Goal: Task Accomplishment & Management: Manage account settings

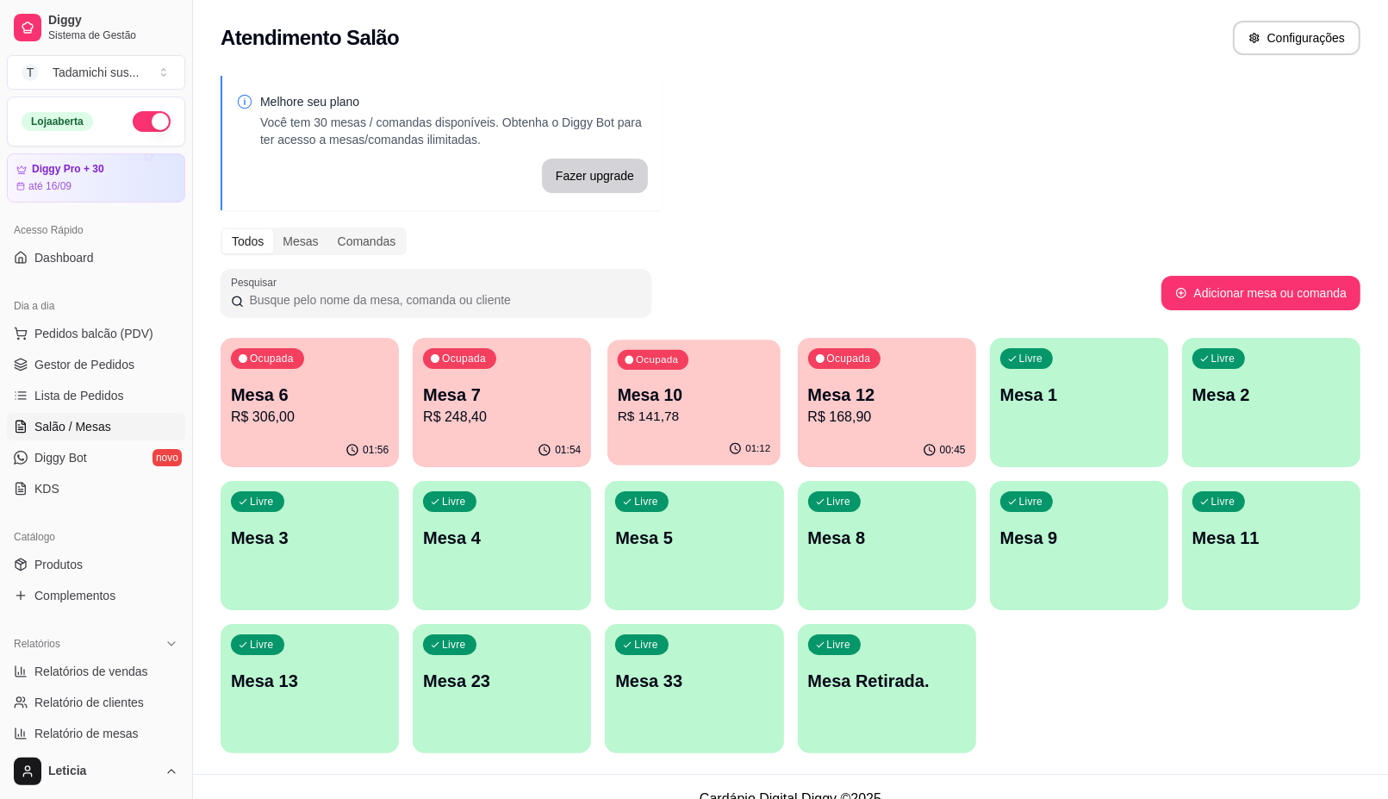
click at [699, 439] on div "01:12" at bounding box center [693, 448] width 173 height 33
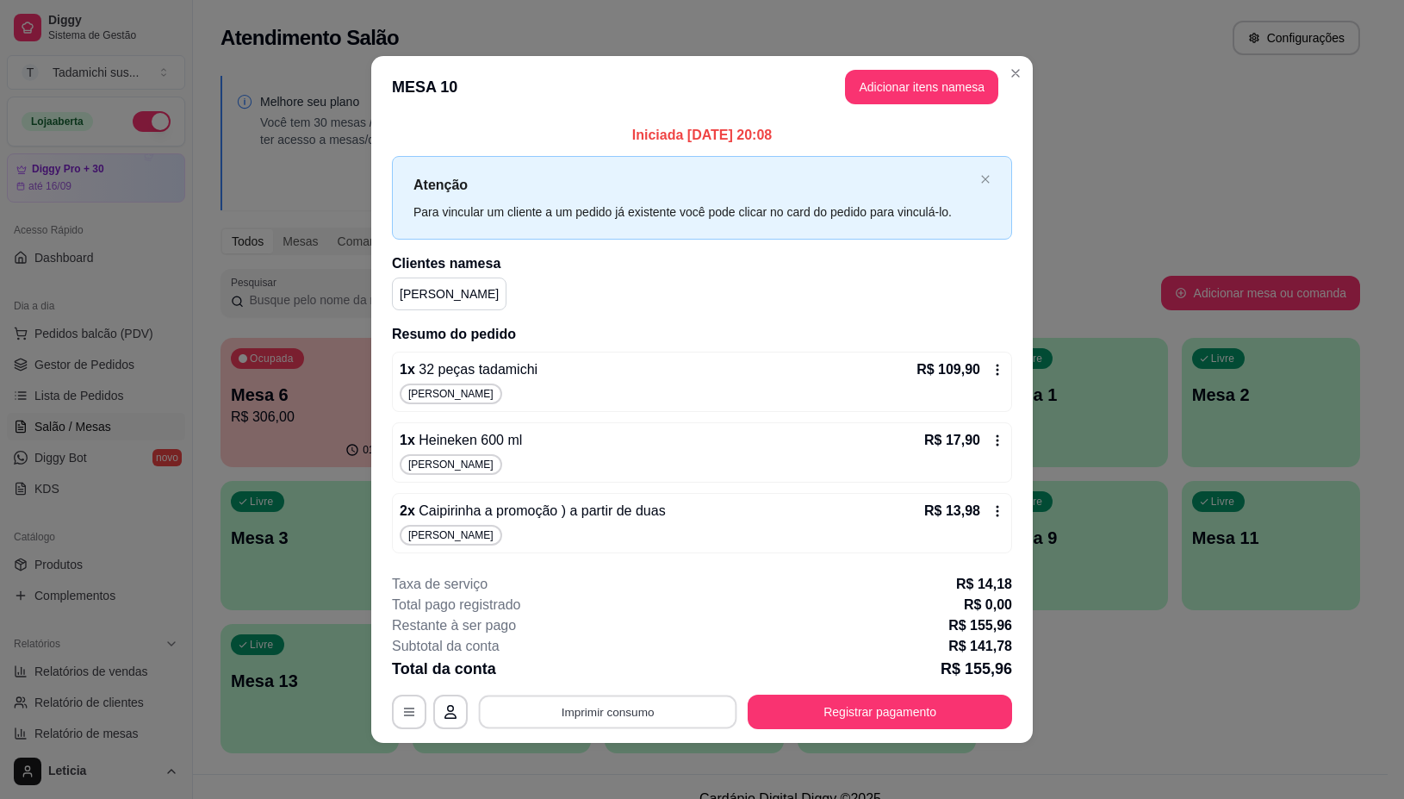
click at [588, 712] on button "Imprimir consumo" at bounding box center [608, 712] width 258 height 34
click at [600, 635] on button "IMPRESSORA" at bounding box center [612, 639] width 133 height 28
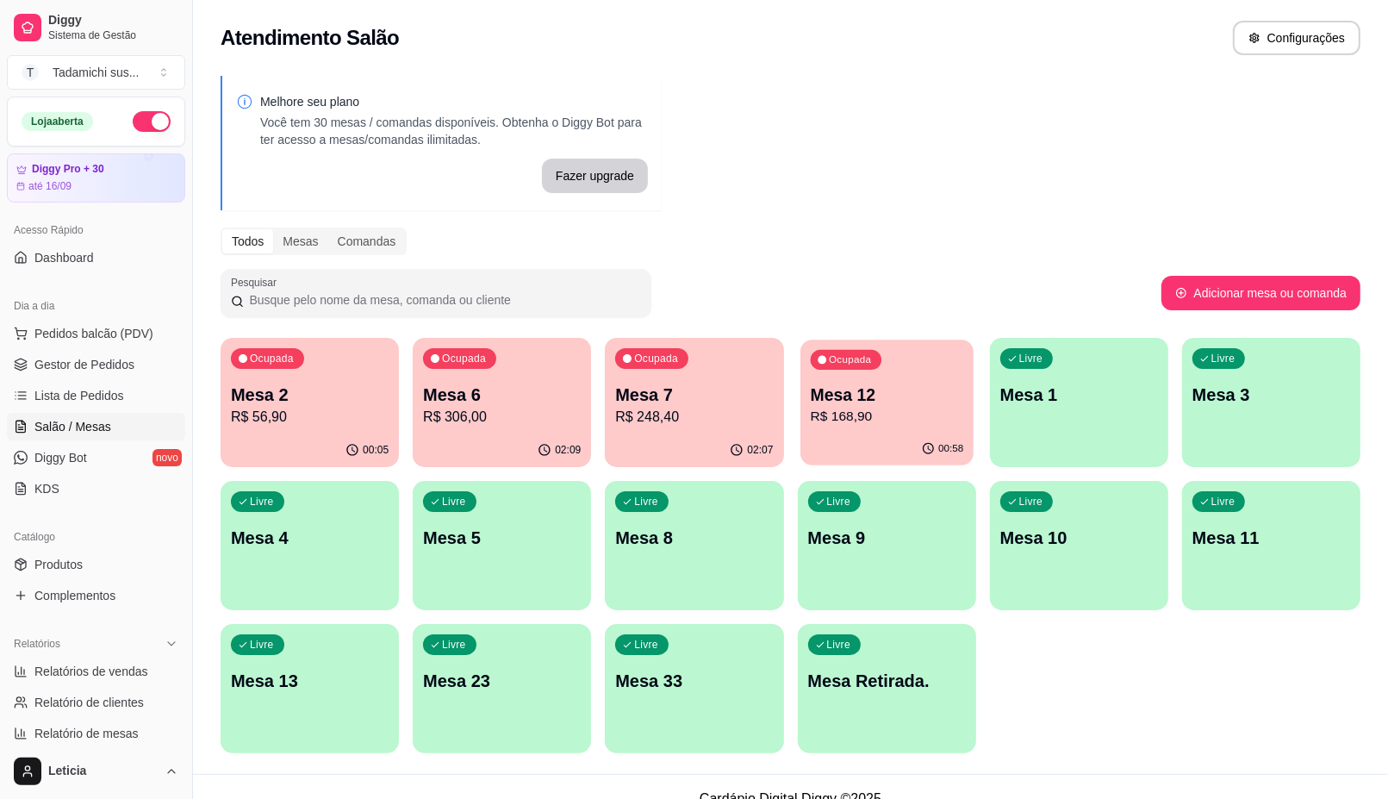
click at [818, 416] on p "R$ 168,90" at bounding box center [886, 417] width 153 height 20
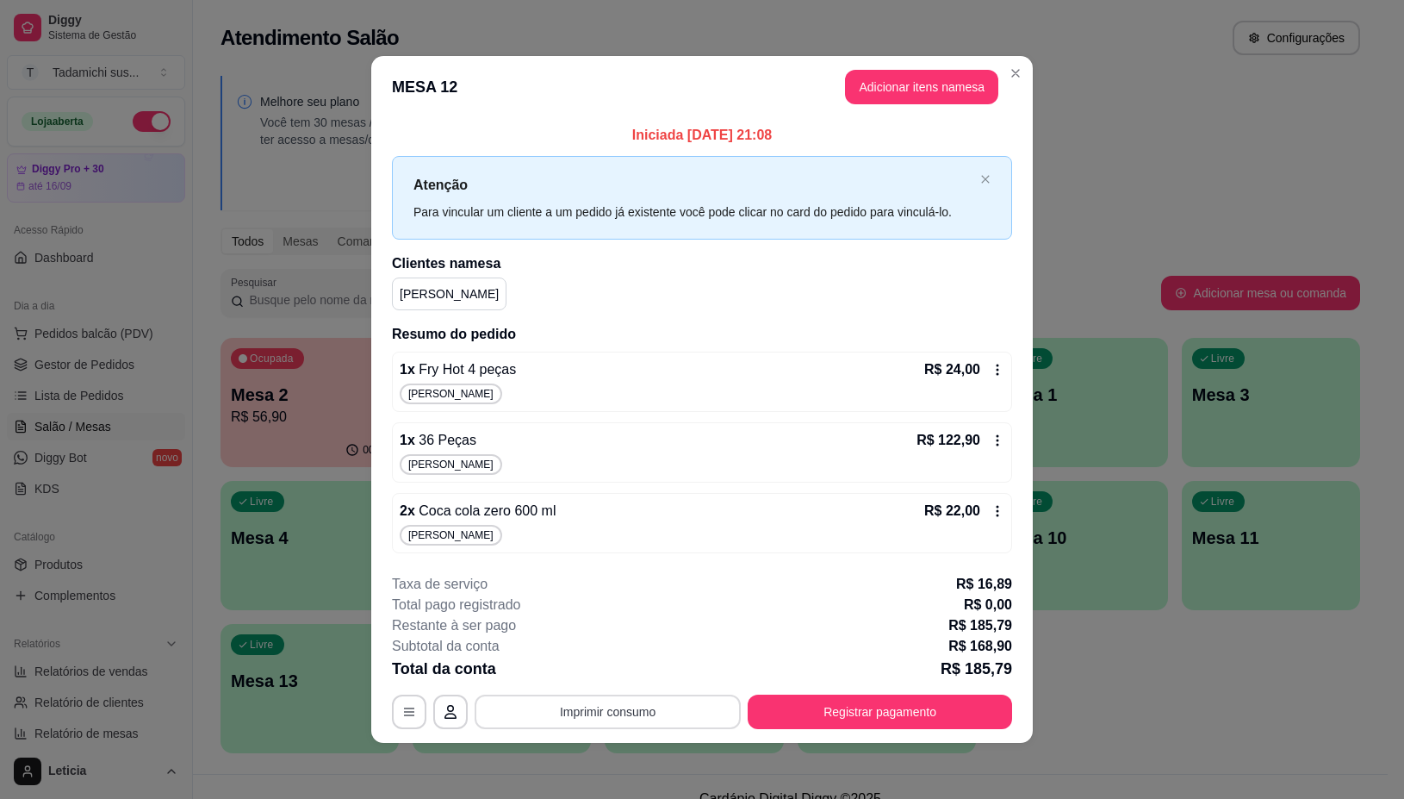
click at [550, 707] on button "Imprimir consumo" at bounding box center [608, 711] width 266 height 34
click at [579, 627] on button "IMPRESSORA" at bounding box center [612, 639] width 133 height 28
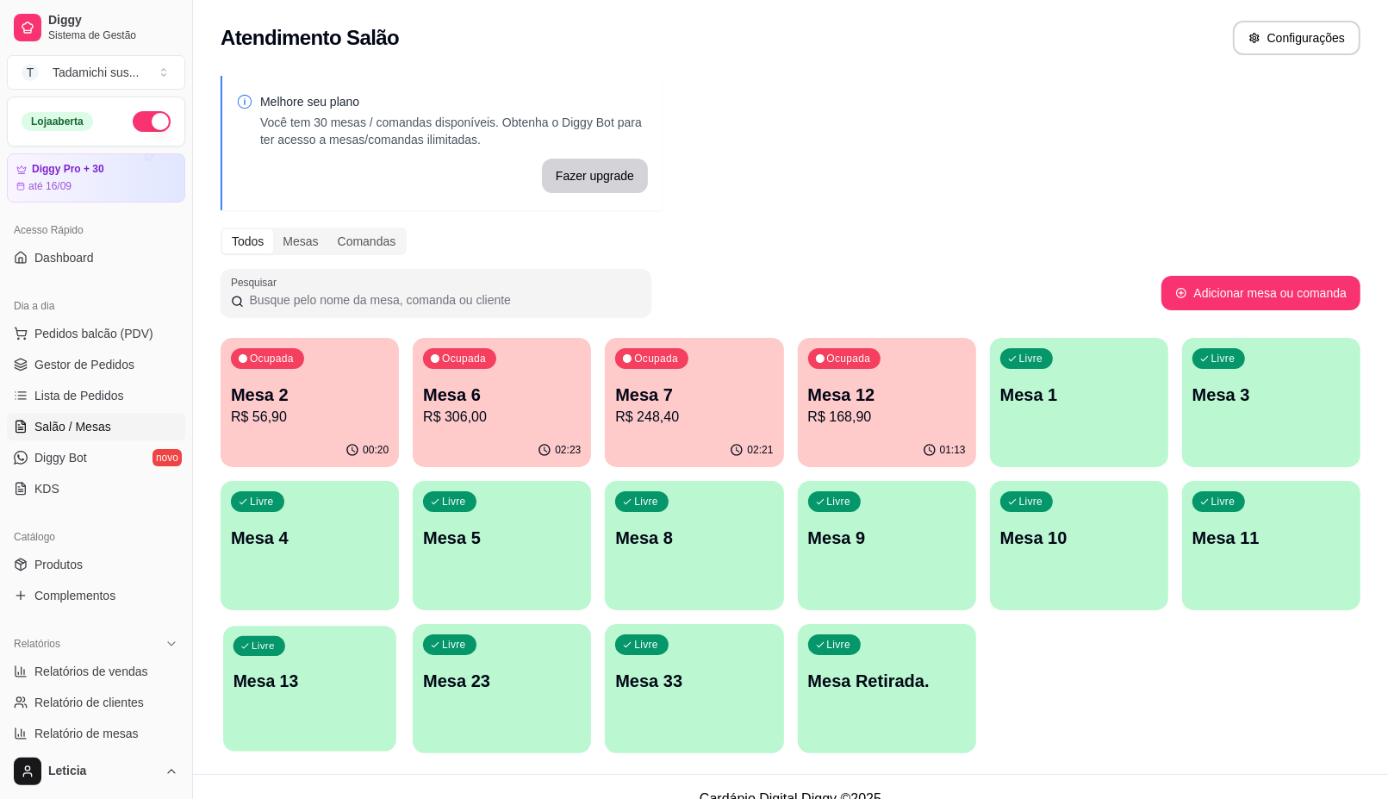
click at [333, 689] on p "Mesa 13" at bounding box center [309, 680] width 153 height 23
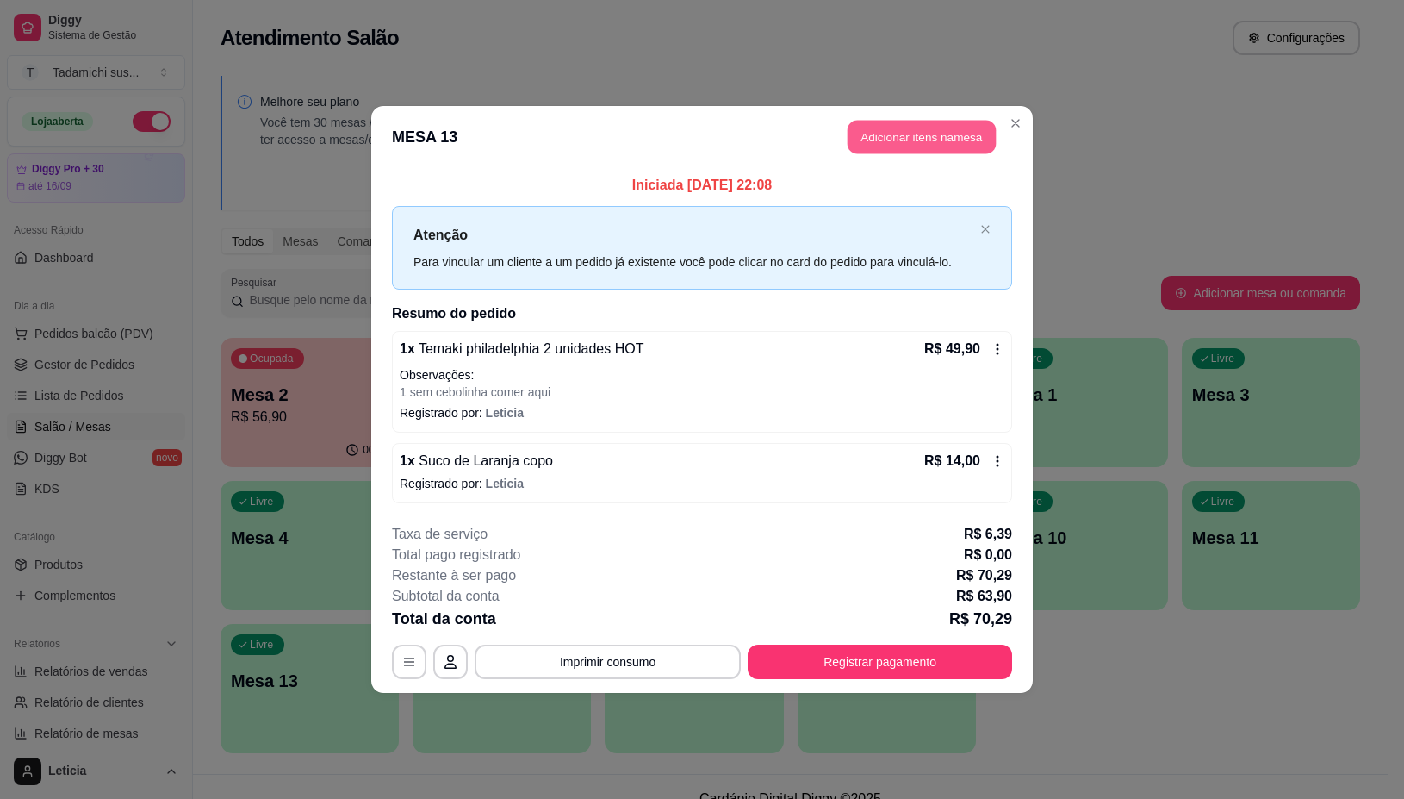
click at [904, 129] on button "Adicionar itens na mesa" at bounding box center [922, 138] width 148 height 34
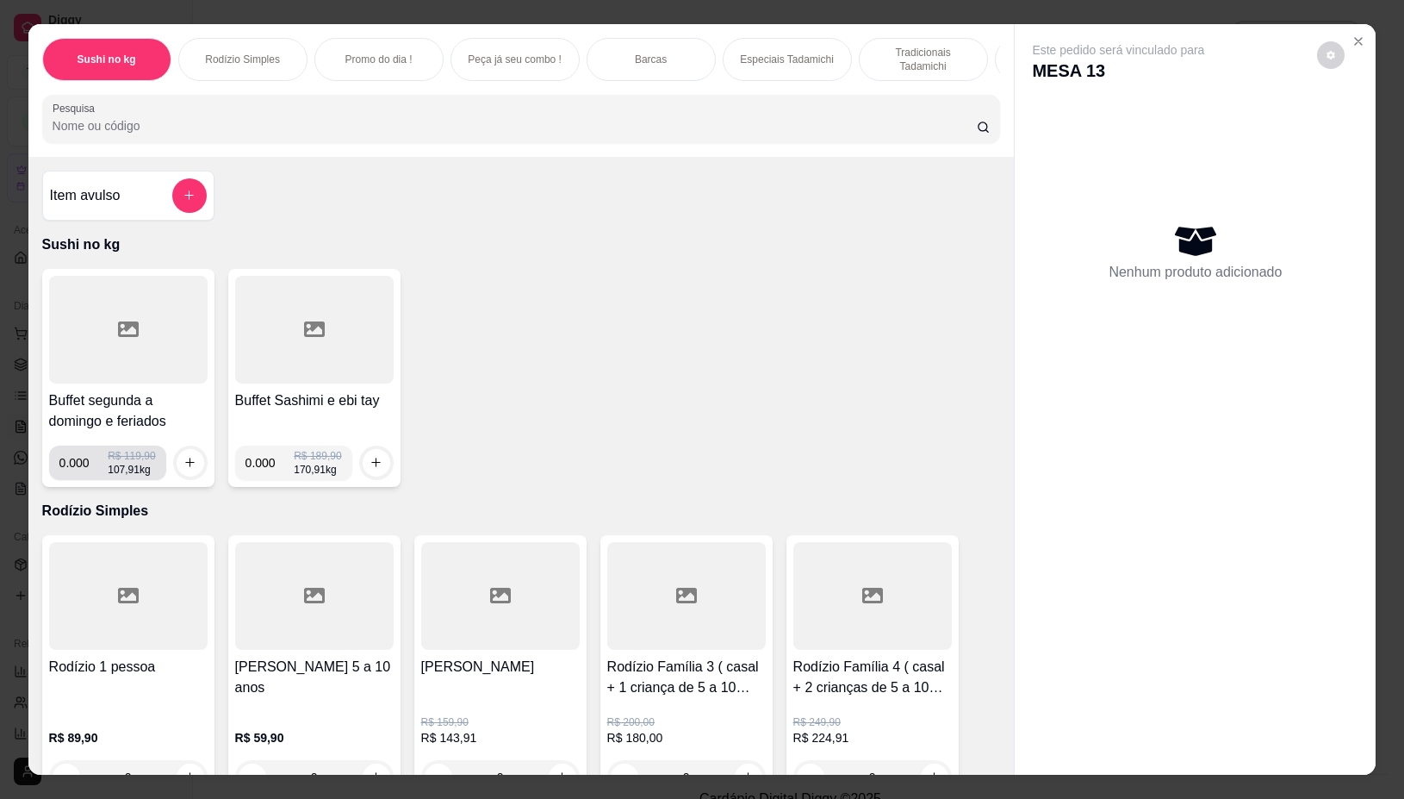
click at [74, 475] on input "0.000" at bounding box center [83, 462] width 49 height 34
click at [78, 466] on input "0.000" at bounding box center [83, 462] width 49 height 34
type input "0.086"
click at [187, 463] on icon "increase-product-quantity" at bounding box center [189, 463] width 13 height 13
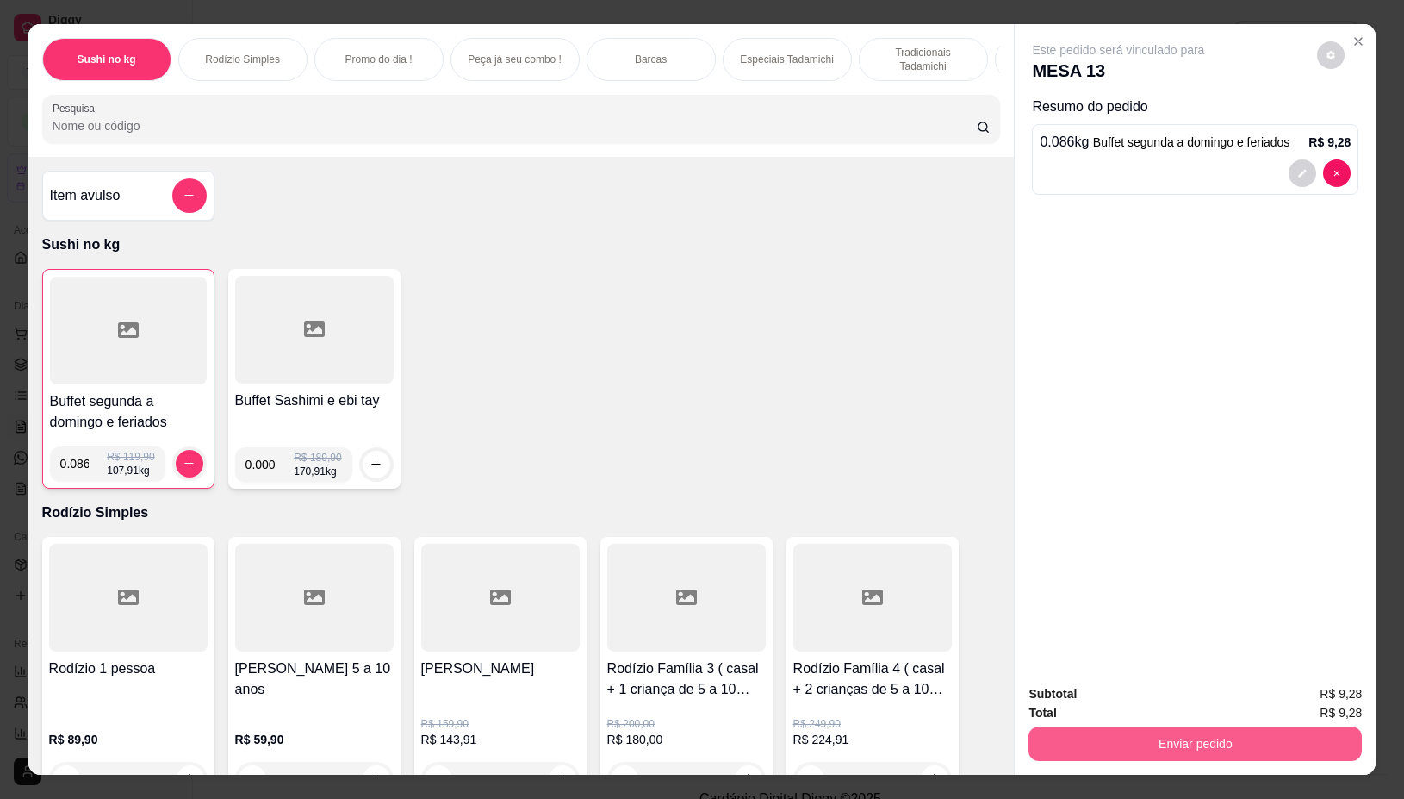
click at [1053, 726] on button "Enviar pedido" at bounding box center [1195, 743] width 333 height 34
click at [1113, 687] on button "Não registrar e enviar pedido" at bounding box center [1136, 693] width 179 height 33
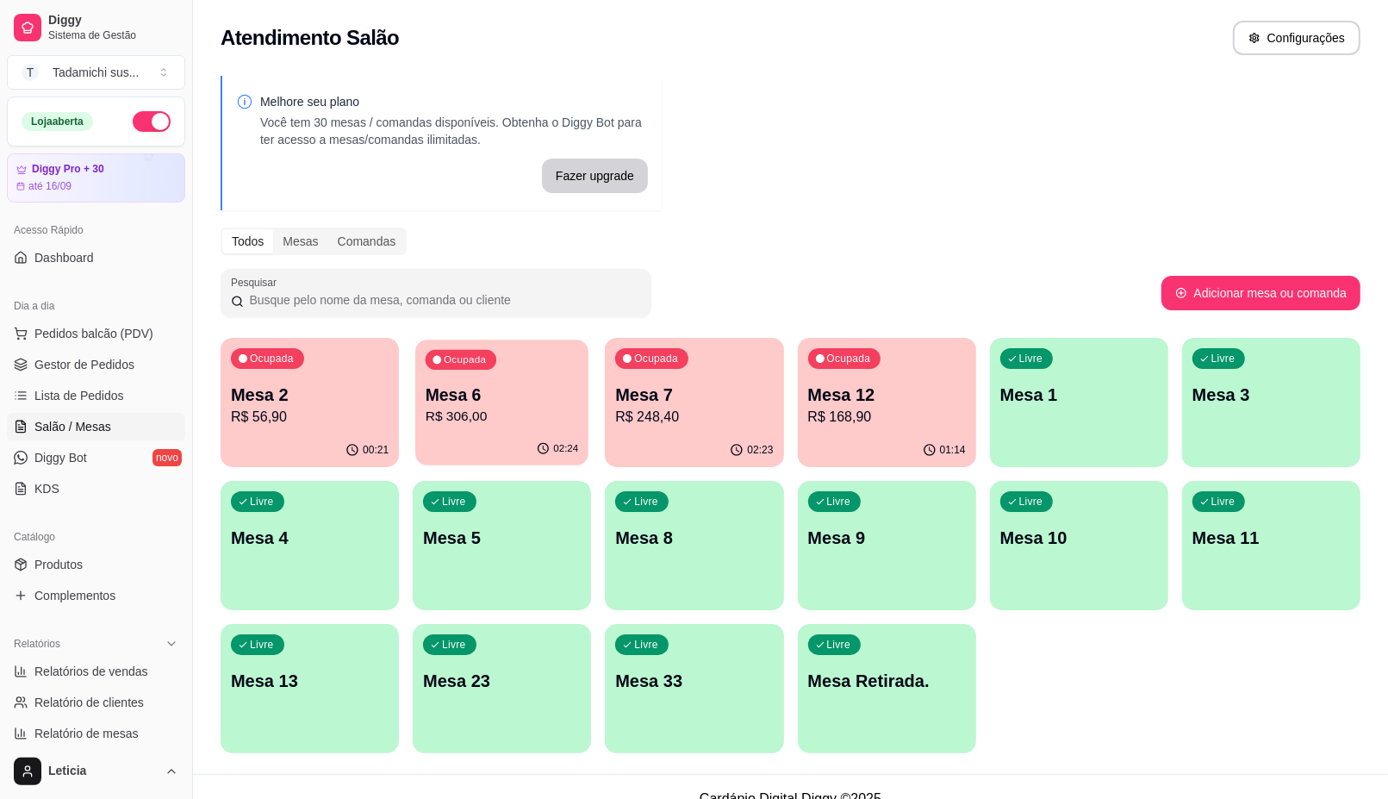
click at [507, 427] on div "Ocupada Mesa 6 R$ 306,00" at bounding box center [501, 385] width 173 height 93
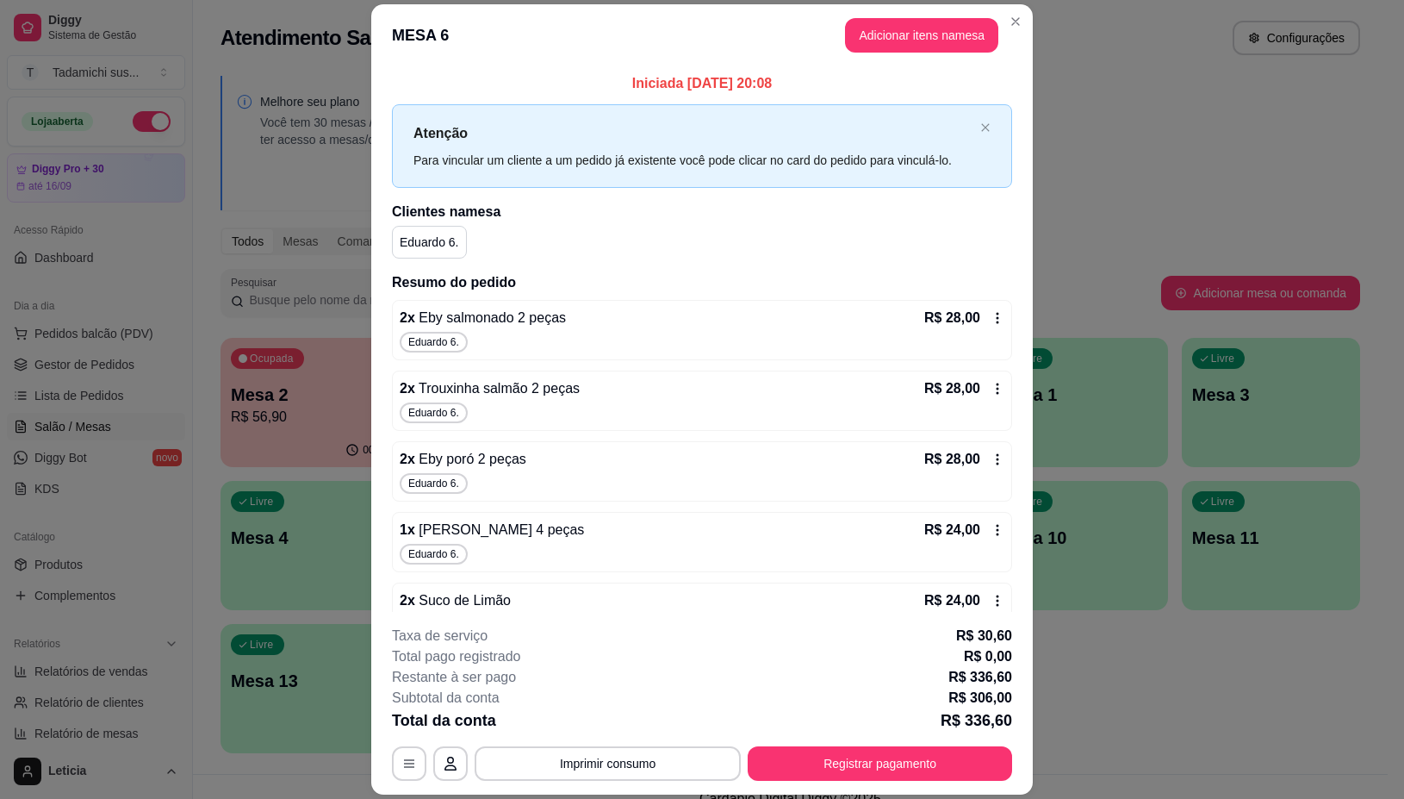
click at [971, 327] on div "R$ 28,00" at bounding box center [964, 318] width 80 height 21
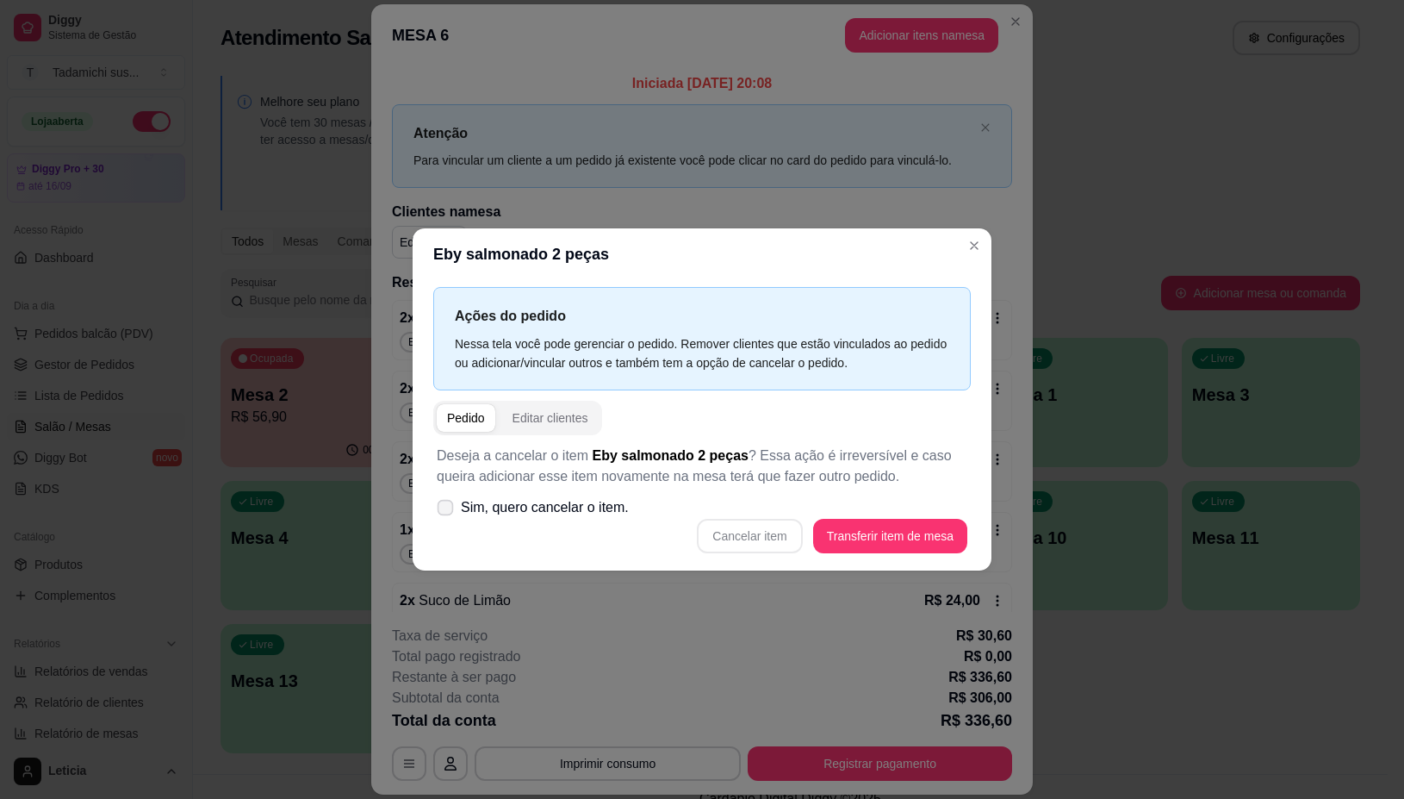
click at [436, 508] on label "Sim, quero cancelar o item." at bounding box center [533, 507] width 206 height 34
click at [436, 510] on input "Sim, quero cancelar o item." at bounding box center [441, 515] width 11 height 11
checkbox input "true"
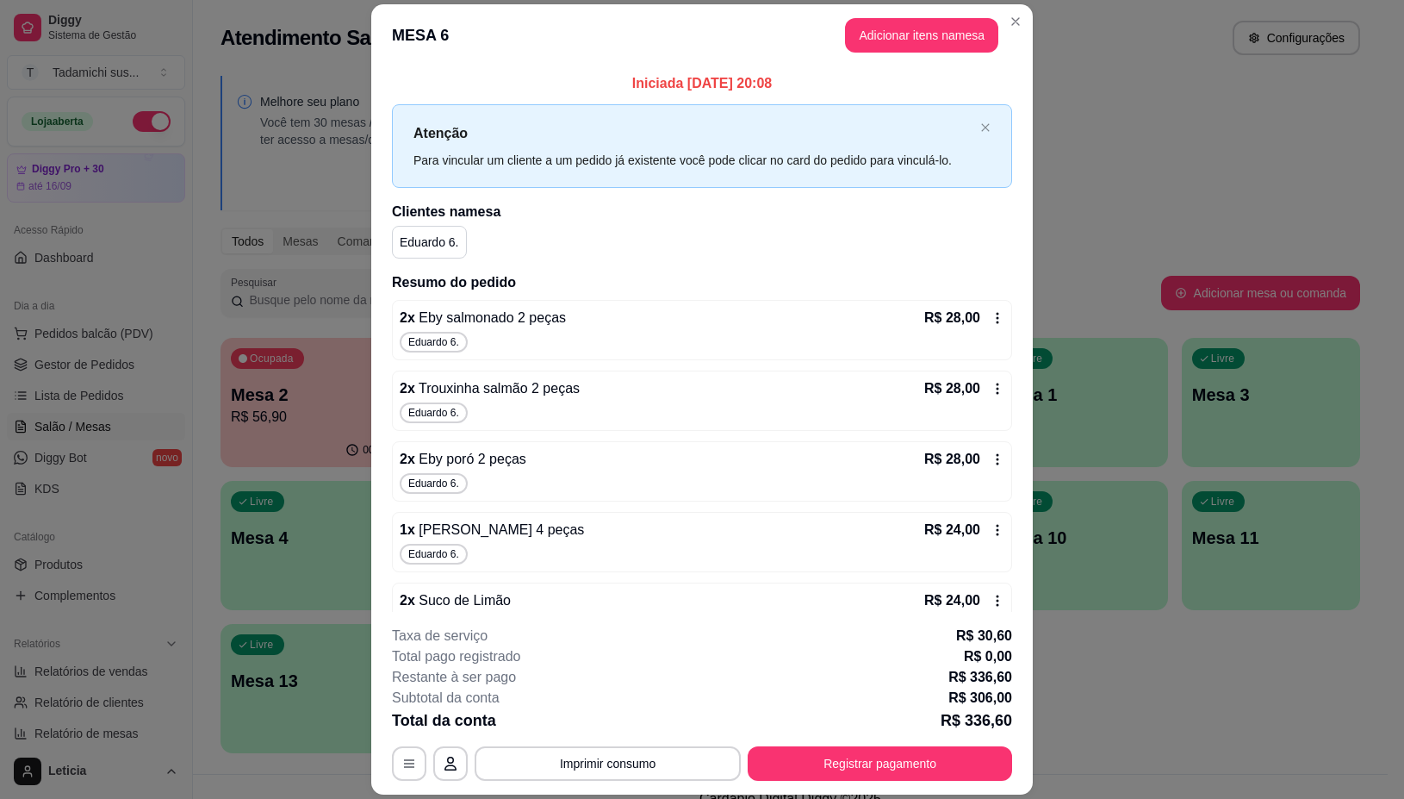
click at [971, 327] on div "R$ 28,00" at bounding box center [964, 318] width 80 height 21
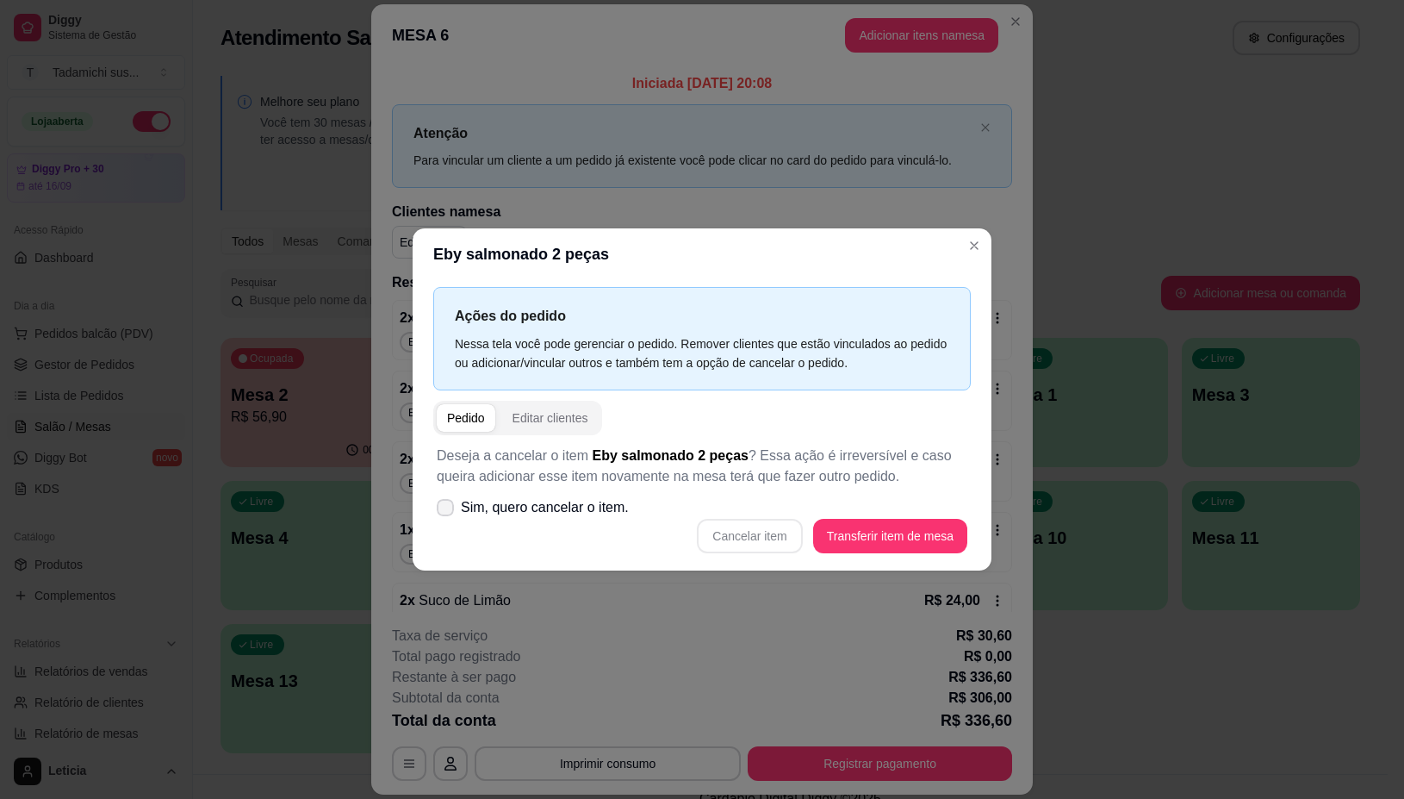
click at [453, 515] on label "Sim, quero cancelar o item." at bounding box center [533, 507] width 206 height 34
click at [447, 515] on input "Sim, quero cancelar o item." at bounding box center [441, 515] width 11 height 11
checkbox input "true"
click at [750, 535] on button "Cancelar item" at bounding box center [750, 536] width 103 height 34
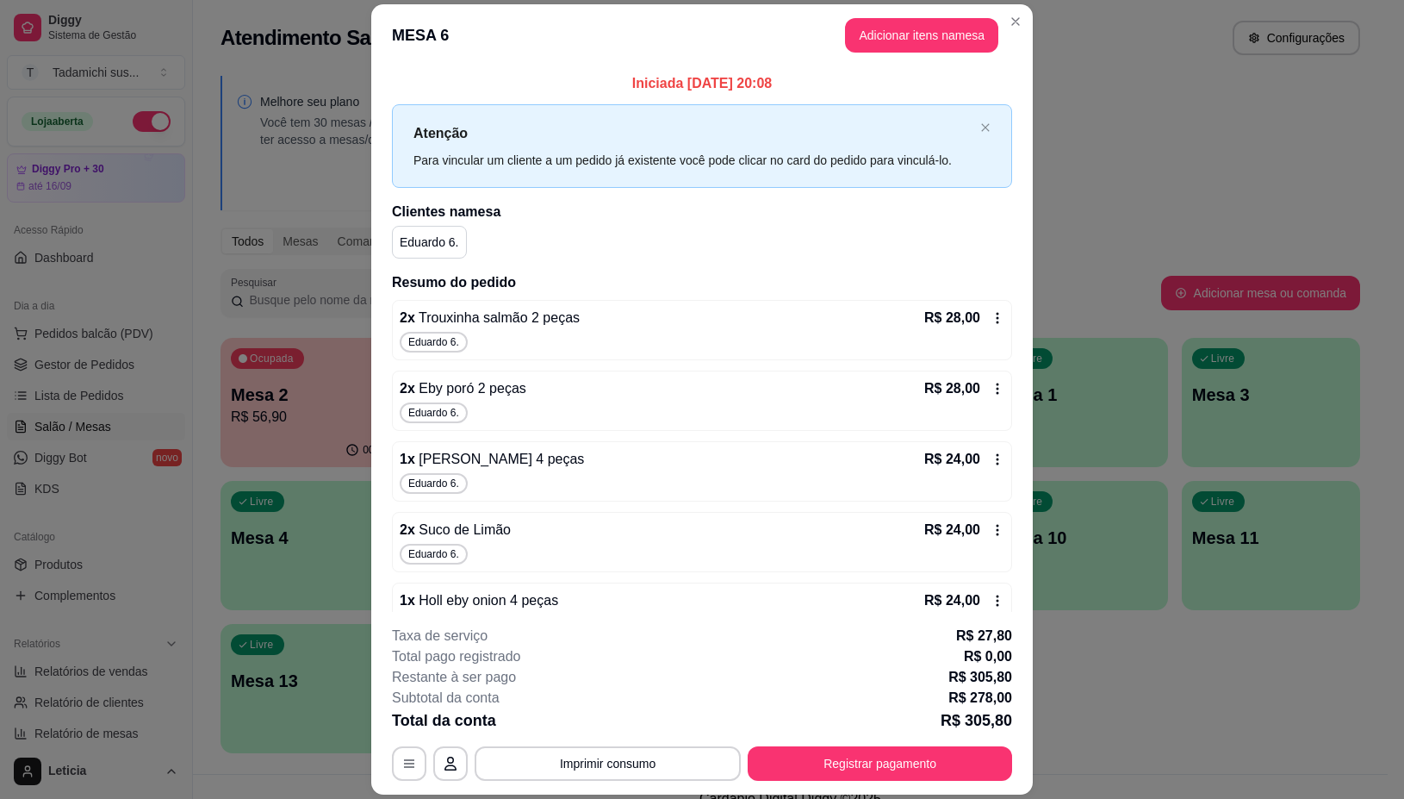
click at [991, 320] on icon at bounding box center [998, 318] width 14 height 14
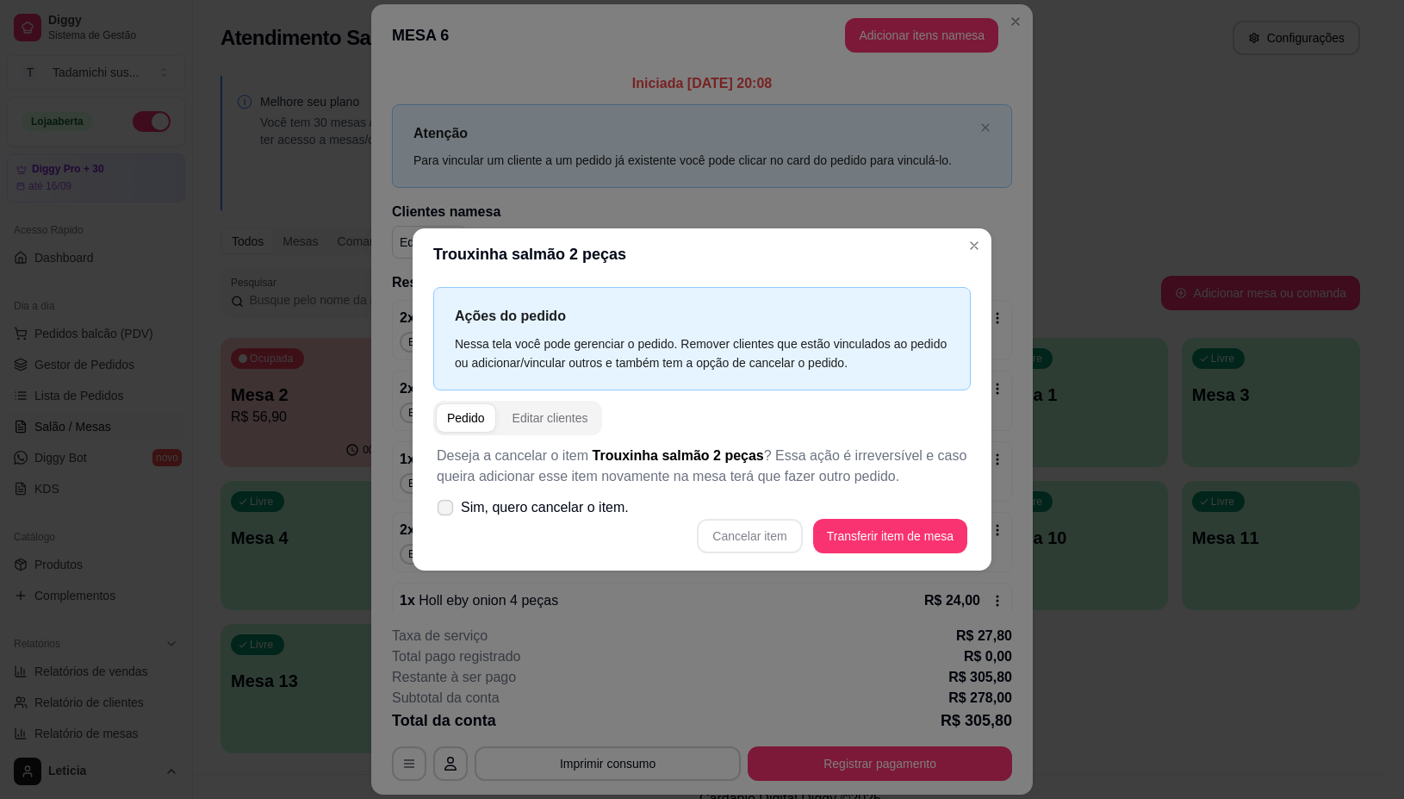
click at [451, 497] on label "Sim, quero cancelar o item." at bounding box center [533, 507] width 206 height 34
click at [447, 510] on input "Sim, quero cancelar o item." at bounding box center [441, 515] width 11 height 11
checkbox input "true"
click at [733, 548] on button "Cancelar item" at bounding box center [750, 536] width 103 height 34
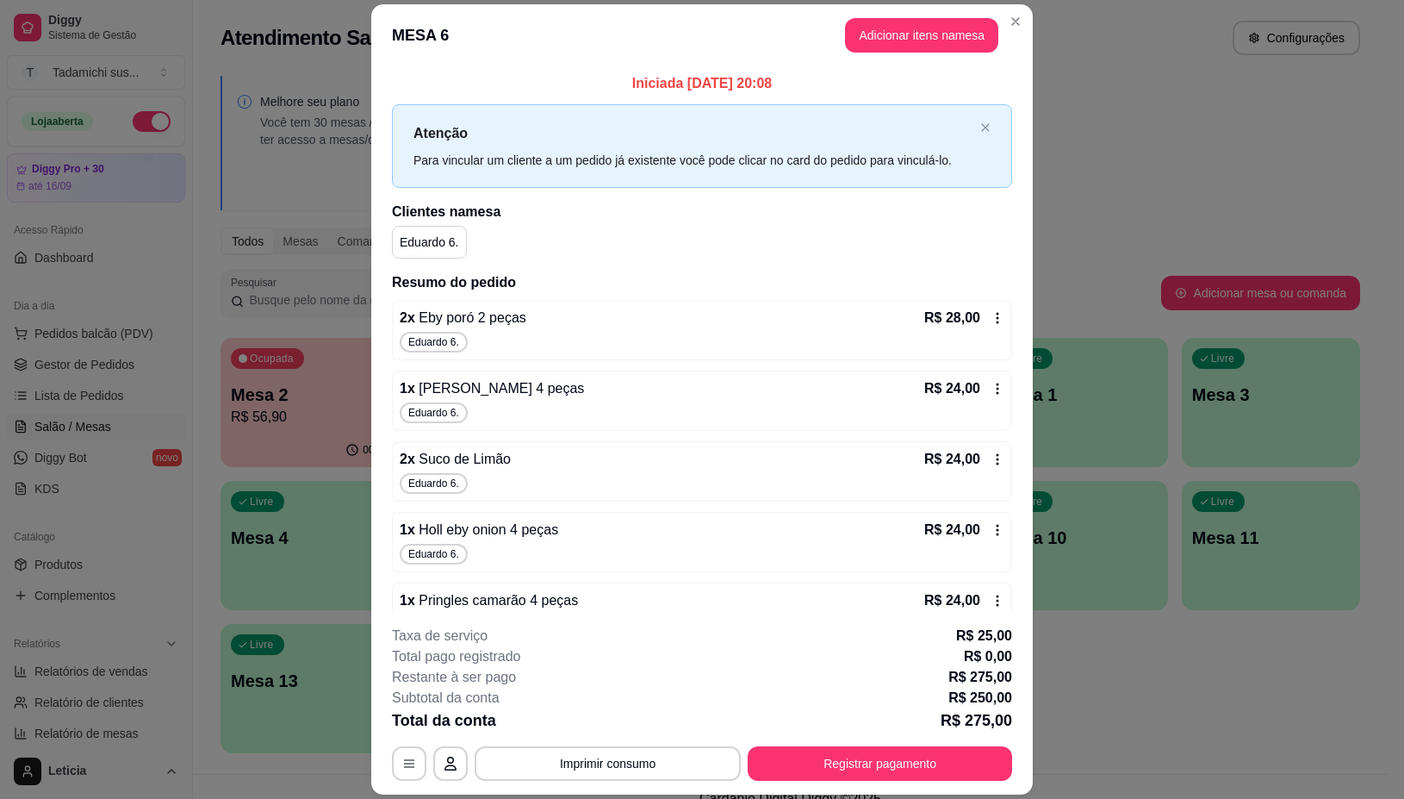
click at [991, 315] on icon at bounding box center [998, 318] width 14 height 14
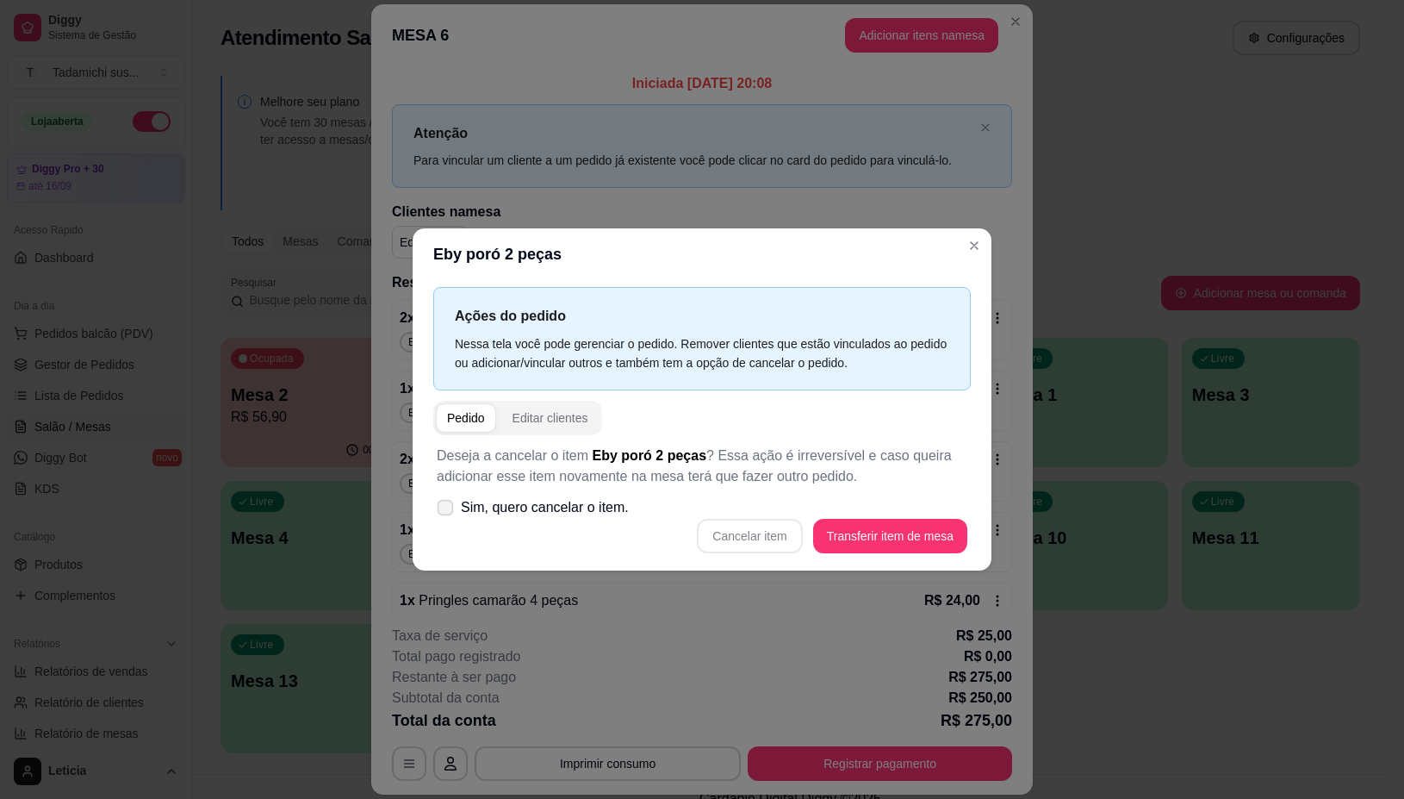
click at [446, 505] on icon at bounding box center [444, 506] width 13 height 9
click at [446, 510] on input "Sim, quero cancelar o item." at bounding box center [441, 515] width 11 height 11
checkbox input "true"
click at [746, 544] on button "Cancelar item" at bounding box center [750, 536] width 103 height 34
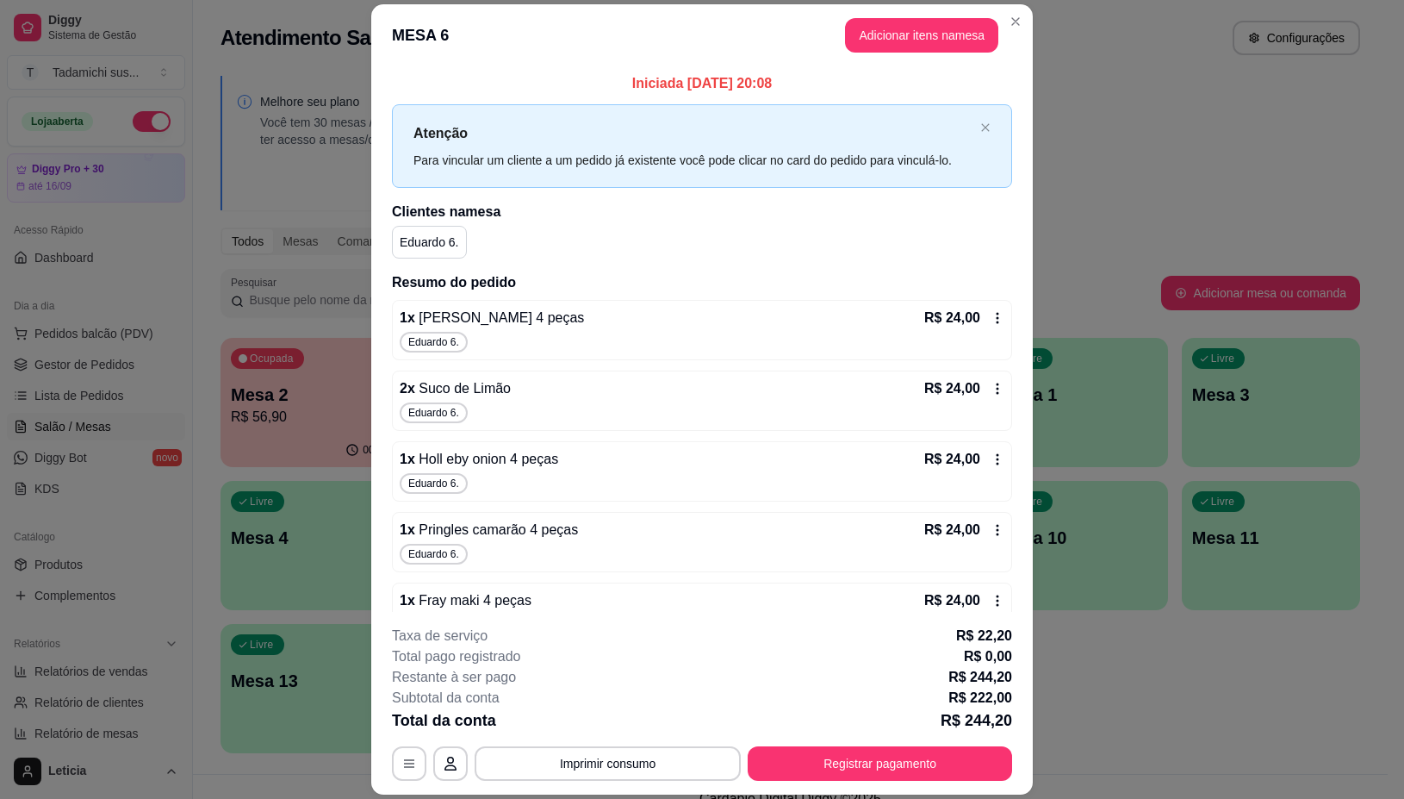
click at [991, 323] on icon at bounding box center [998, 318] width 14 height 14
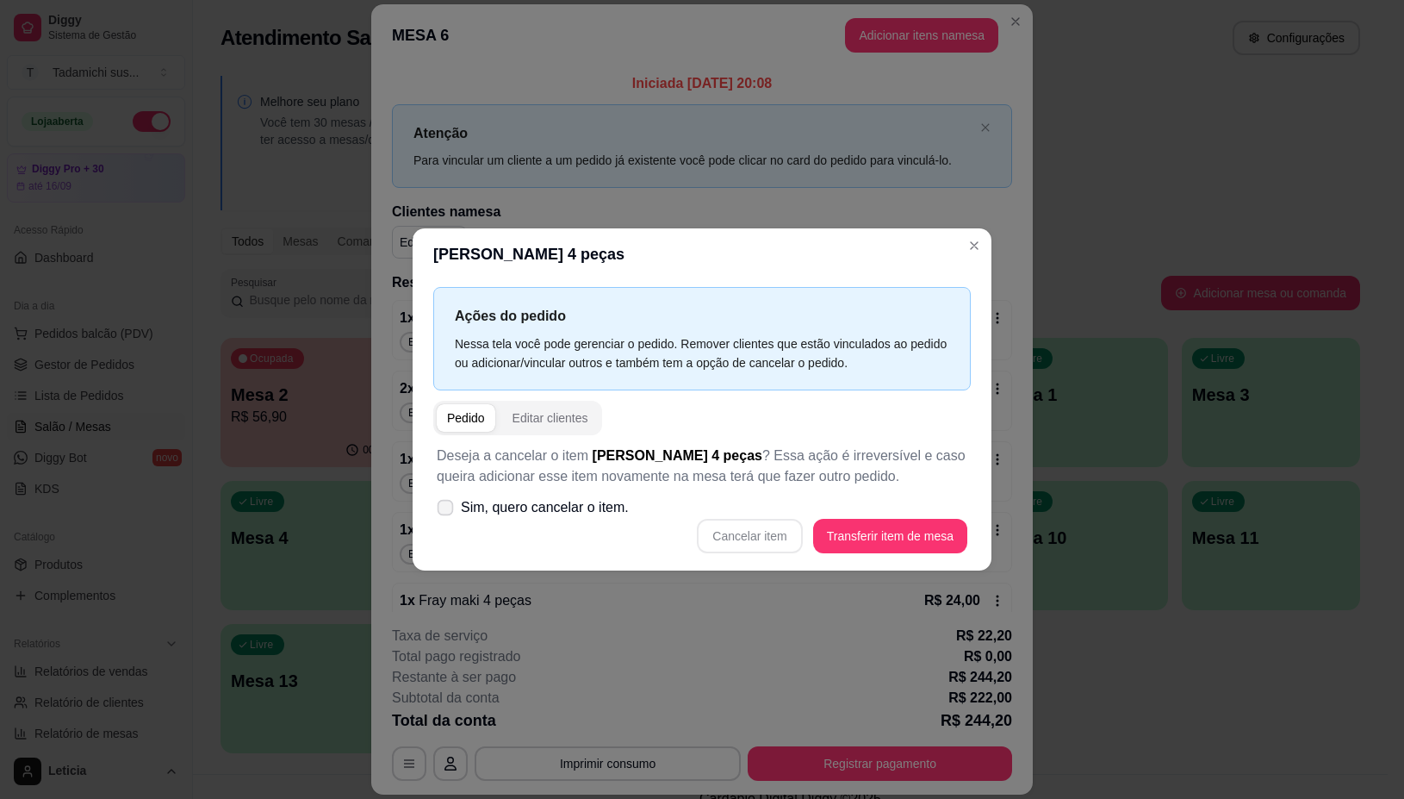
click at [451, 496] on label "Sim, quero cancelar o item." at bounding box center [533, 507] width 206 height 34
click at [447, 510] on input "Sim, quero cancelar o item." at bounding box center [441, 515] width 11 height 11
checkbox input "true"
click at [774, 535] on button "Cancelar item" at bounding box center [750, 536] width 103 height 34
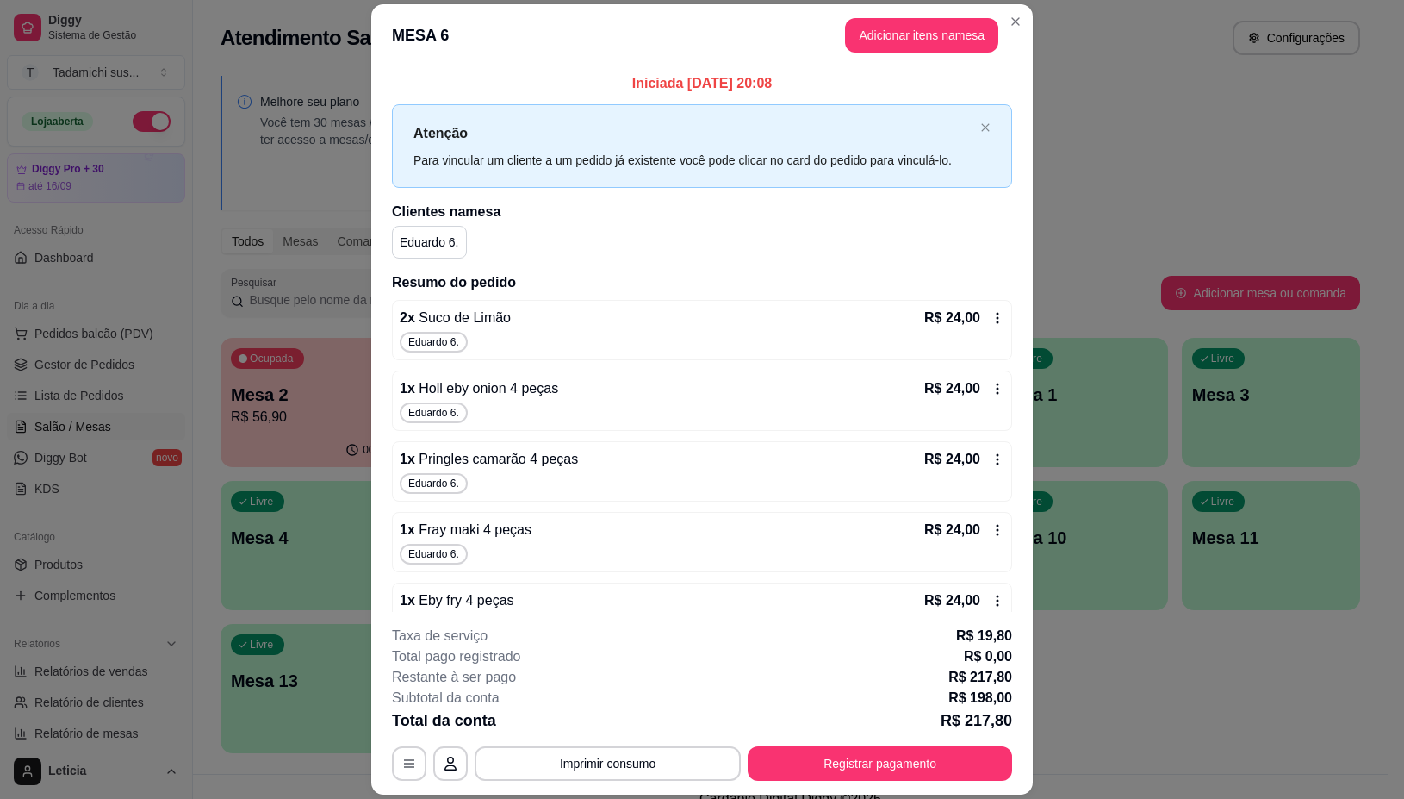
click at [991, 320] on icon at bounding box center [998, 318] width 14 height 14
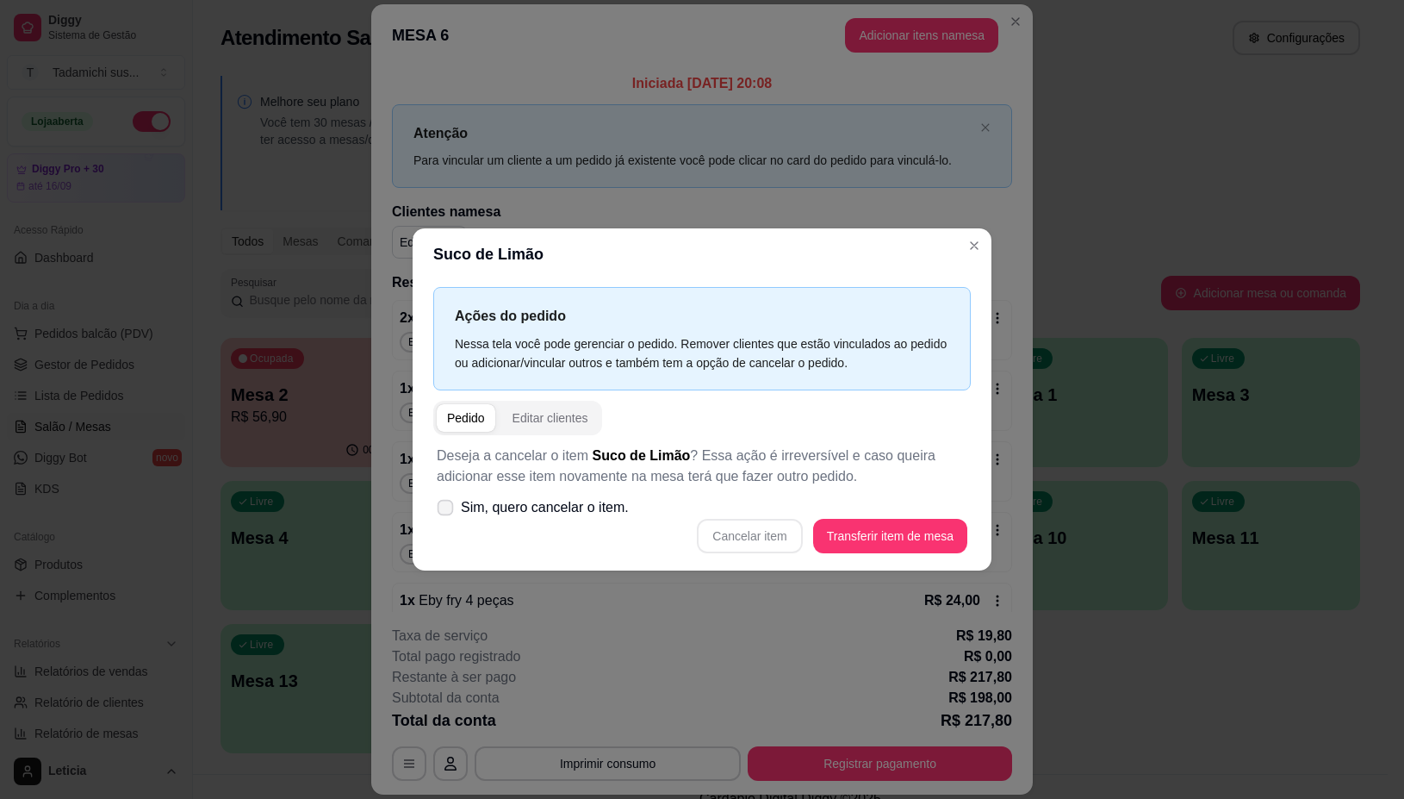
click at [438, 515] on label "Sim, quero cancelar o item." at bounding box center [533, 507] width 206 height 34
click at [438, 515] on input "Sim, quero cancelar o item." at bounding box center [441, 515] width 11 height 11
checkbox input "true"
click at [750, 534] on button "Cancelar item" at bounding box center [750, 536] width 103 height 34
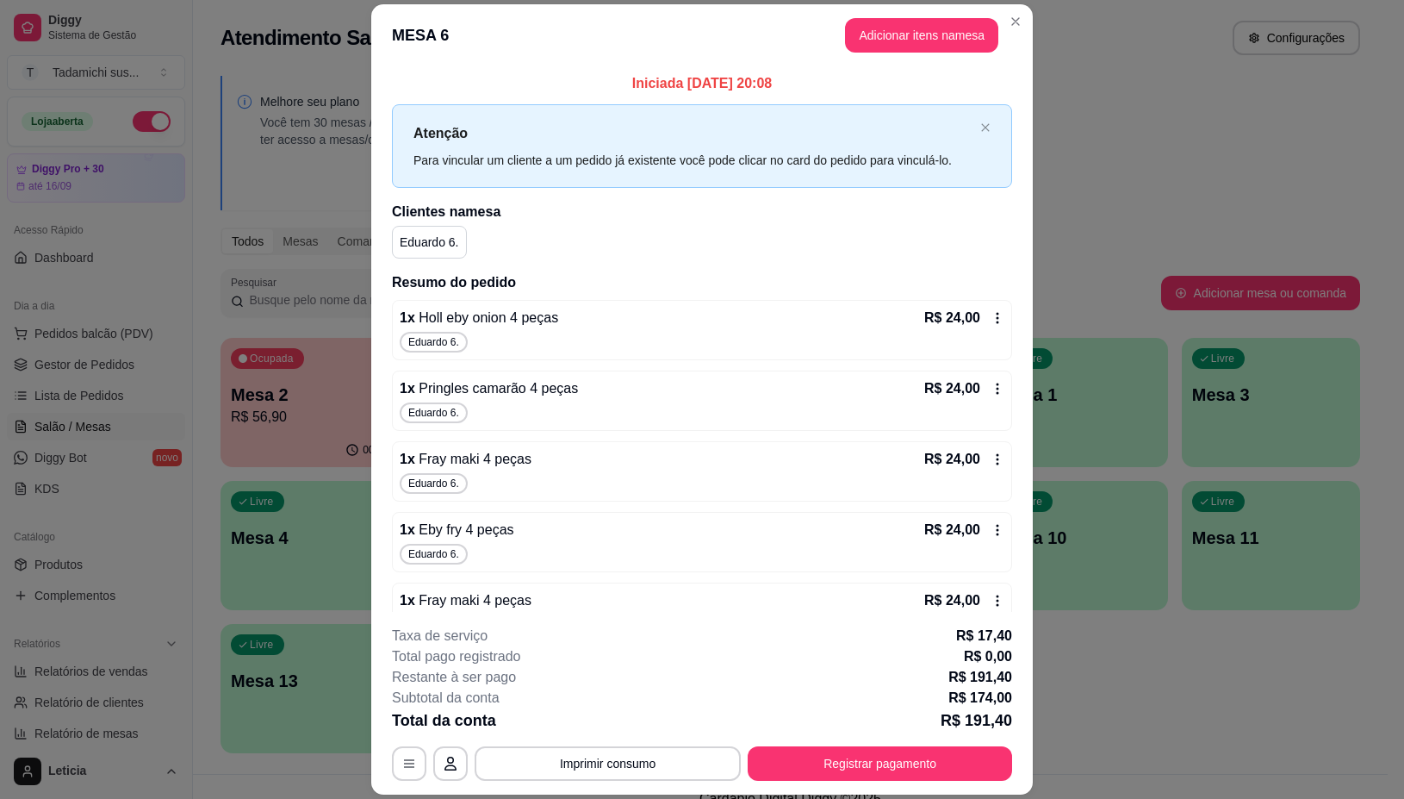
click at [991, 315] on icon at bounding box center [998, 318] width 14 height 14
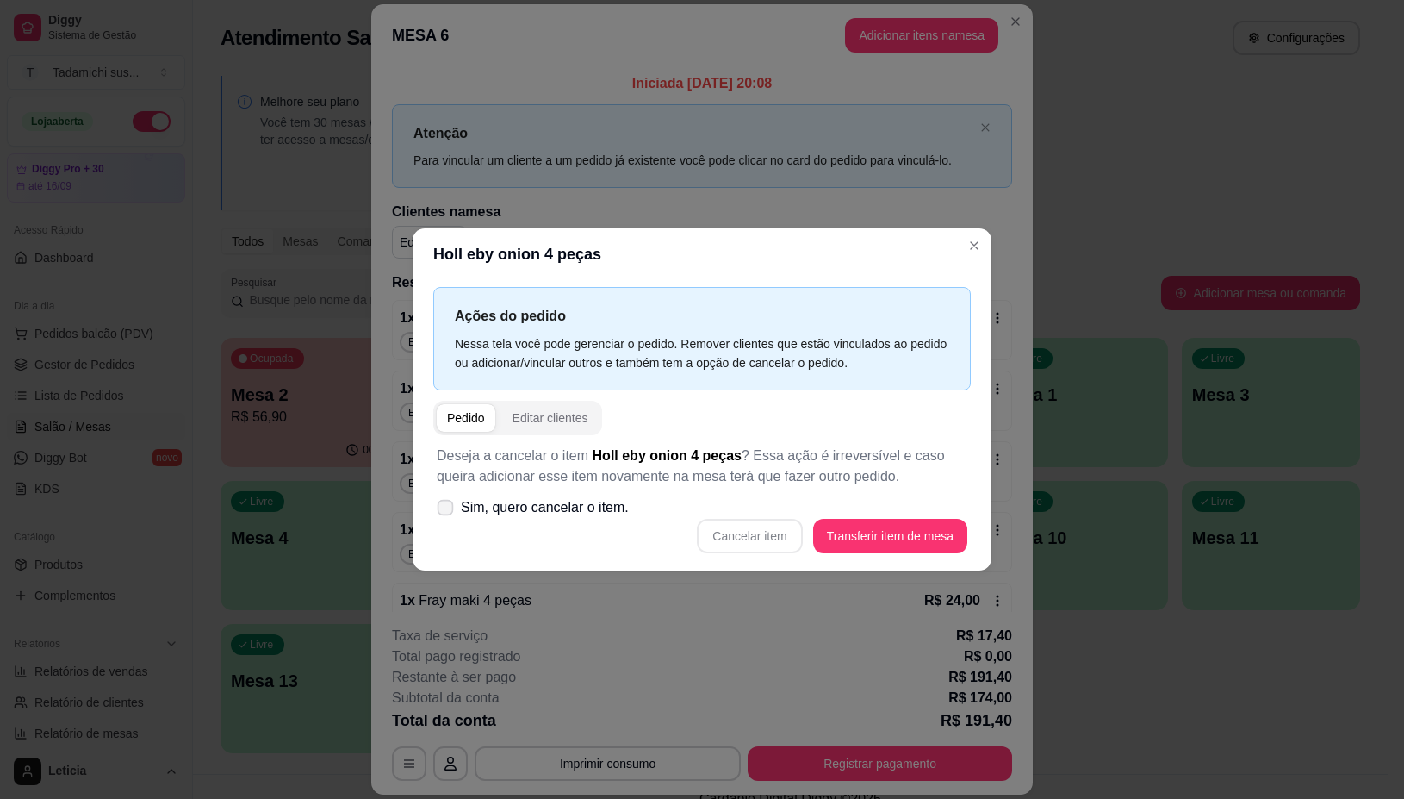
click at [448, 505] on icon at bounding box center [444, 506] width 13 height 9
click at [447, 510] on input "Sim, quero cancelar o item." at bounding box center [441, 515] width 11 height 11
checkbox input "true"
click at [738, 541] on button "Cancelar item" at bounding box center [749, 536] width 105 height 34
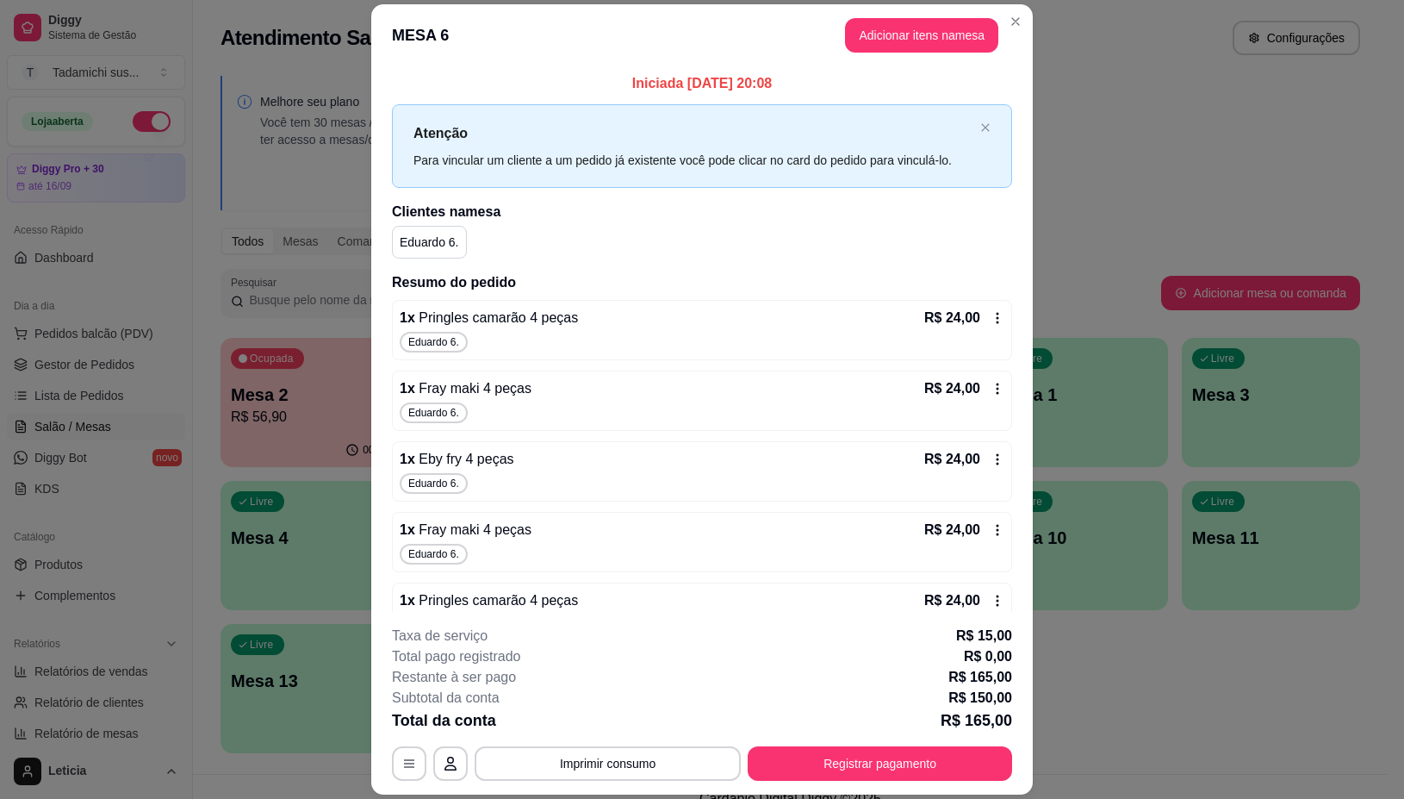
click at [991, 320] on icon at bounding box center [998, 318] width 14 height 14
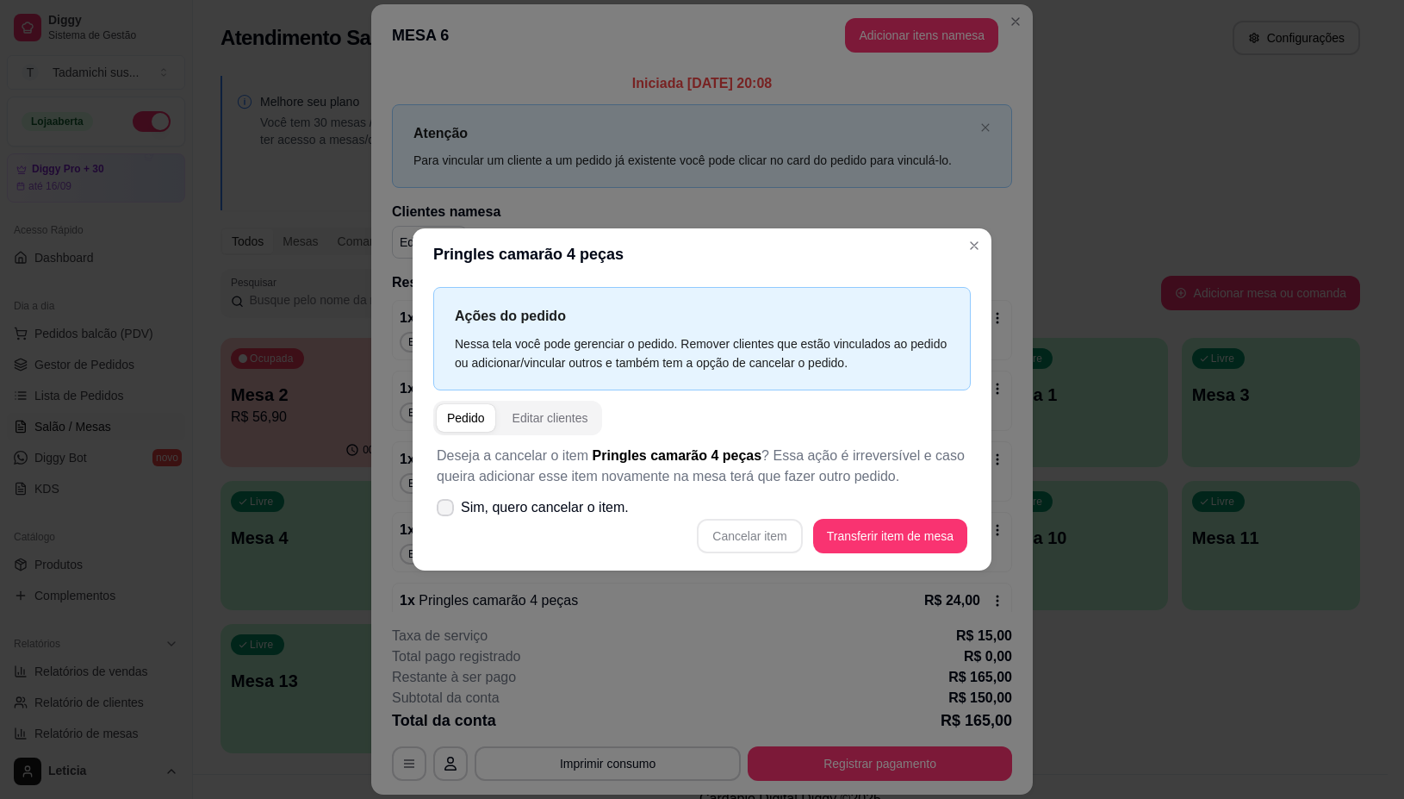
click at [444, 509] on icon at bounding box center [445, 507] width 14 height 10
click at [444, 510] on input "Sim, quero cancelar o item." at bounding box center [441, 515] width 11 height 11
checkbox input "true"
click at [761, 526] on button "Cancelar item" at bounding box center [750, 536] width 103 height 34
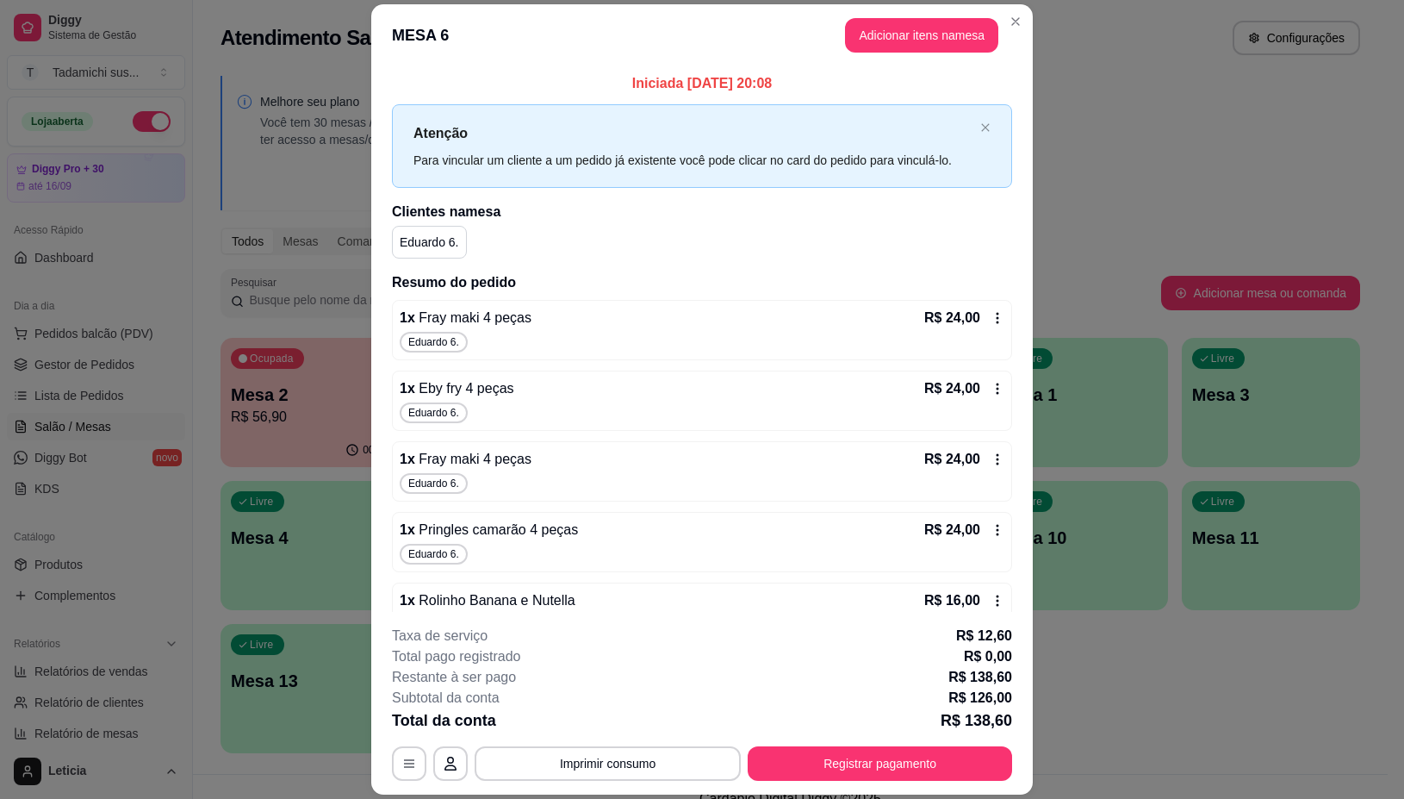
click at [991, 319] on icon at bounding box center [998, 318] width 14 height 14
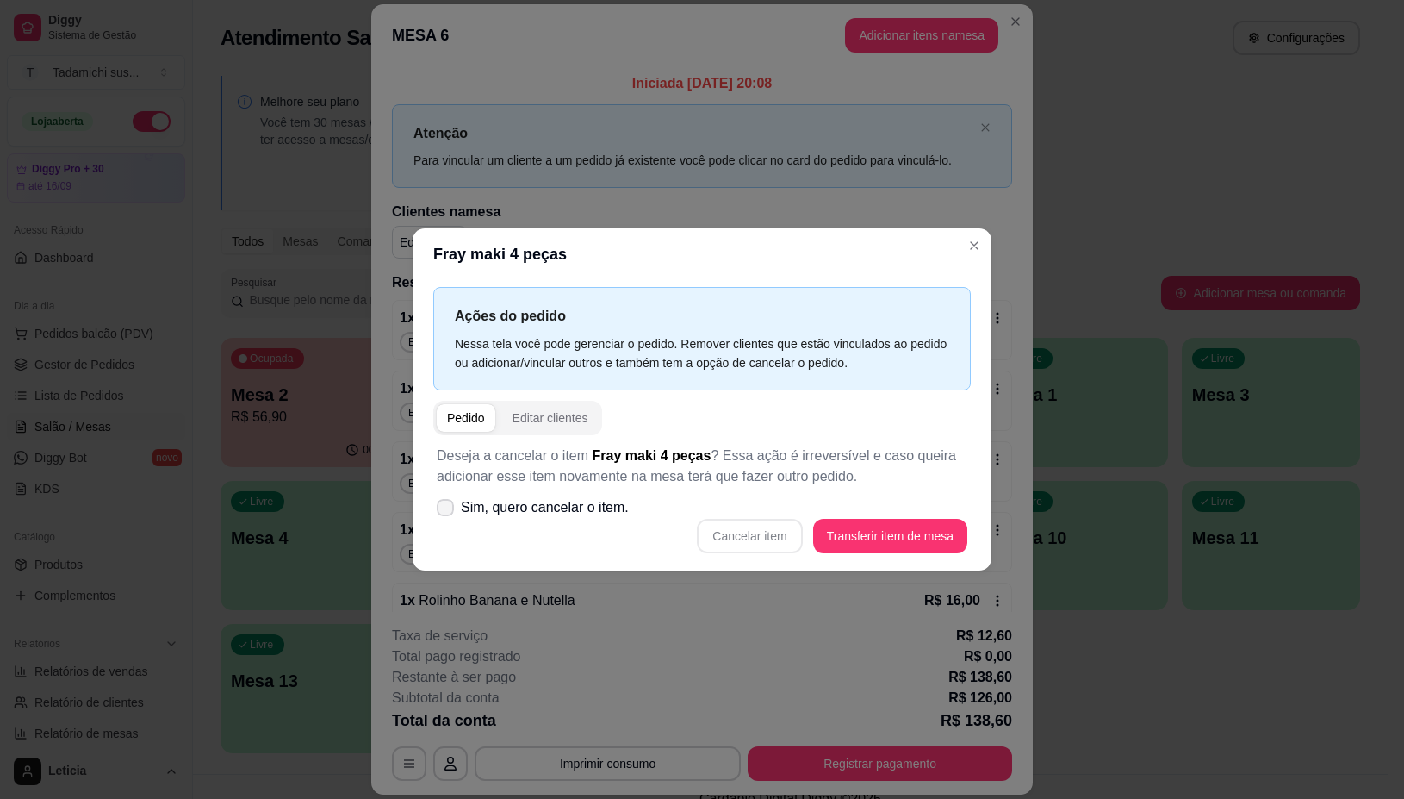
click at [450, 511] on icon at bounding box center [445, 507] width 14 height 10
click at [447, 511] on input "Sim, quero cancelar o item." at bounding box center [441, 515] width 11 height 11
checkbox input "true"
click at [782, 527] on button "Cancelar item" at bounding box center [750, 536] width 103 height 34
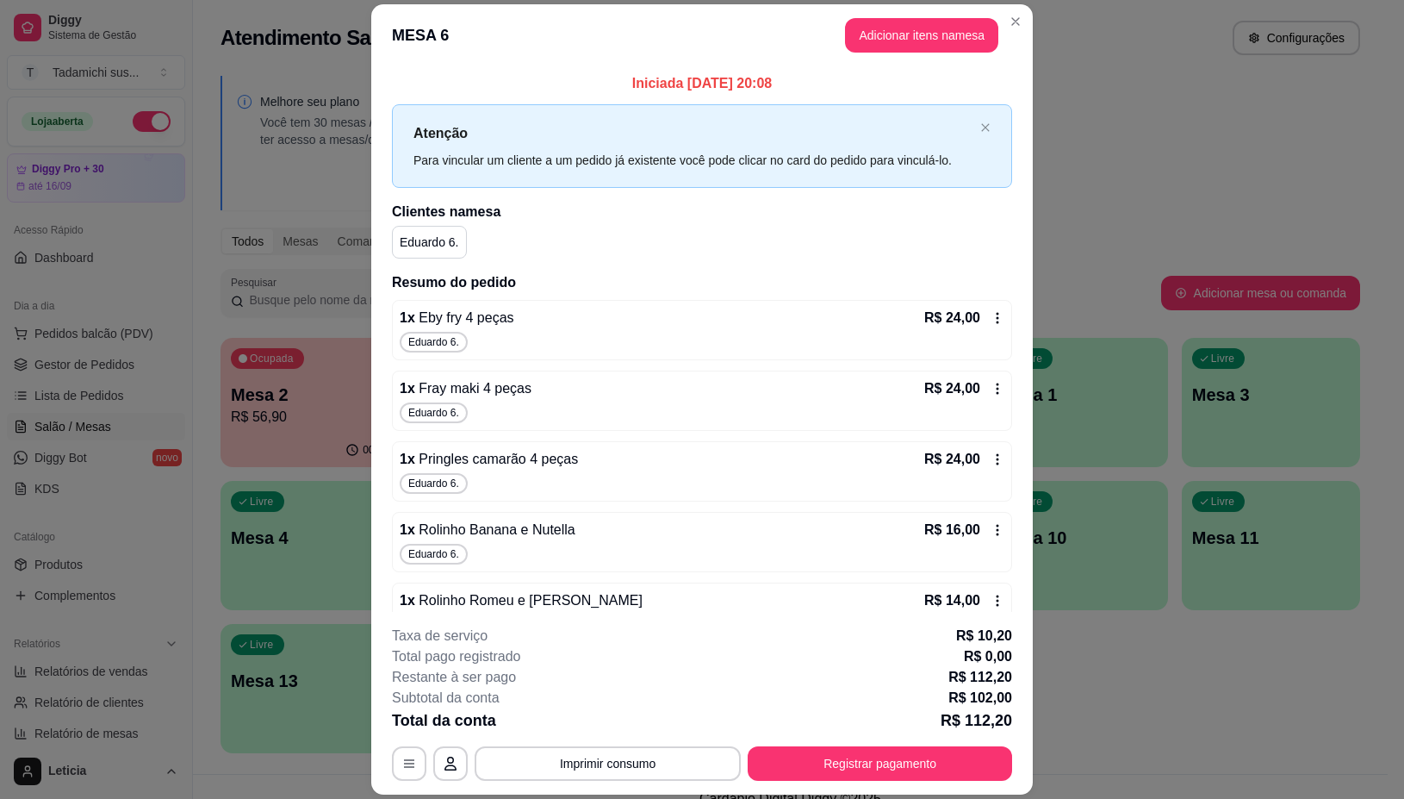
click at [991, 320] on icon at bounding box center [998, 318] width 14 height 14
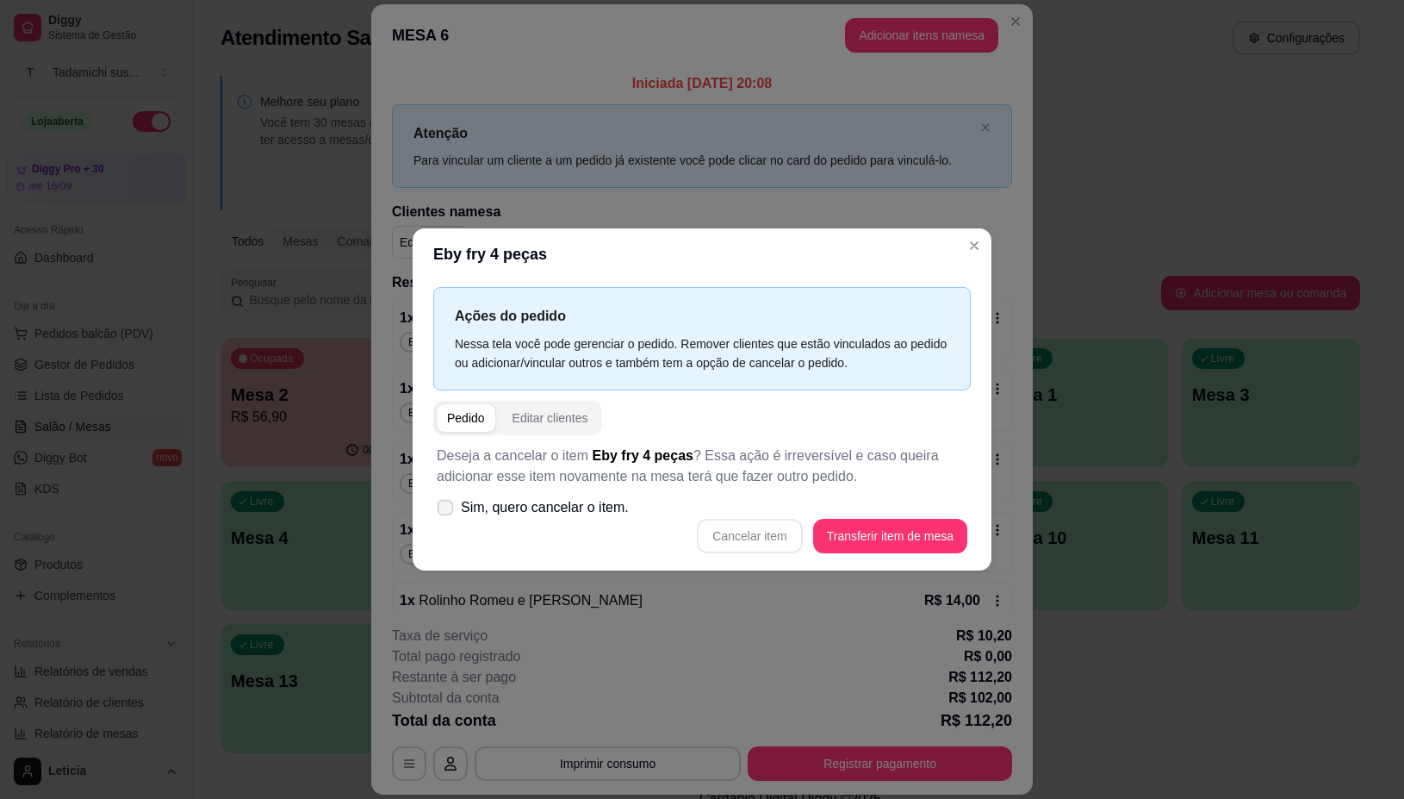
click at [438, 513] on span at bounding box center [446, 507] width 16 height 16
click at [437, 513] on input "Sim, quero cancelar o item." at bounding box center [441, 515] width 11 height 11
checkbox input "true"
click at [725, 540] on button "Cancelar item" at bounding box center [750, 536] width 103 height 34
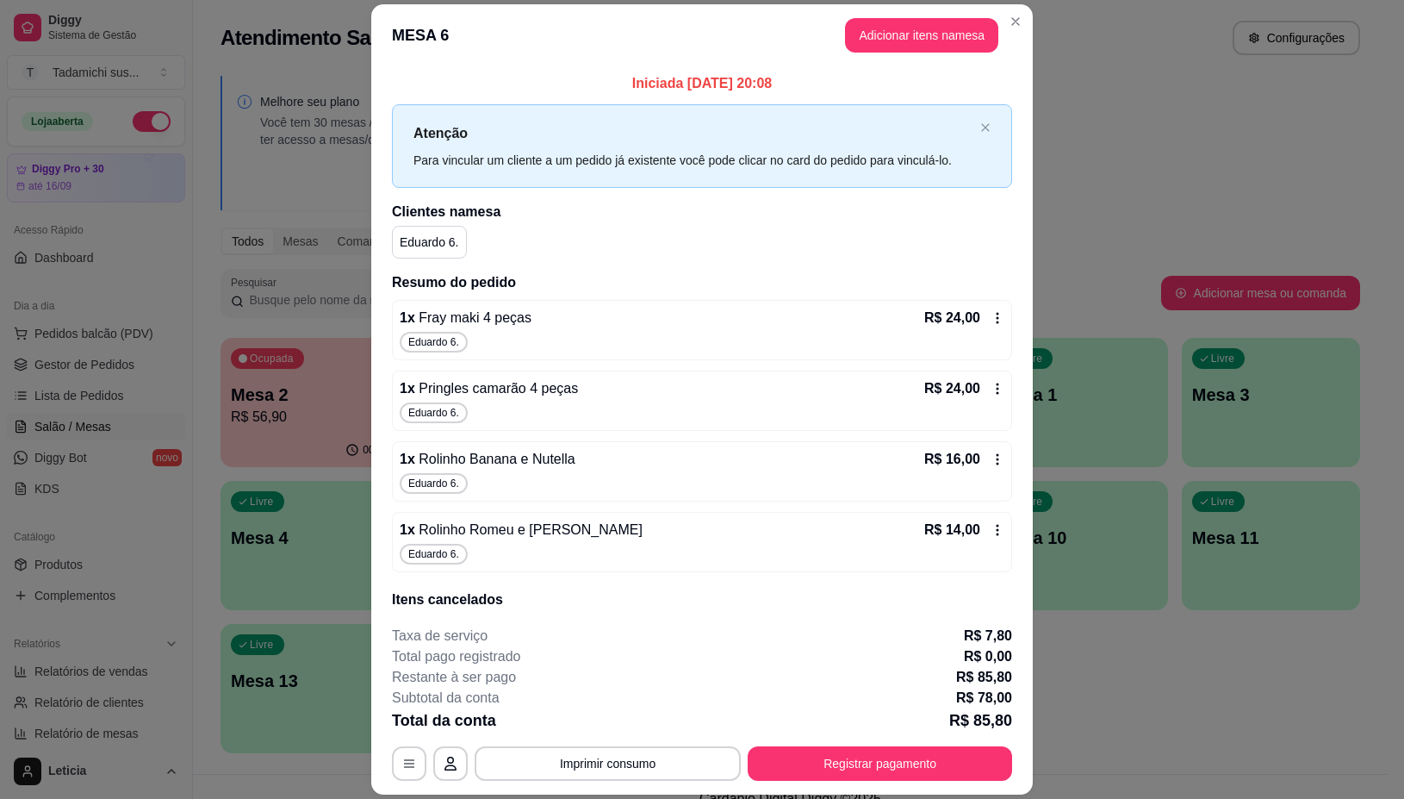
click at [975, 328] on div "R$ 24,00" at bounding box center [964, 318] width 80 height 21
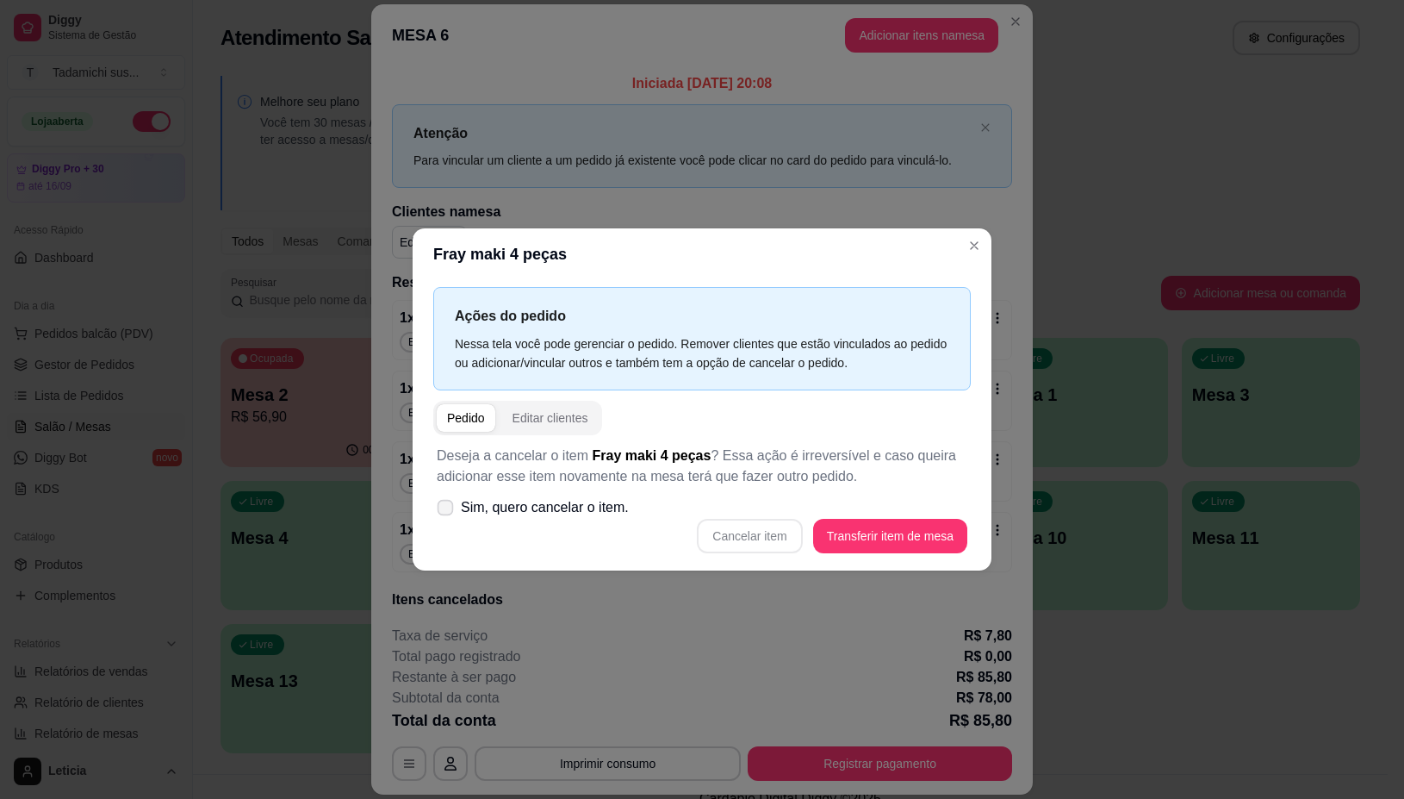
click at [457, 506] on label "Sim, quero cancelar o item." at bounding box center [533, 507] width 206 height 34
click at [447, 510] on input "Sim, quero cancelar o item." at bounding box center [441, 515] width 11 height 11
checkbox input "true"
click at [729, 528] on button "Cancelar item" at bounding box center [749, 536] width 105 height 34
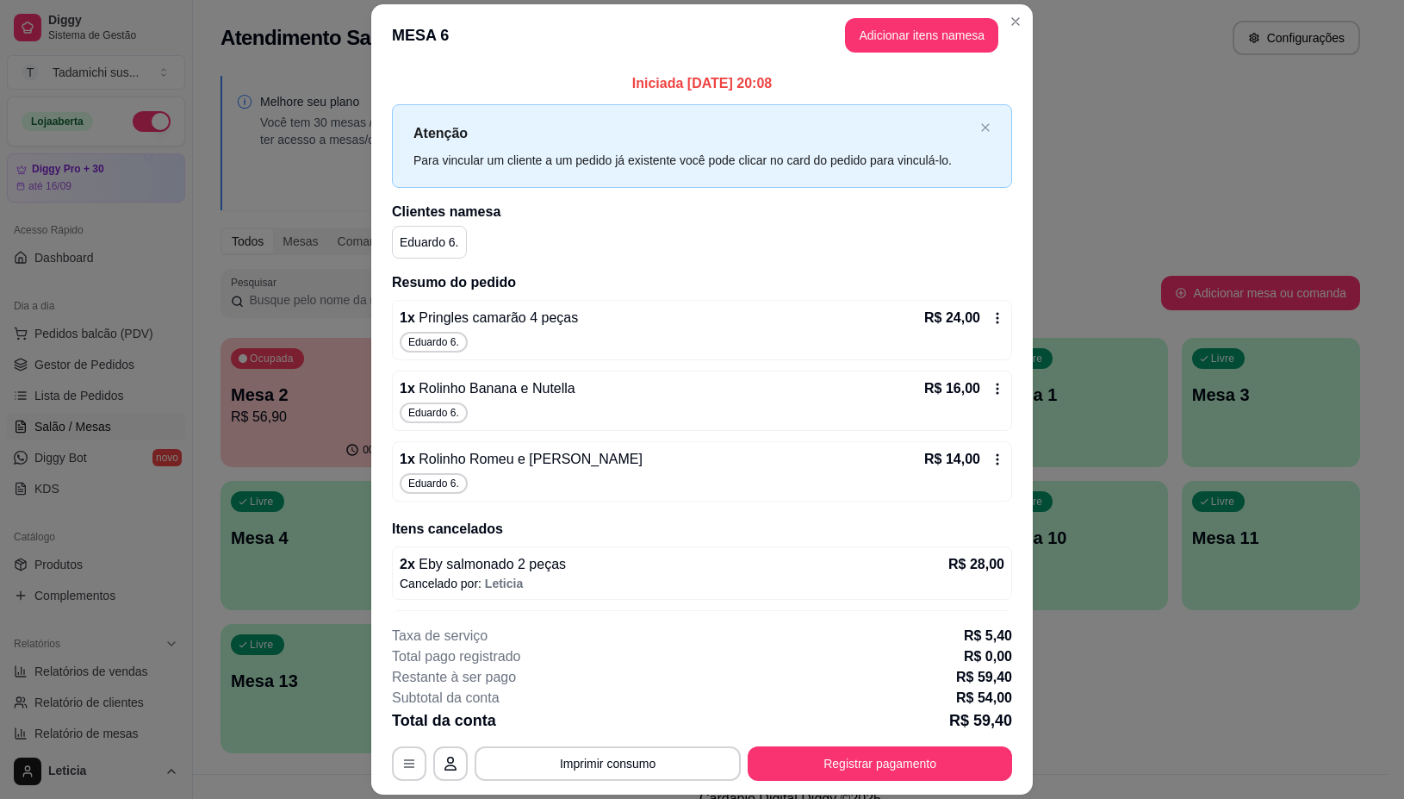
click at [991, 320] on icon at bounding box center [998, 318] width 14 height 14
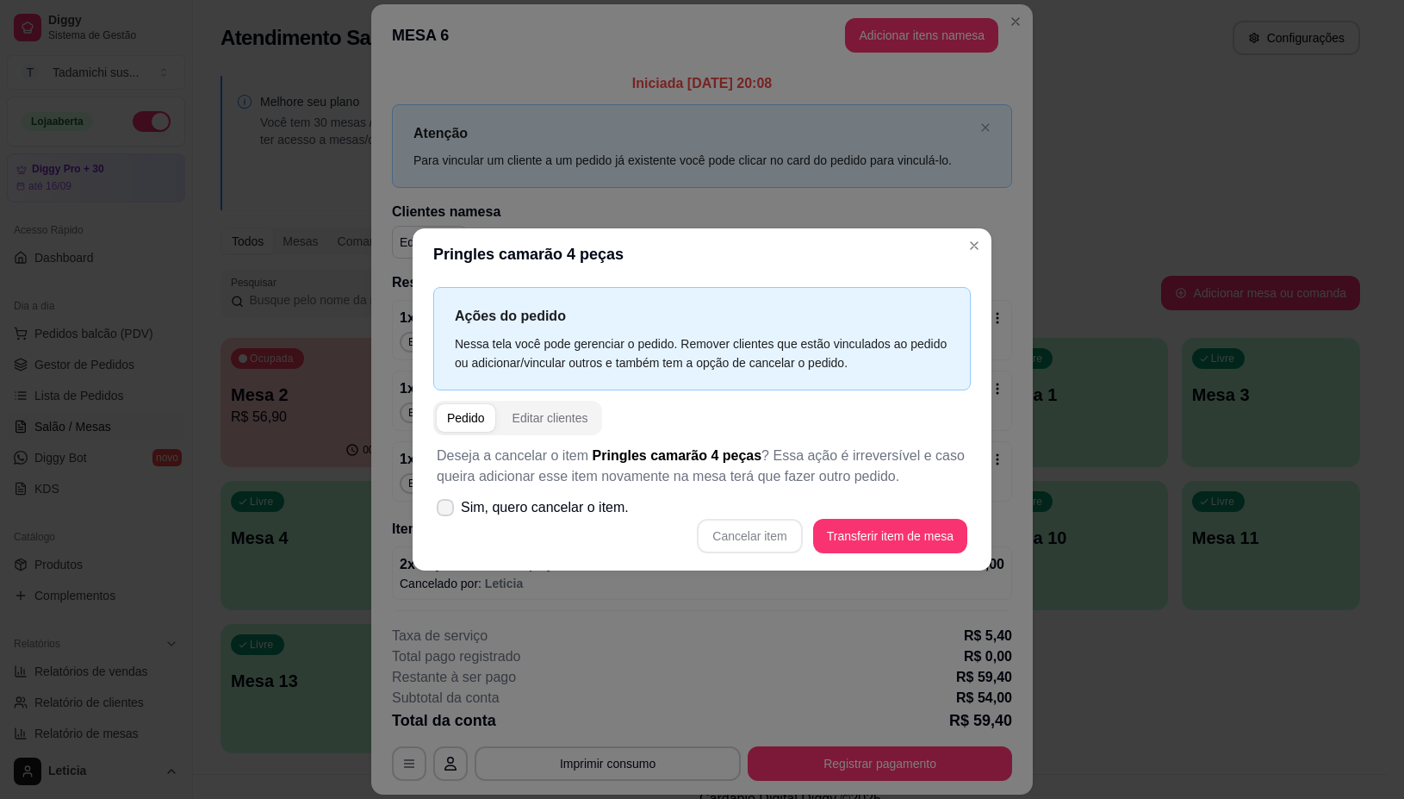
click at [448, 510] on icon at bounding box center [445, 507] width 14 height 10
click at [447, 510] on input "Sim, quero cancelar o item." at bounding box center [441, 515] width 11 height 11
checkbox input "true"
click at [755, 532] on button "Cancelar item" at bounding box center [749, 536] width 105 height 34
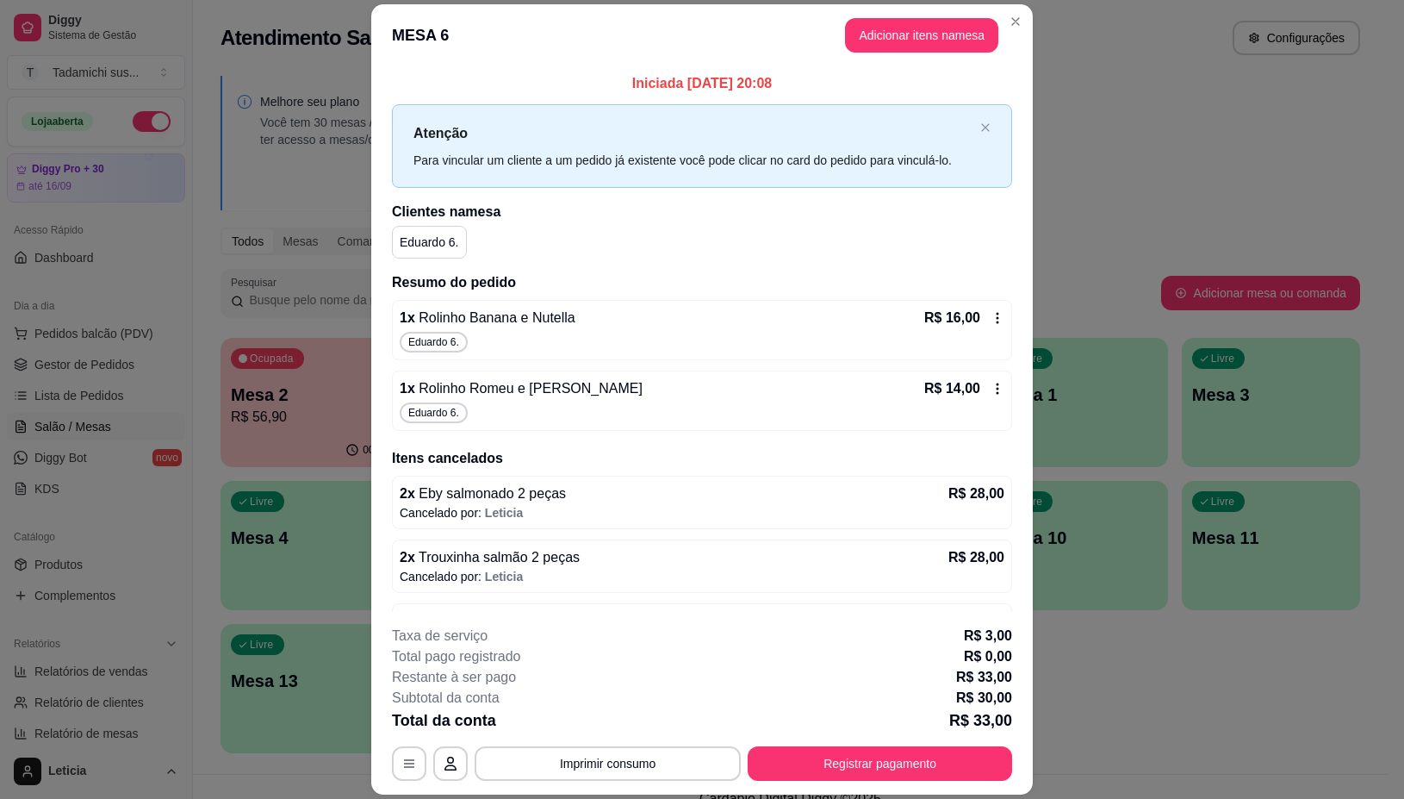
click at [991, 320] on icon at bounding box center [998, 318] width 14 height 14
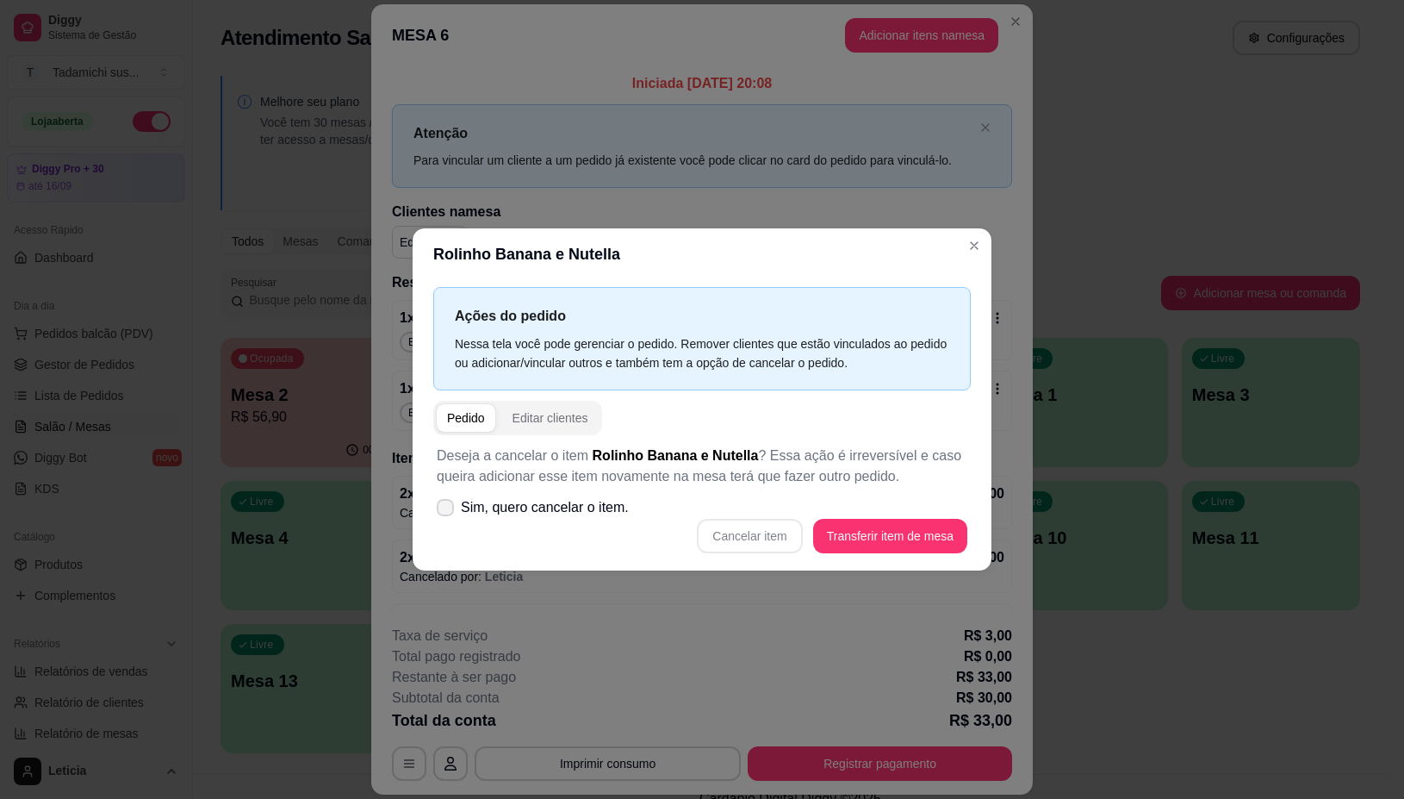
click at [470, 528] on div "Deseja a cancelar o item Rolinho Banana e Nutella ? Essa ação é irreversível e …" at bounding box center [702, 499] width 538 height 128
click at [448, 502] on icon at bounding box center [444, 506] width 13 height 9
click at [447, 510] on input "Sim, quero cancelar o item." at bounding box center [441, 515] width 11 height 11
checkbox input "true"
click at [761, 527] on button "Cancelar item" at bounding box center [749, 536] width 105 height 34
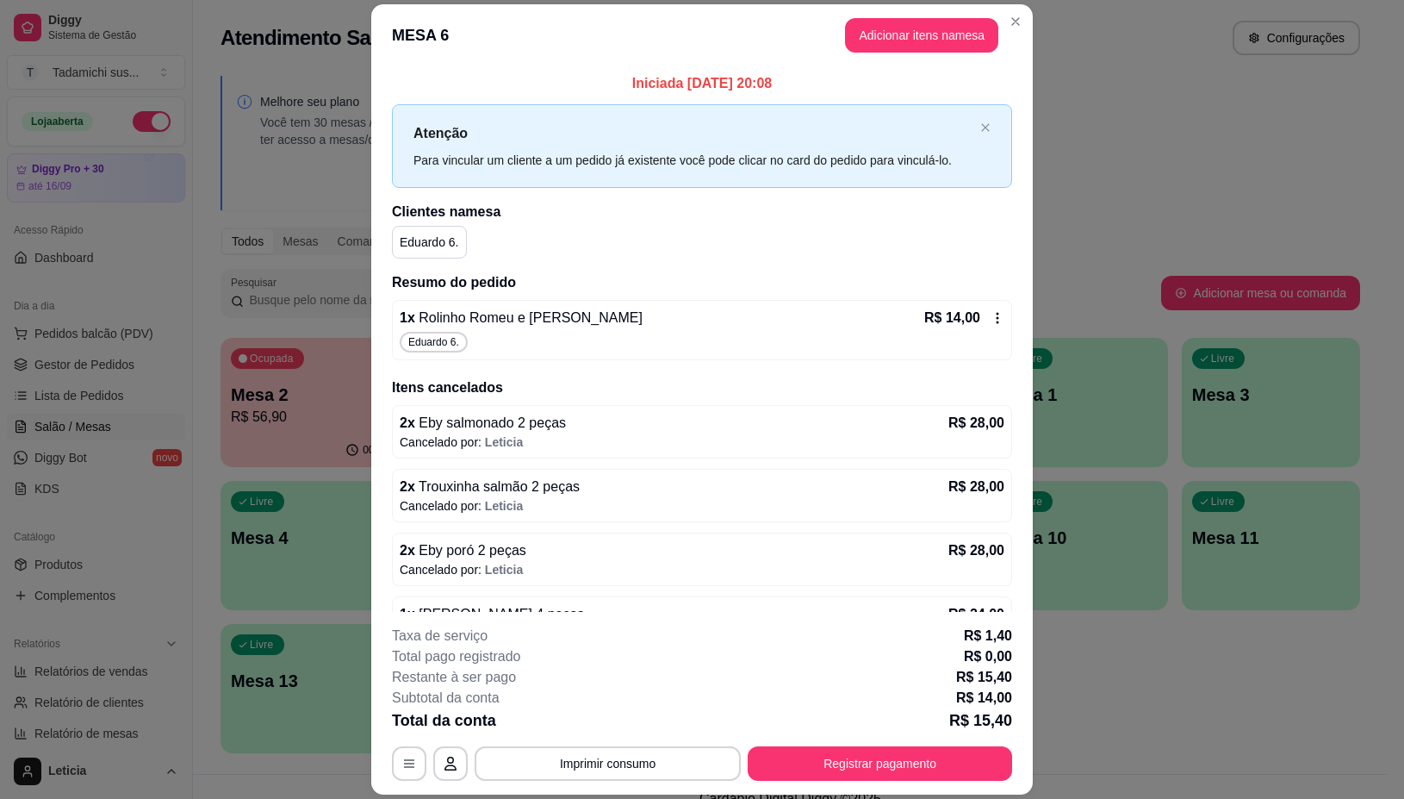
click at [690, 625] on footer "**********" at bounding box center [702, 703] width 662 height 183
click at [991, 320] on icon at bounding box center [998, 318] width 14 height 14
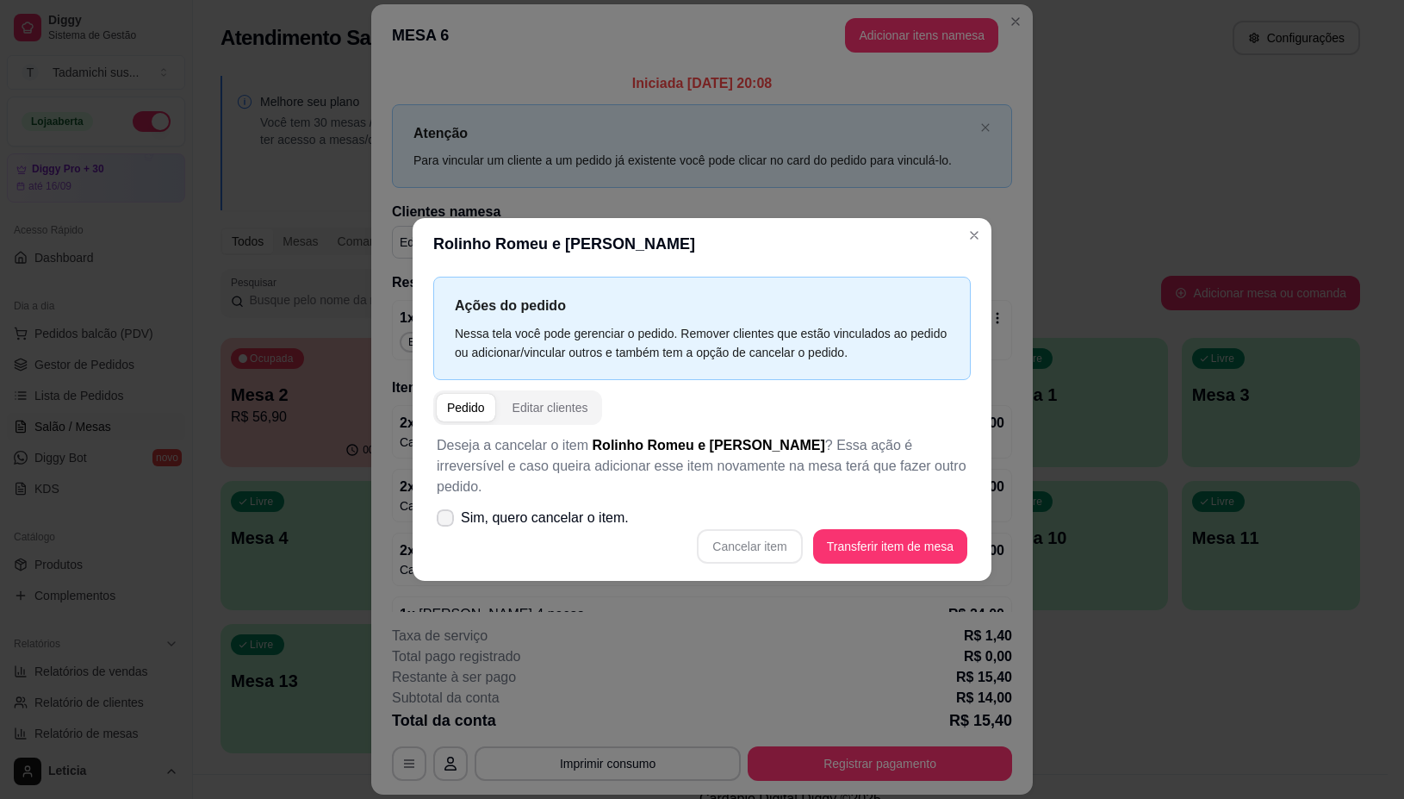
click at [440, 513] on icon at bounding box center [445, 518] width 14 height 10
click at [440, 520] on input "Sim, quero cancelar o item." at bounding box center [441, 525] width 11 height 11
checkbox input "true"
click at [724, 531] on button "Cancelar item" at bounding box center [749, 546] width 105 height 34
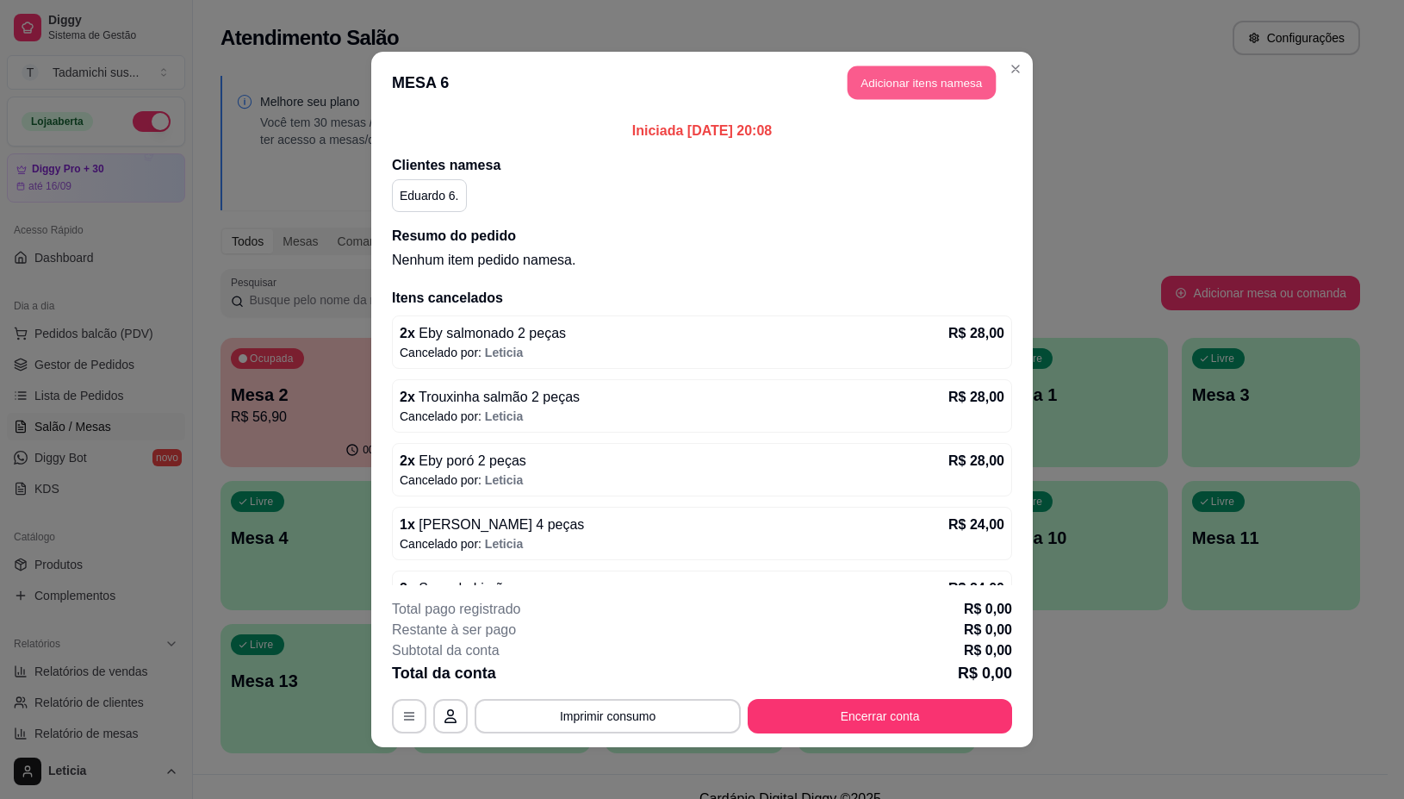
click at [929, 84] on button "Adicionar itens na mesa" at bounding box center [922, 83] width 148 height 34
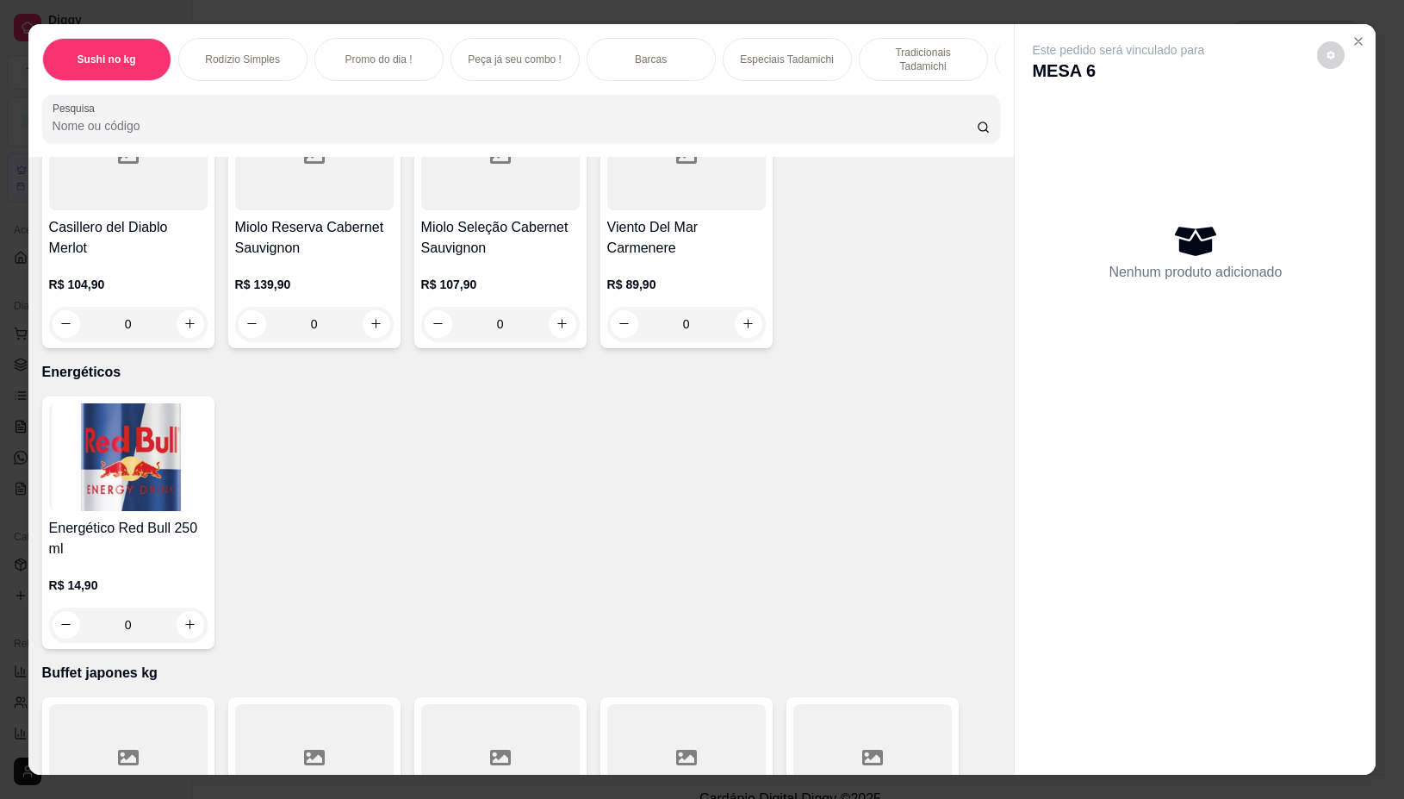
scroll to position [20631, 0]
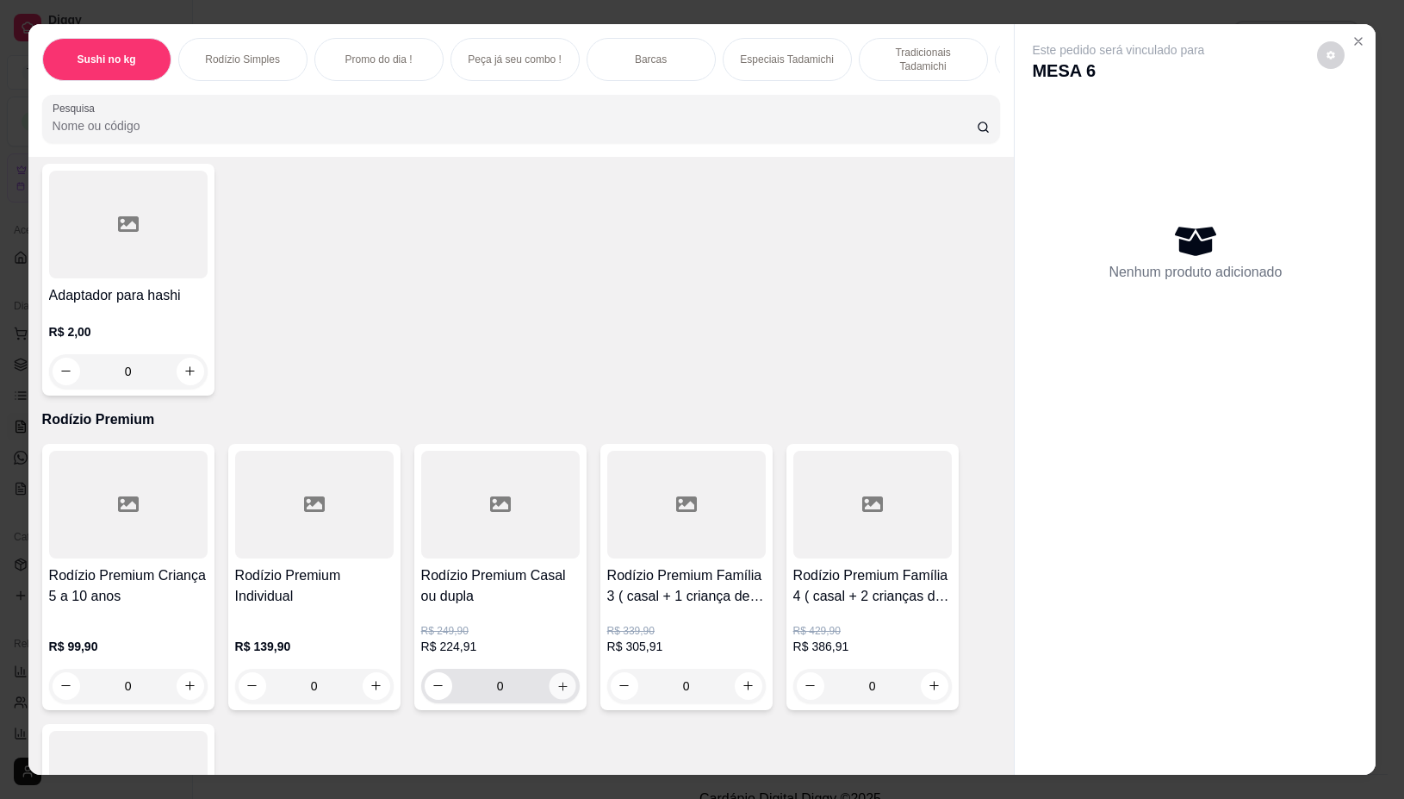
click at [558, 680] on icon "increase-product-quantity" at bounding box center [562, 686] width 13 height 13
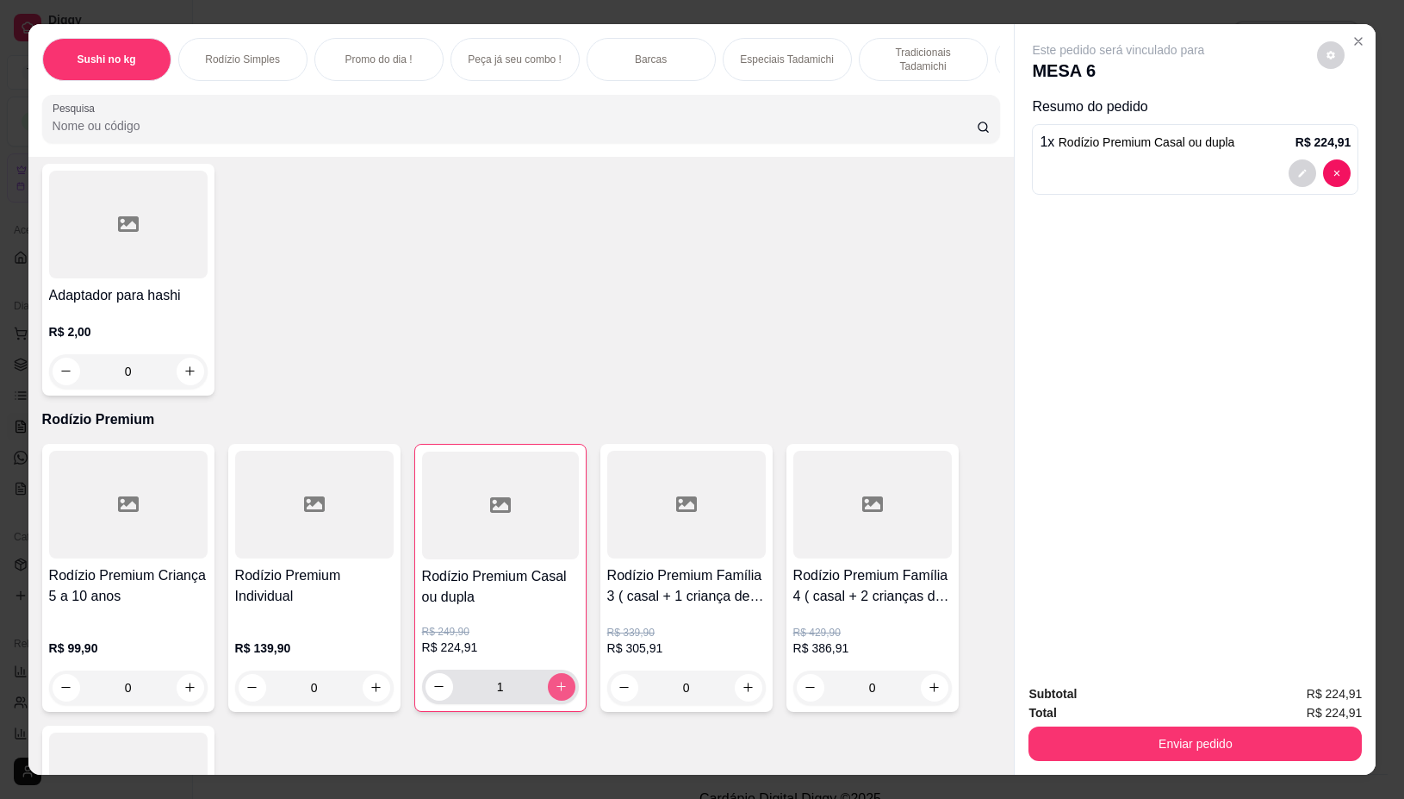
type input "1"
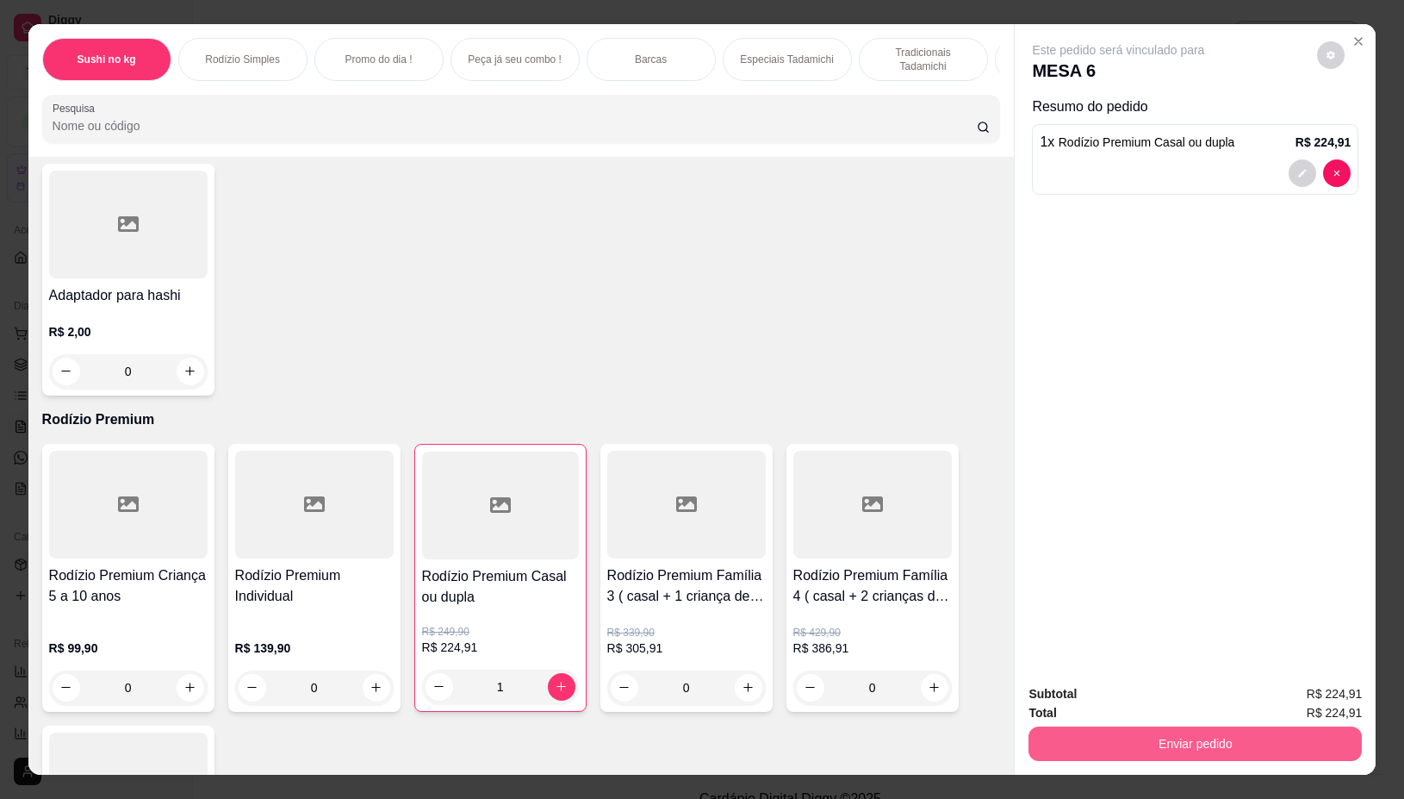
click at [1151, 735] on button "Enviar pedido" at bounding box center [1195, 743] width 333 height 34
click at [1112, 695] on button "Não registrar e enviar pedido" at bounding box center [1137, 693] width 174 height 32
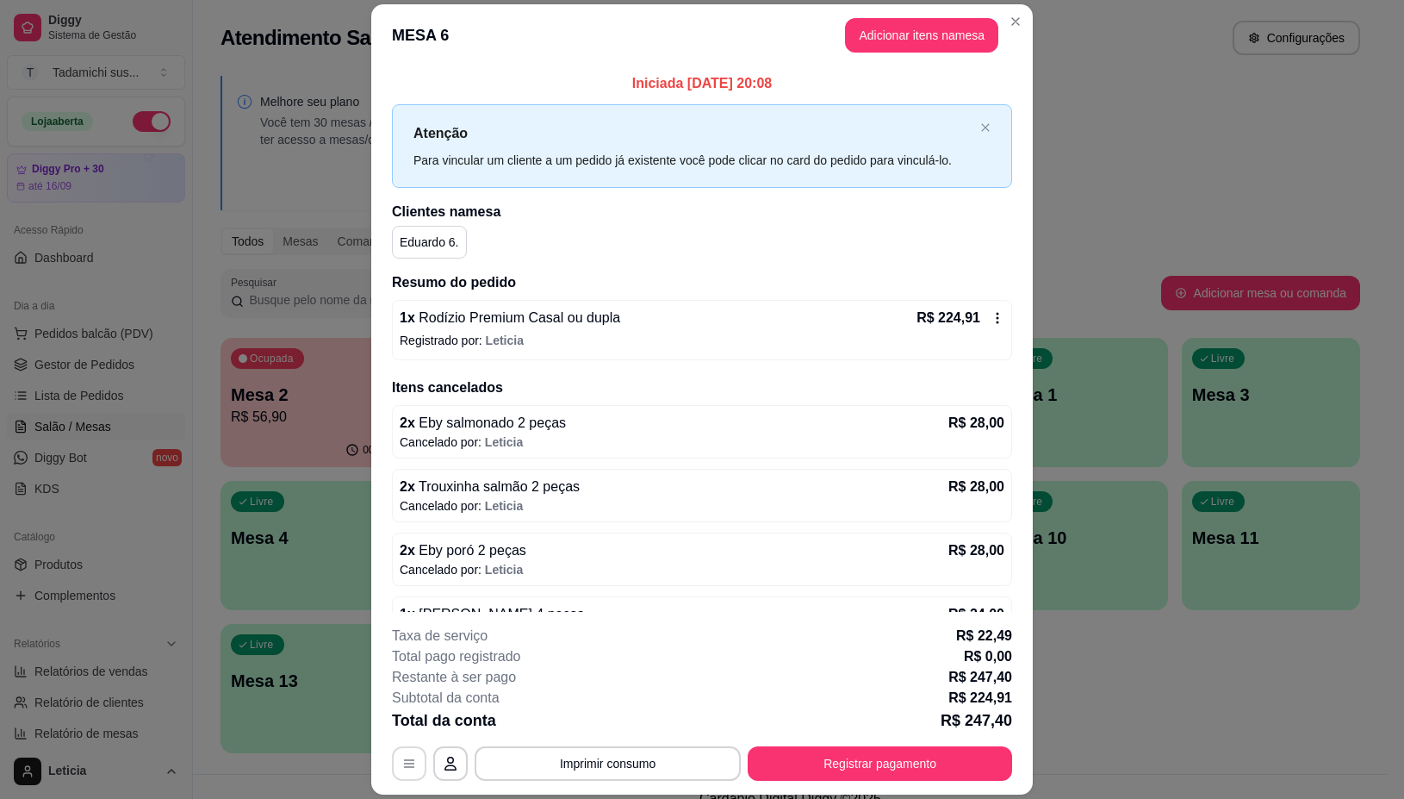
click at [392, 761] on button "button" at bounding box center [409, 763] width 34 height 34
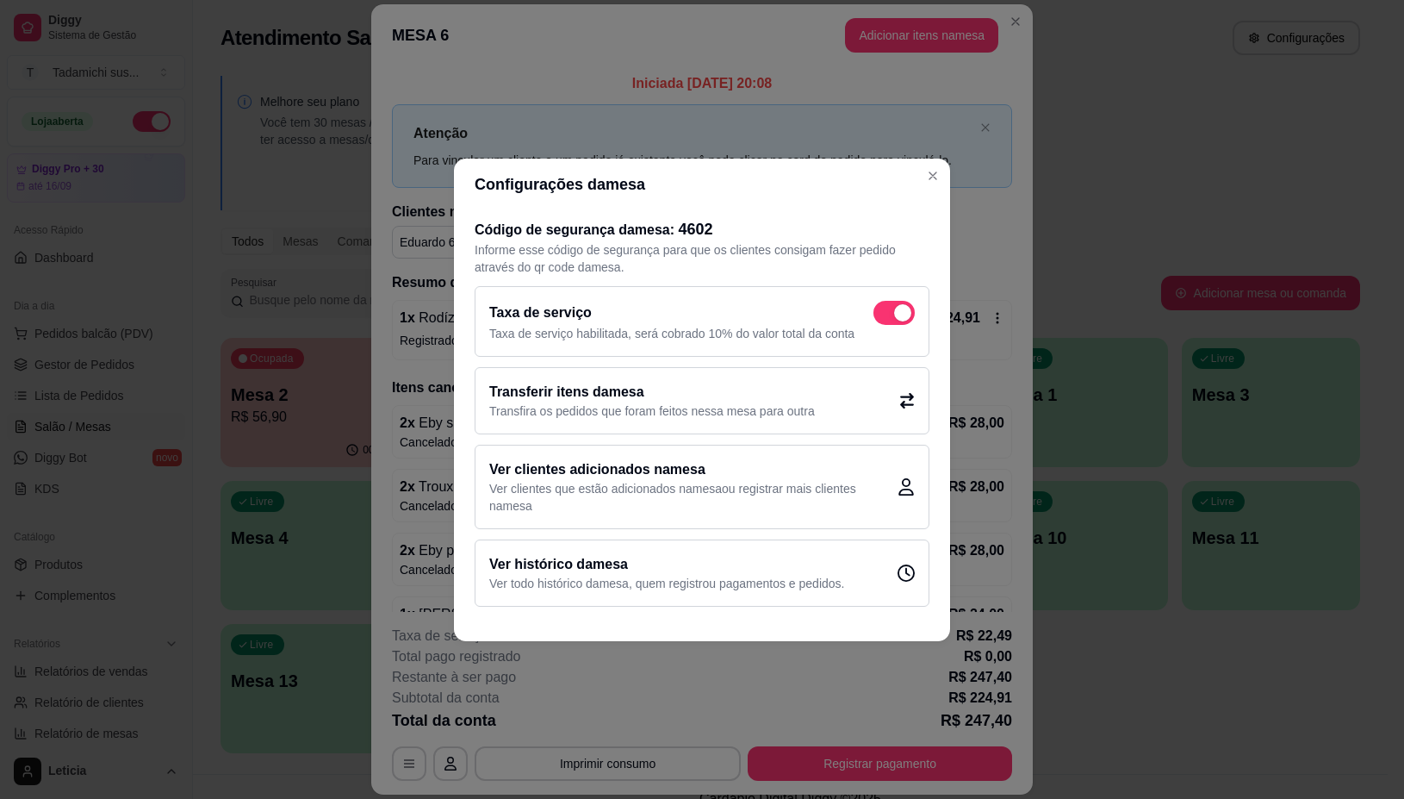
click at [898, 308] on span at bounding box center [902, 312] width 17 height 17
click at [884, 315] on input "checkbox" at bounding box center [878, 320] width 11 height 11
checkbox input "false"
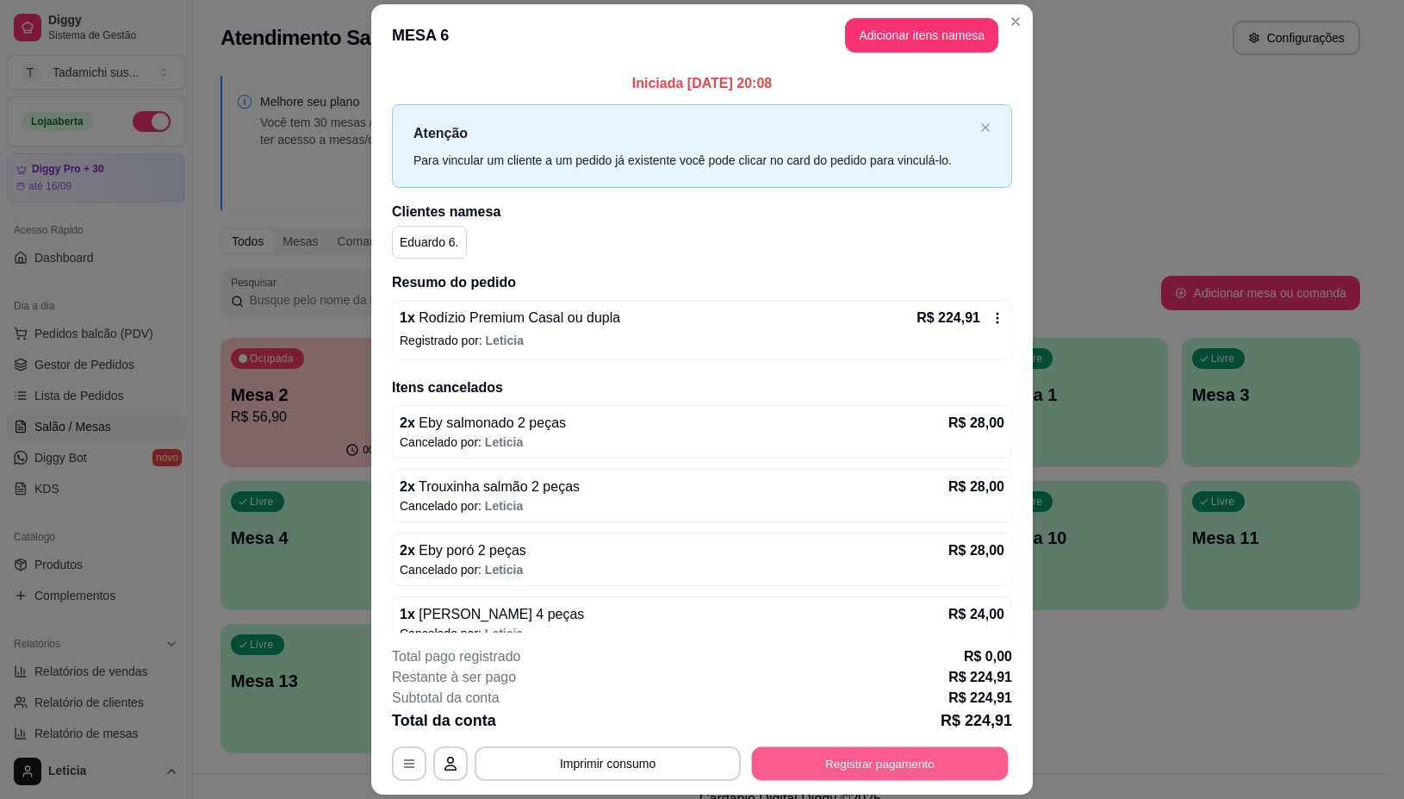
click at [801, 768] on button "Registrar pagamento" at bounding box center [880, 764] width 257 height 34
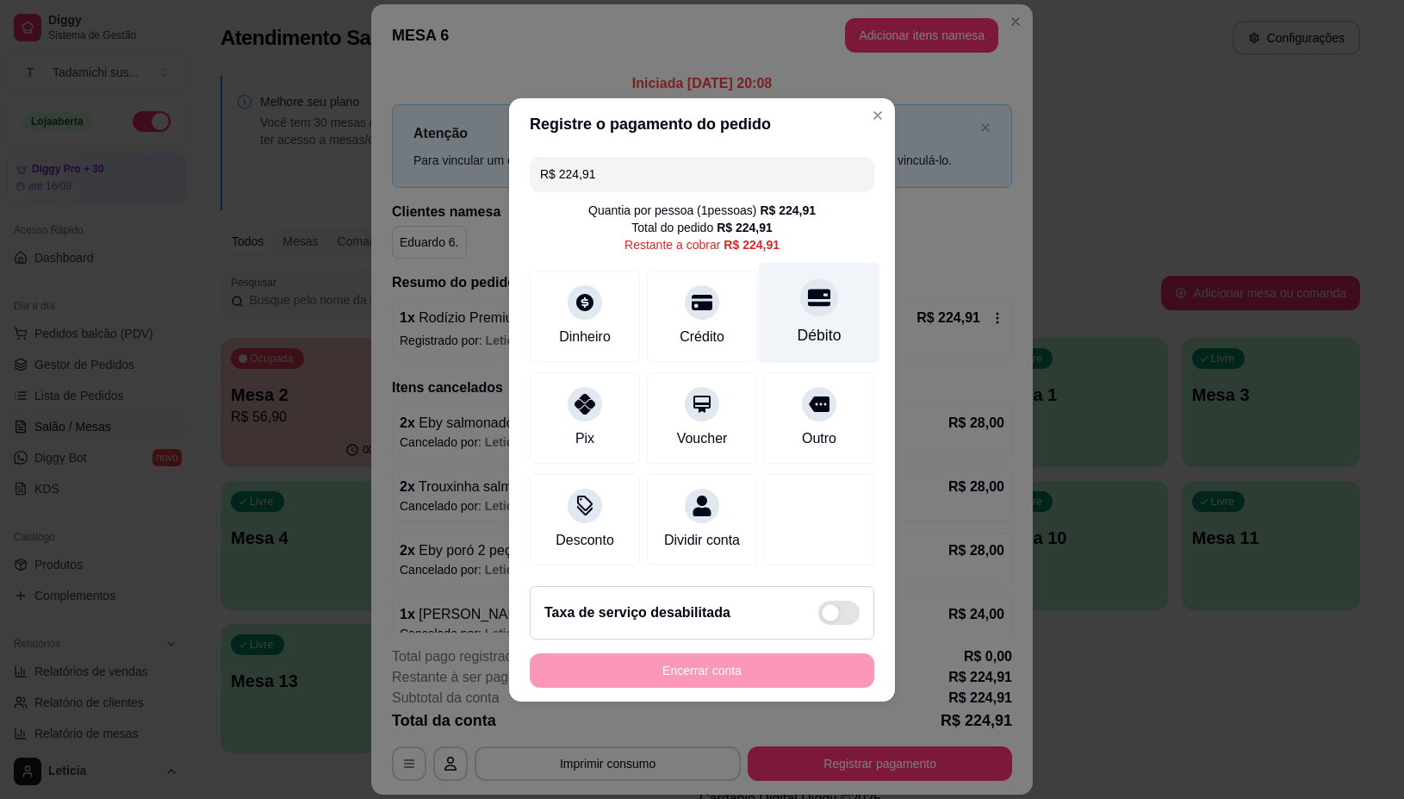
click at [801, 298] on div at bounding box center [819, 297] width 38 height 38
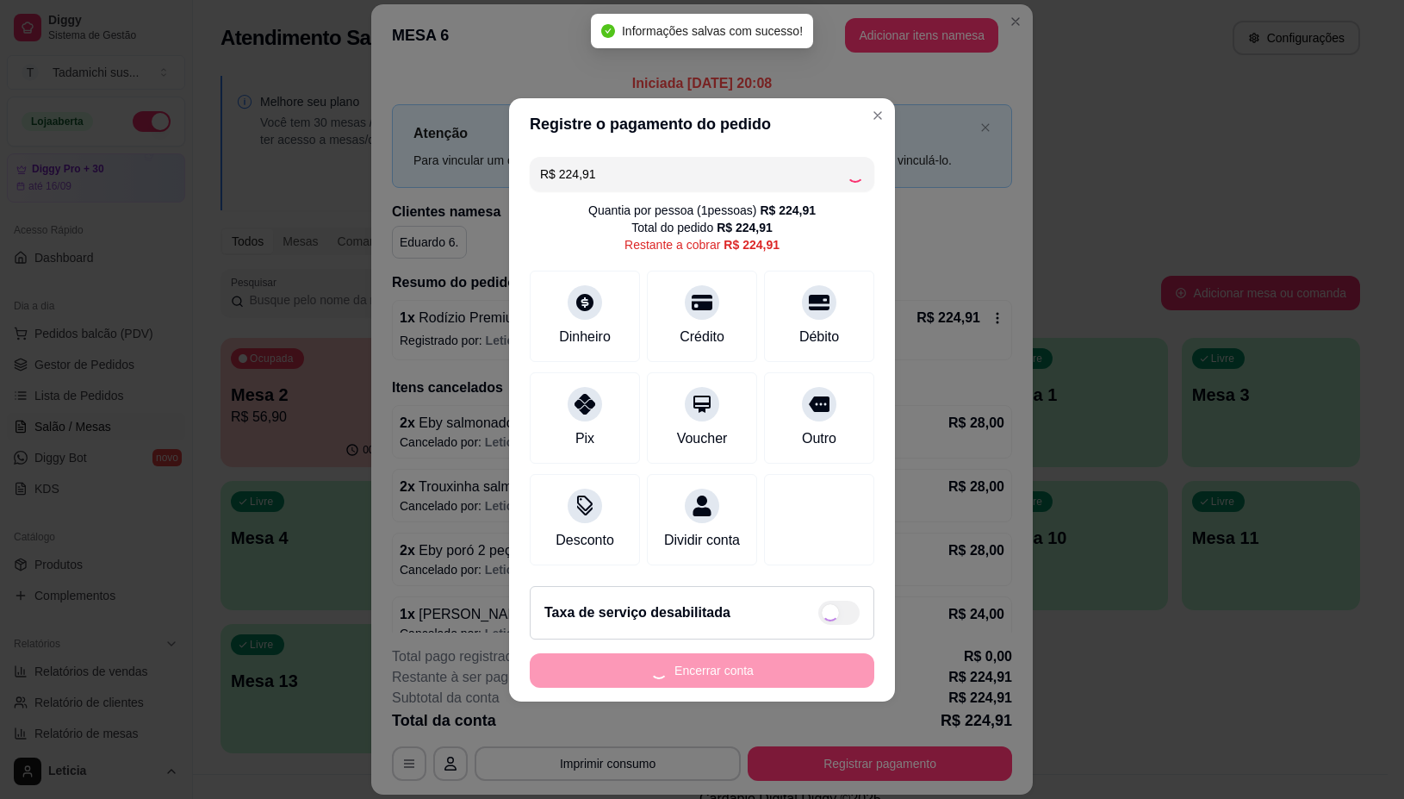
type input "R$ 0,00"
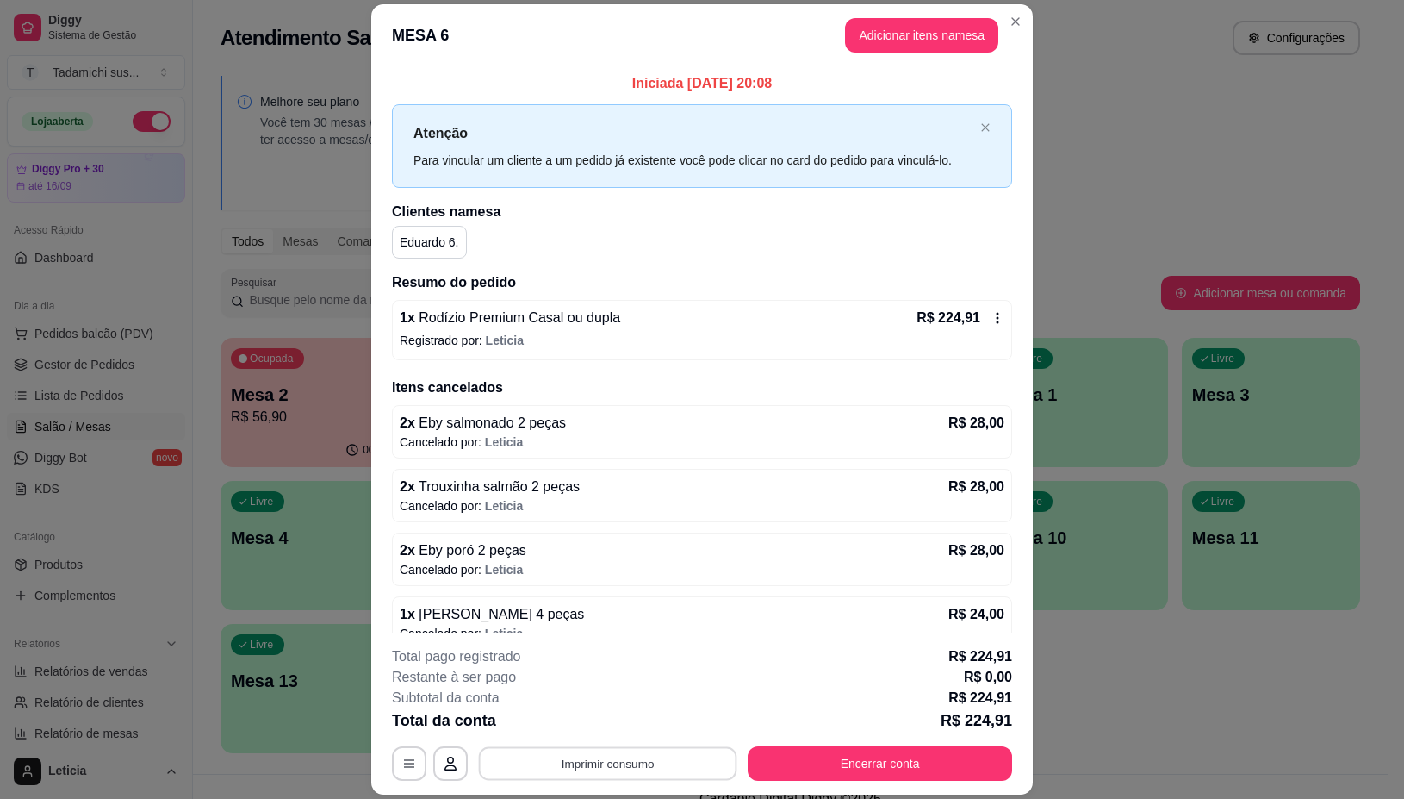
click at [565, 767] on button "Imprimir consumo" at bounding box center [608, 764] width 258 height 34
click at [599, 690] on button "IMPRESSORA" at bounding box center [604, 689] width 128 height 27
click at [858, 760] on button "Encerrar conta" at bounding box center [880, 763] width 264 height 34
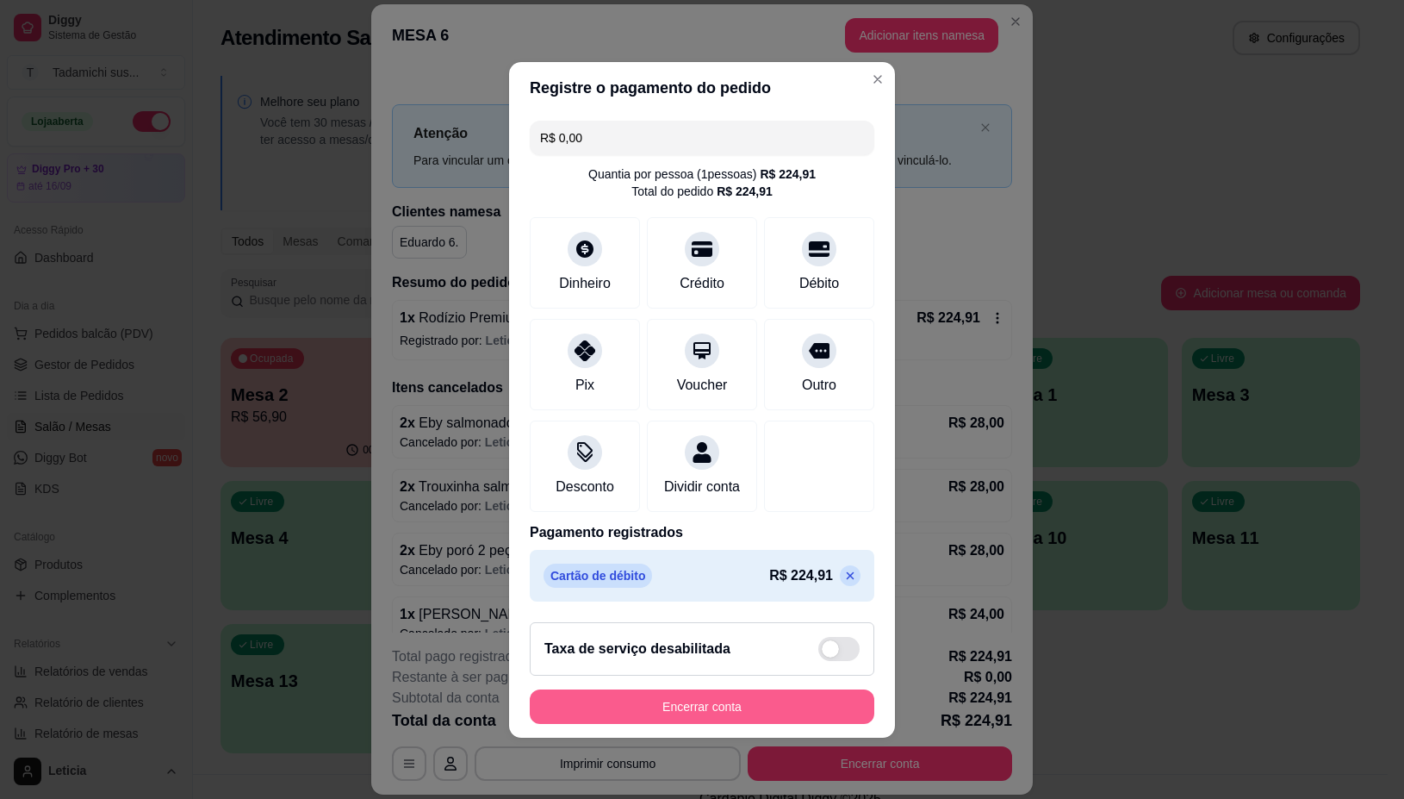
click at [737, 724] on button "Encerrar conta" at bounding box center [702, 706] width 345 height 34
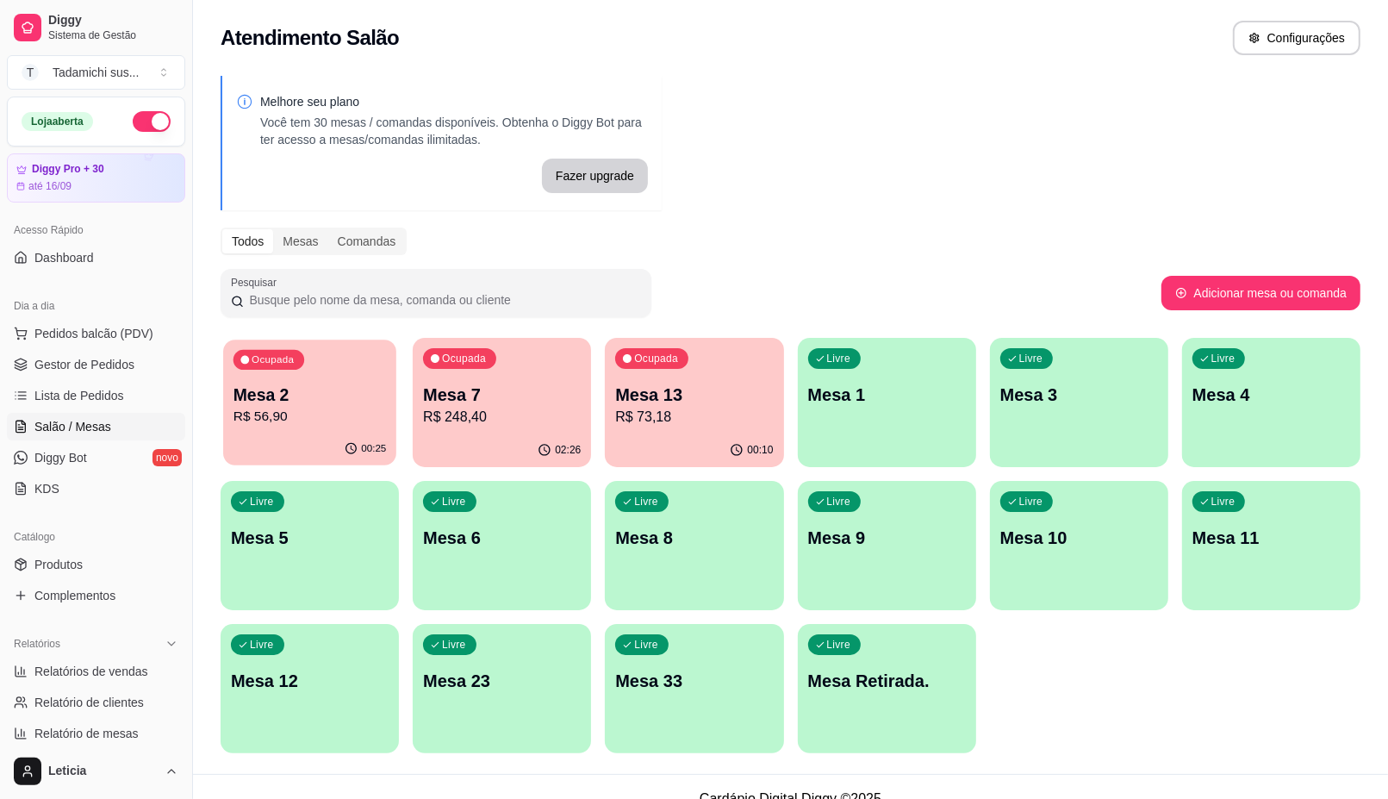
click at [351, 444] on icon "button" at bounding box center [352, 449] width 14 height 14
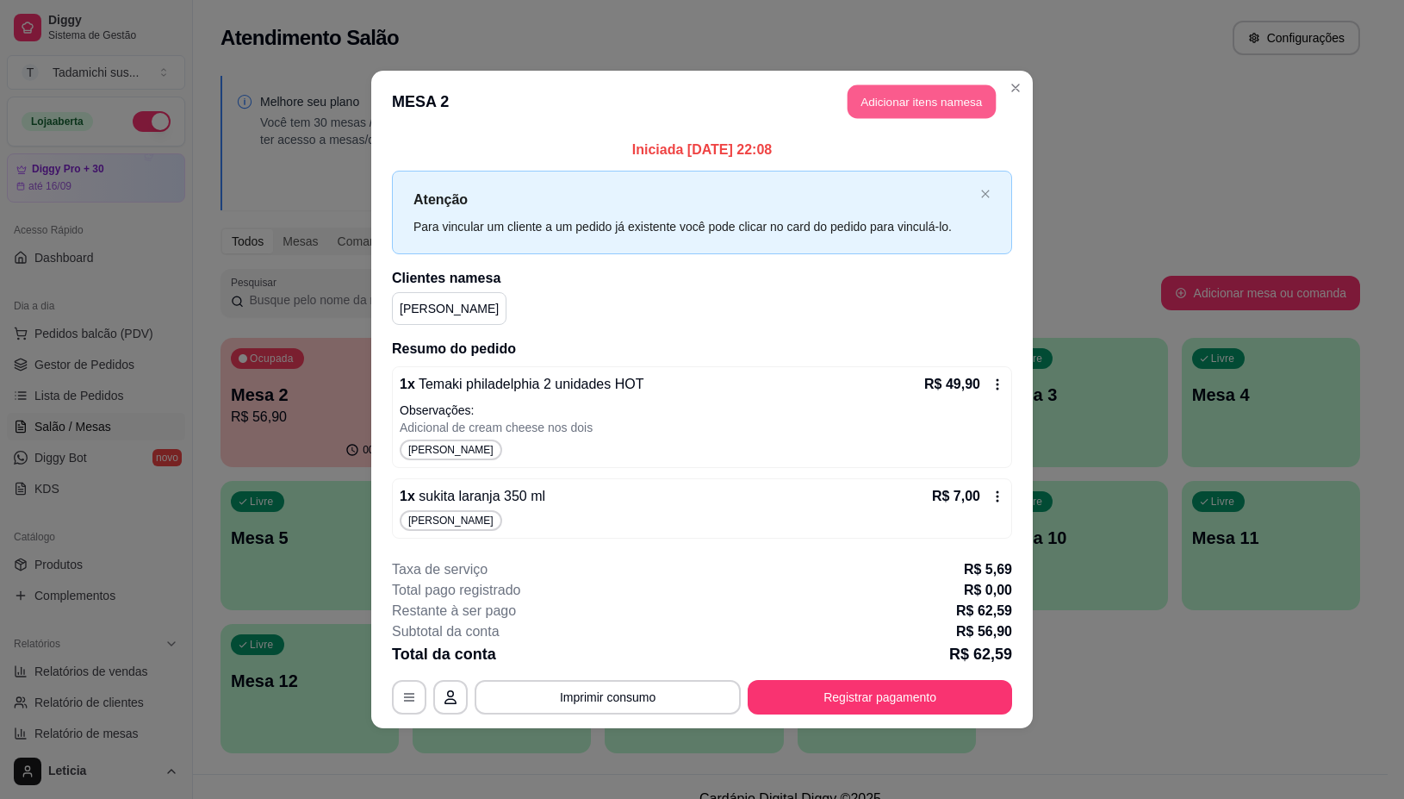
click at [873, 96] on button "Adicionar itens na mesa" at bounding box center [922, 102] width 148 height 34
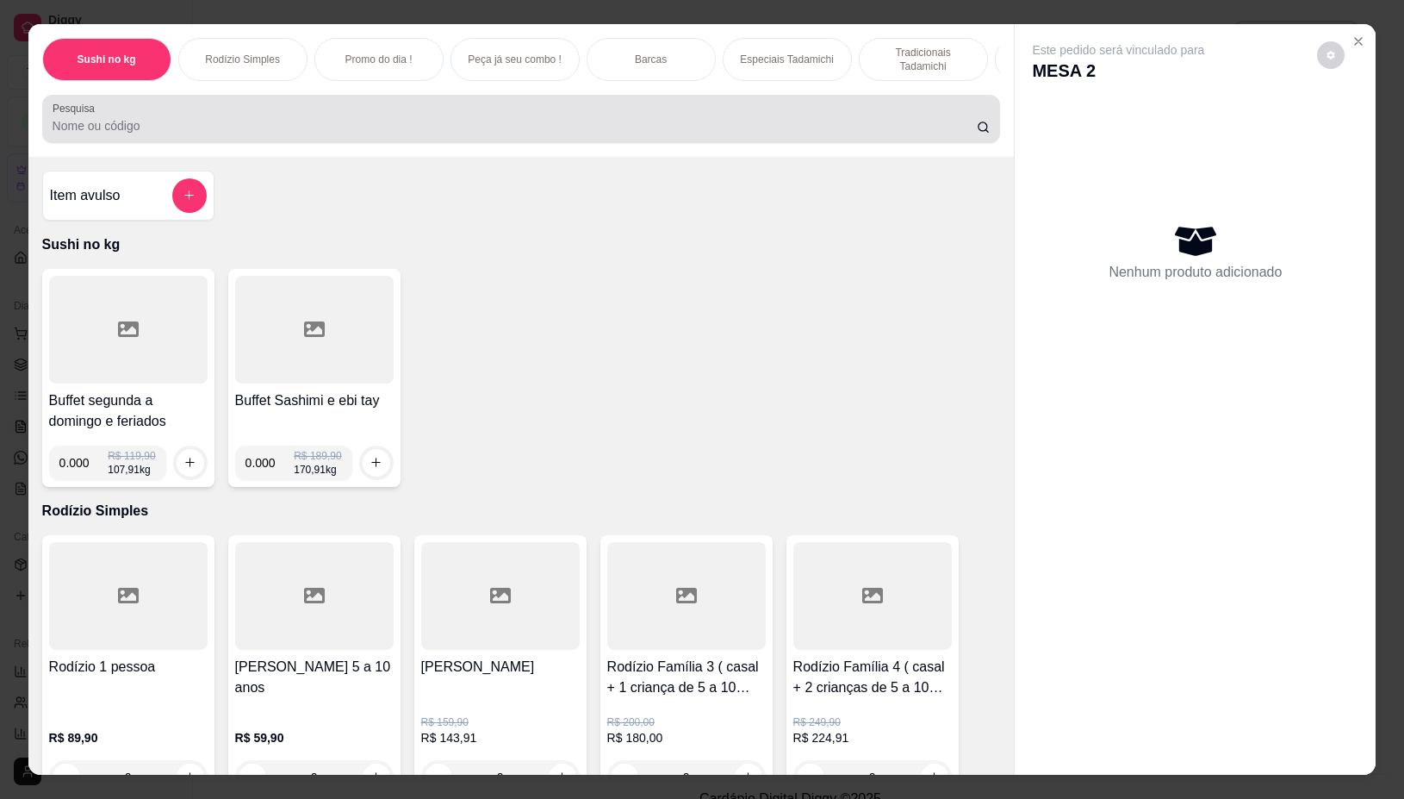
click at [536, 134] on input "Pesquisa" at bounding box center [515, 125] width 924 height 17
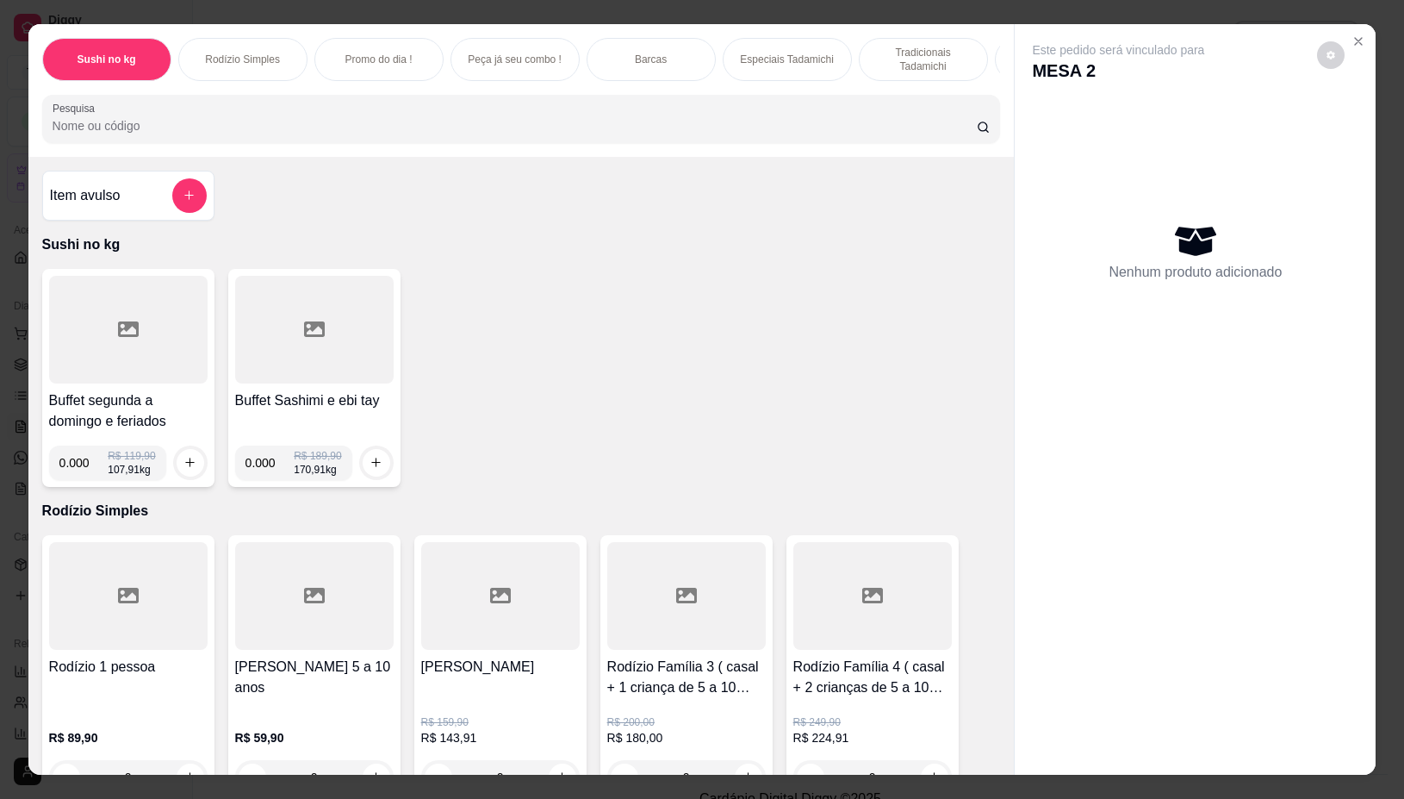
type input "5"
click at [1355, 35] on icon "Close" at bounding box center [1359, 41] width 14 height 14
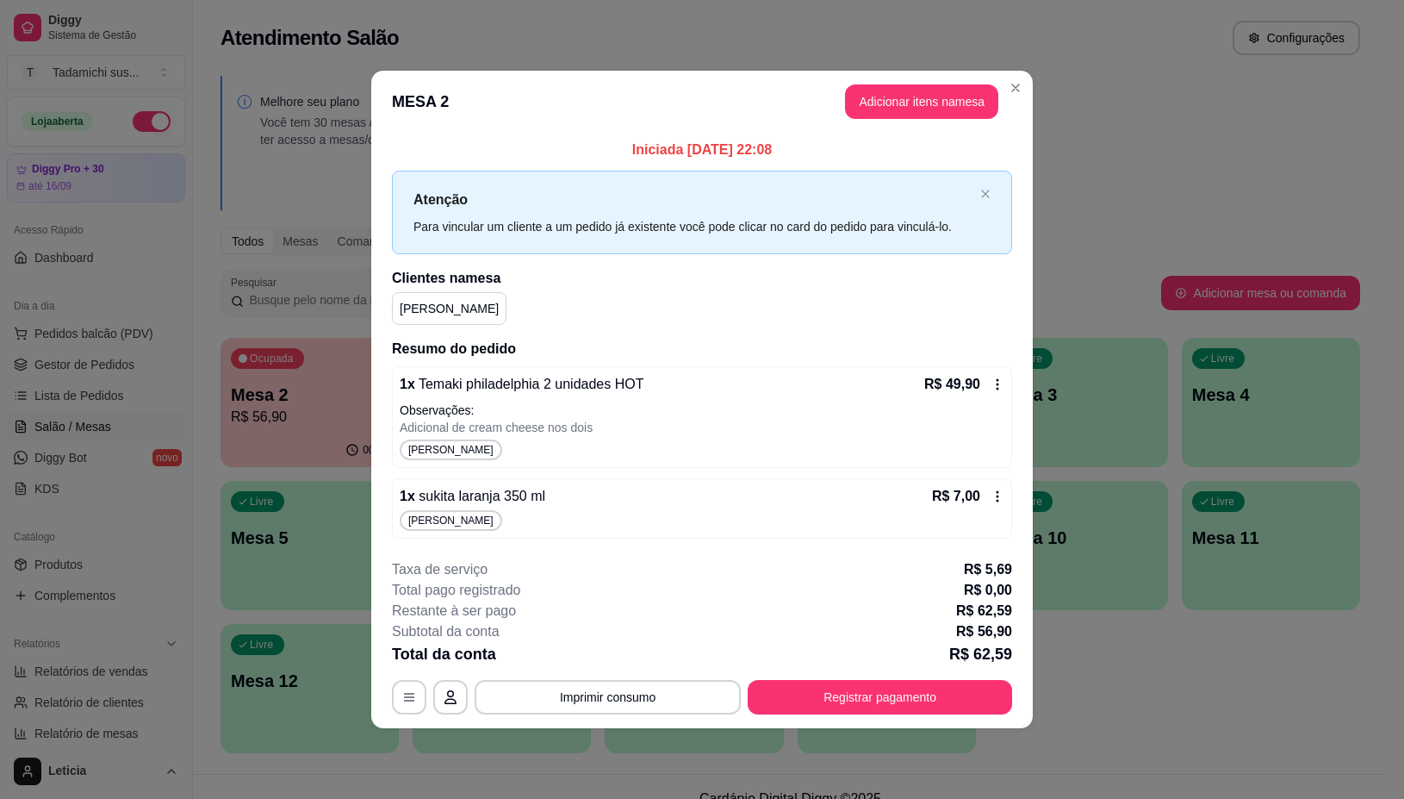
click at [394, 681] on div "**********" at bounding box center [702, 697] width 620 height 34
click at [907, 92] on button "Adicionar itens na mesa" at bounding box center [921, 101] width 153 height 34
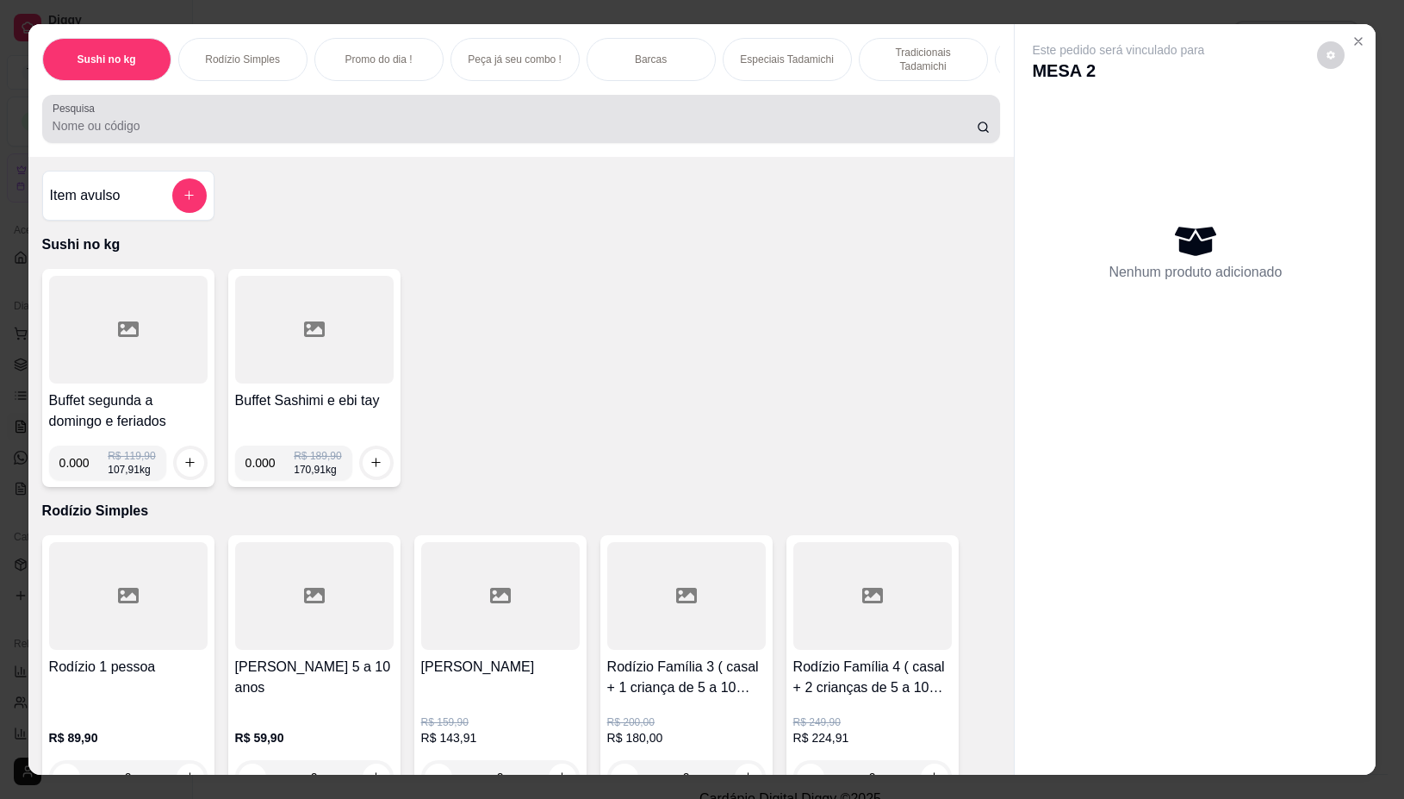
click at [845, 127] on input "Pesquisa" at bounding box center [515, 125] width 924 height 17
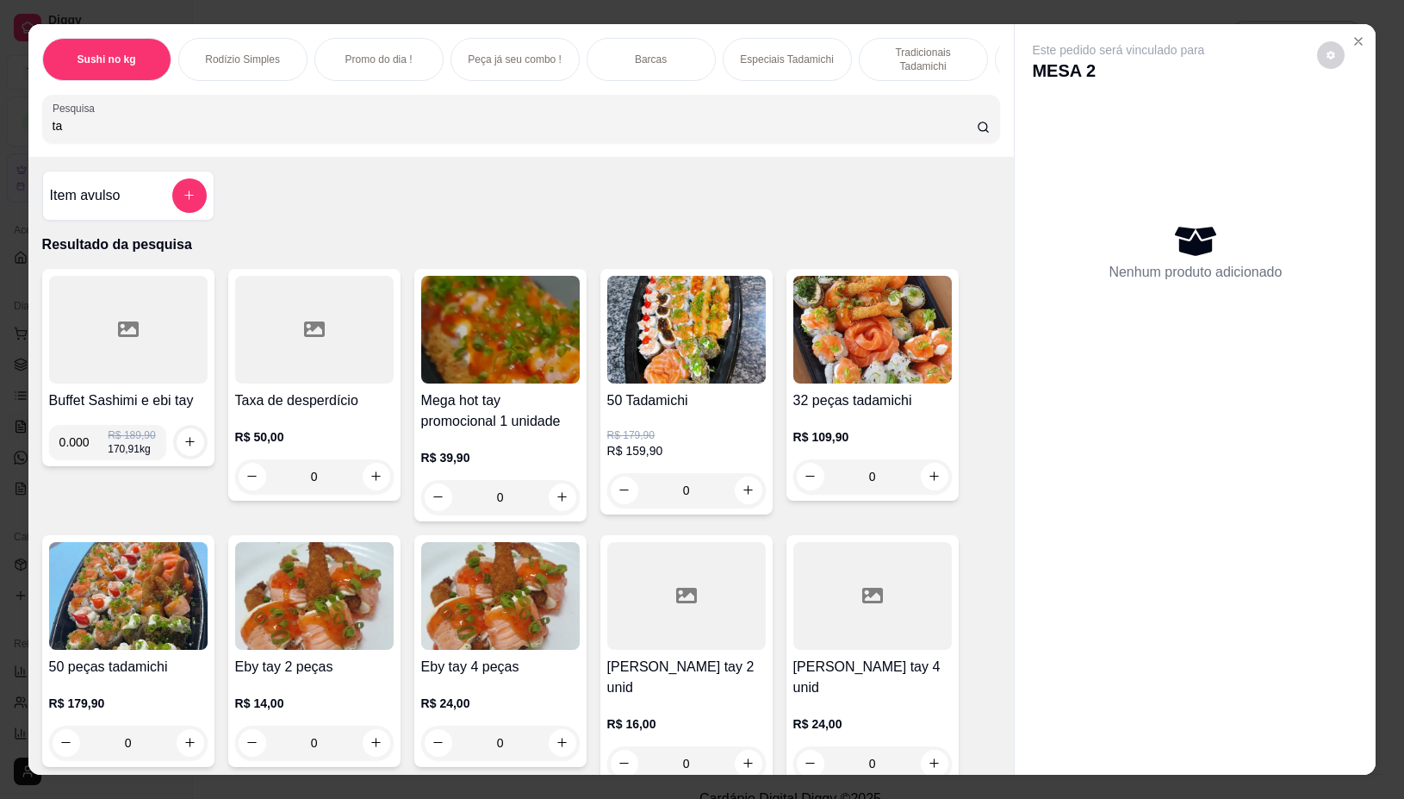
type input "t"
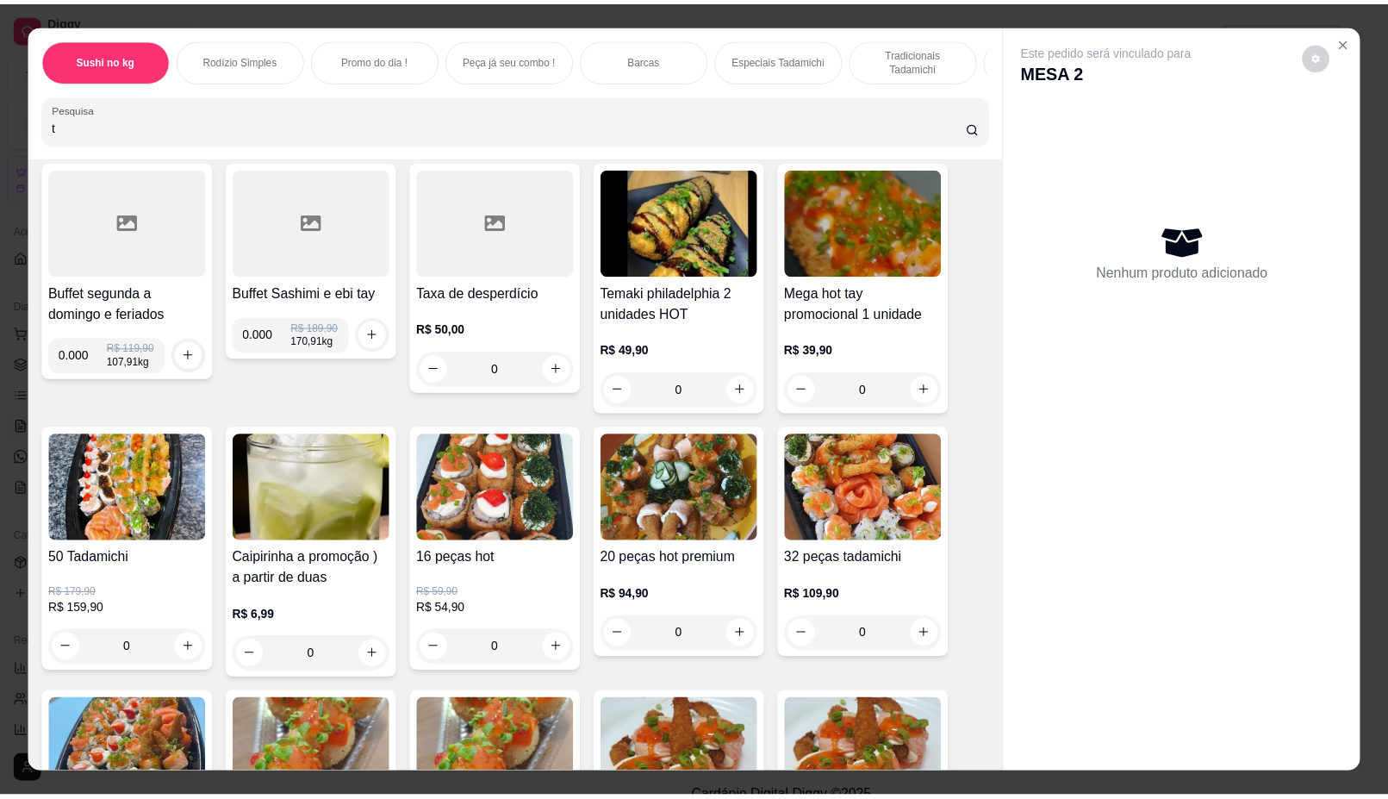
scroll to position [0, 0]
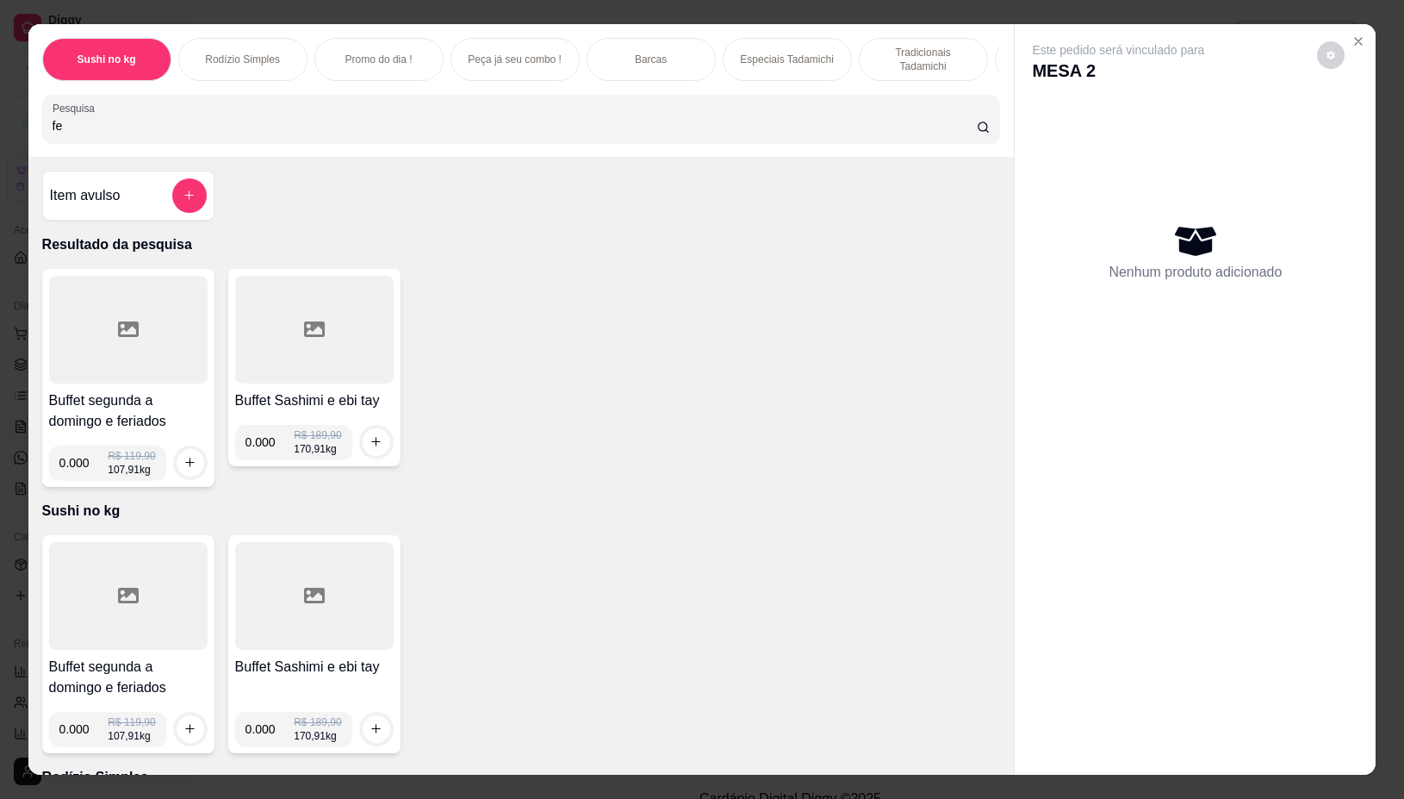
type input "f"
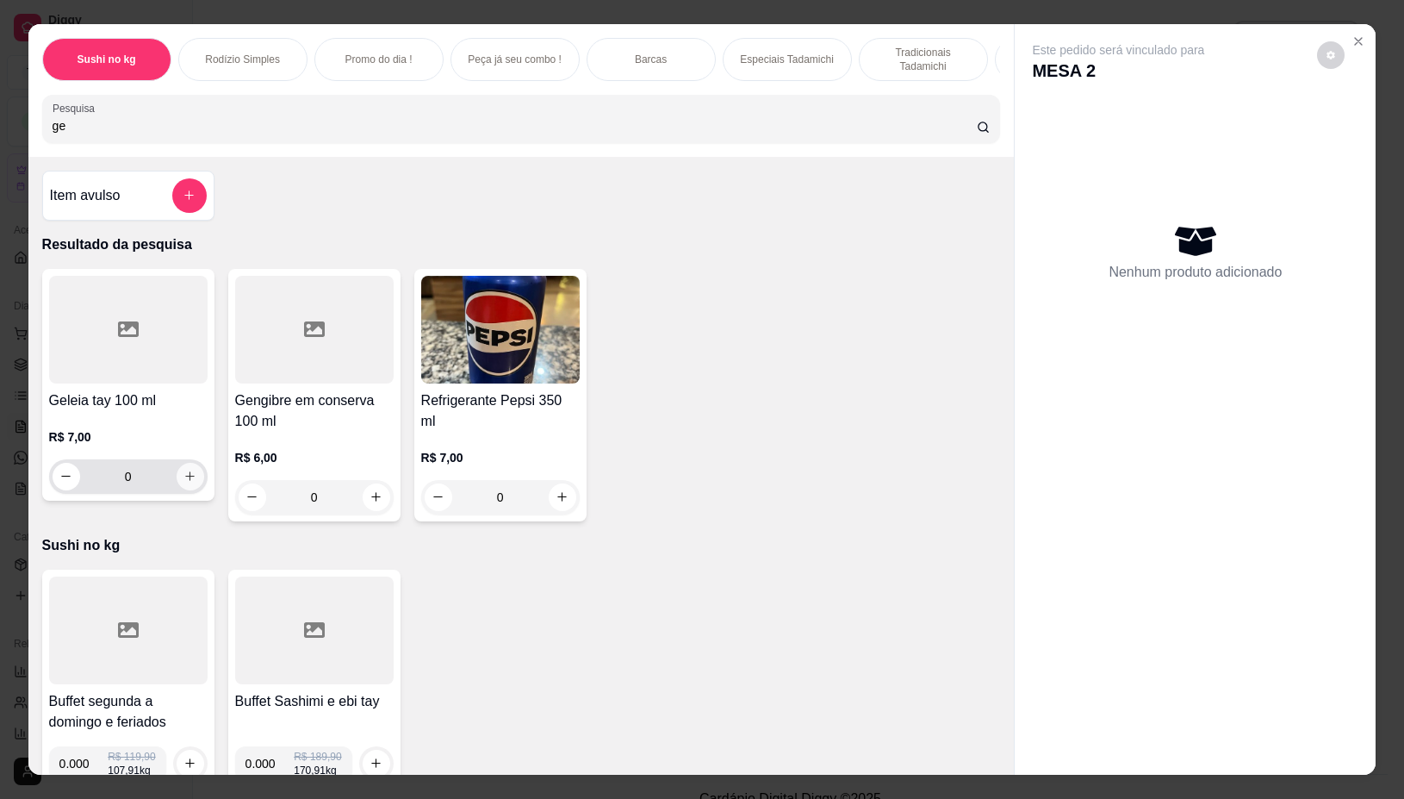
type input "ge"
click at [185, 481] on icon "increase-product-quantity" at bounding box center [189, 475] width 13 height 13
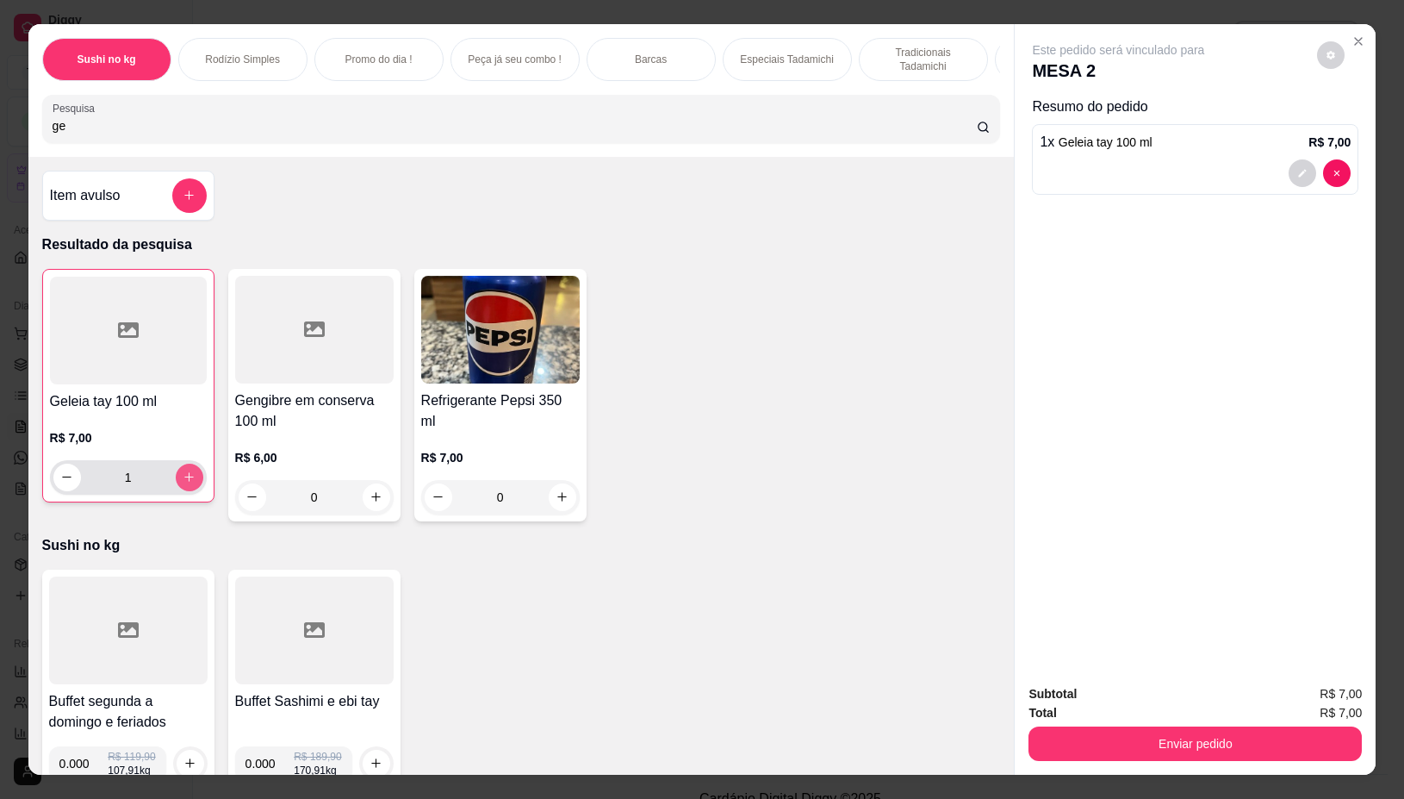
type input "1"
click at [185, 481] on icon "increase-product-quantity" at bounding box center [189, 476] width 13 height 13
type input "2"
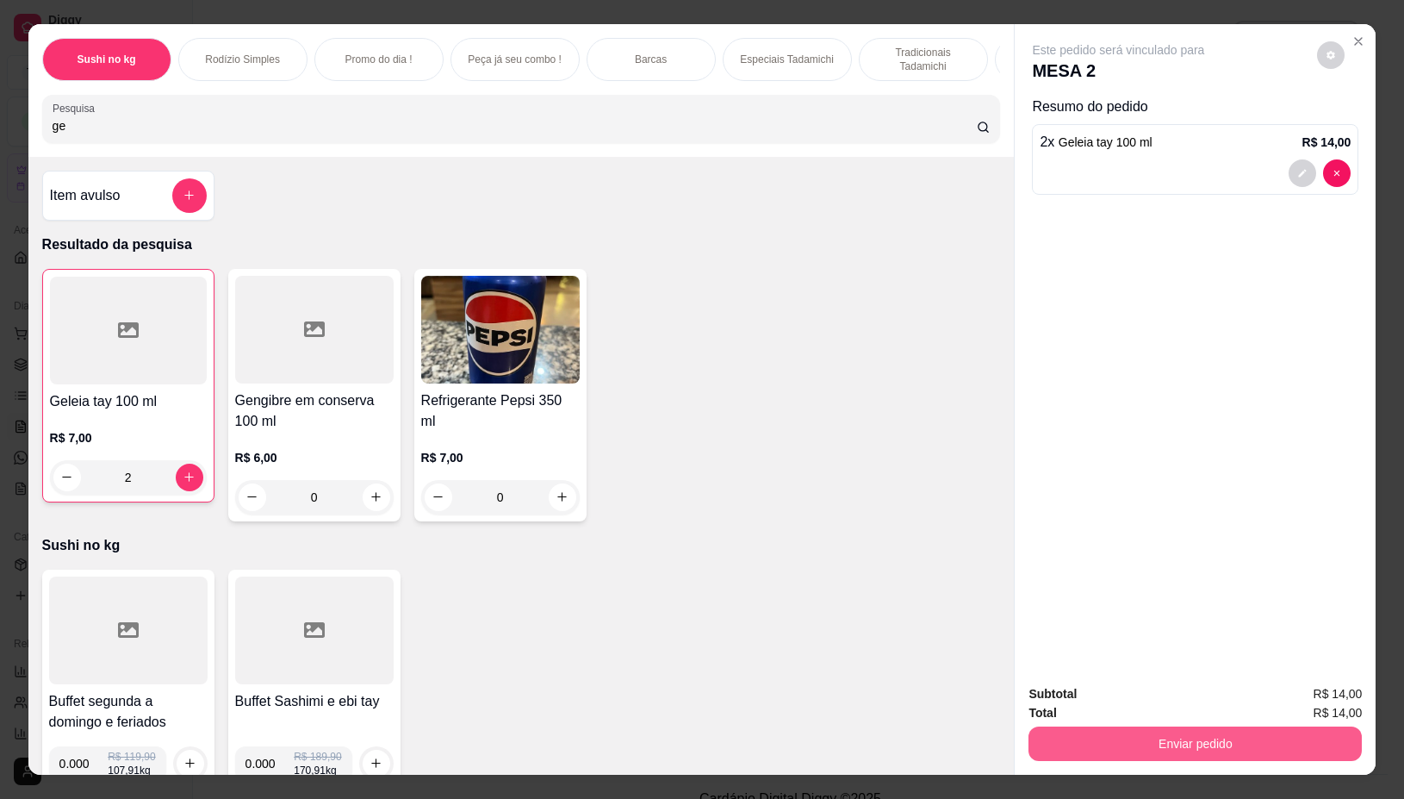
click at [1122, 730] on button "Enviar pedido" at bounding box center [1195, 743] width 333 height 34
click at [1125, 689] on button "Não registrar e enviar pedido" at bounding box center [1137, 693] width 174 height 32
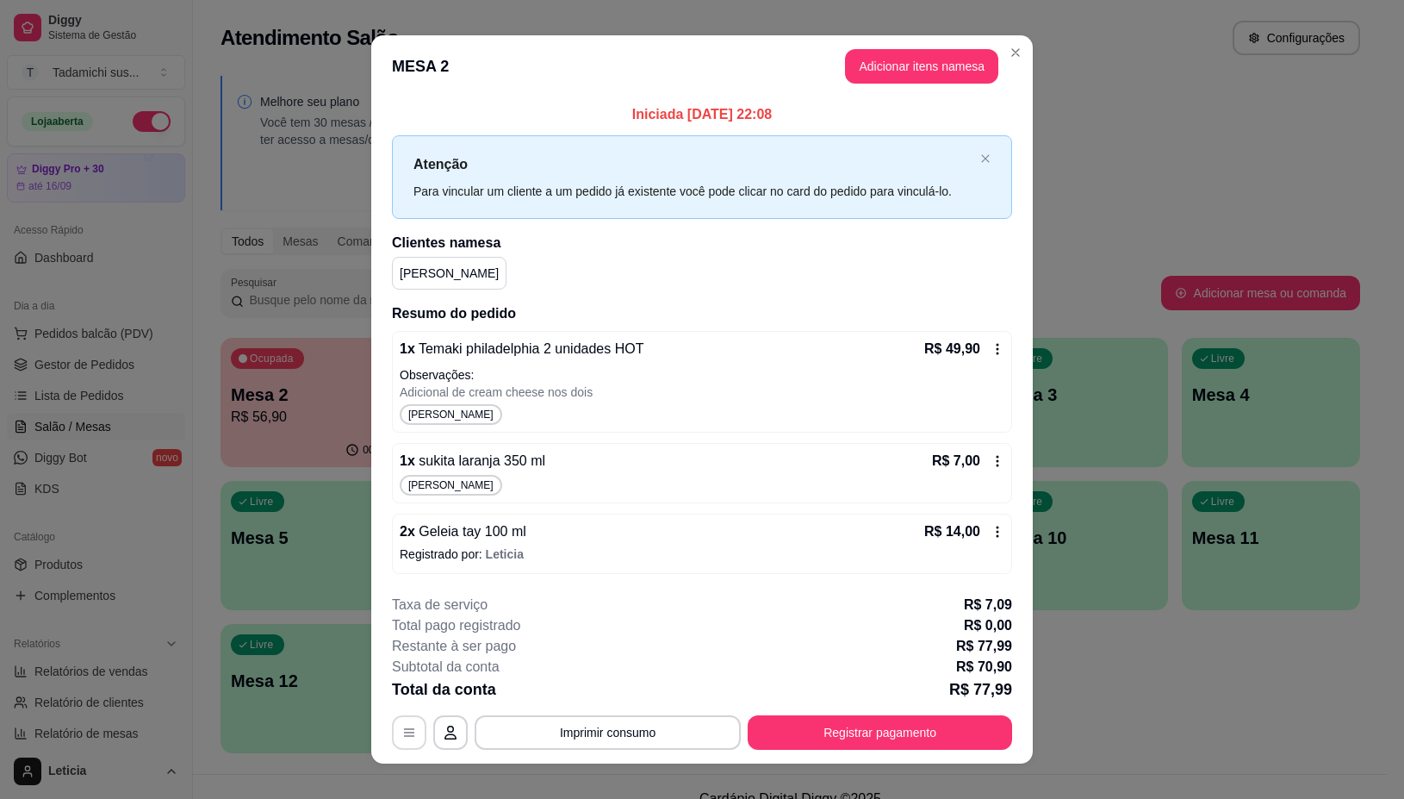
click at [392, 730] on button "button" at bounding box center [409, 732] width 34 height 34
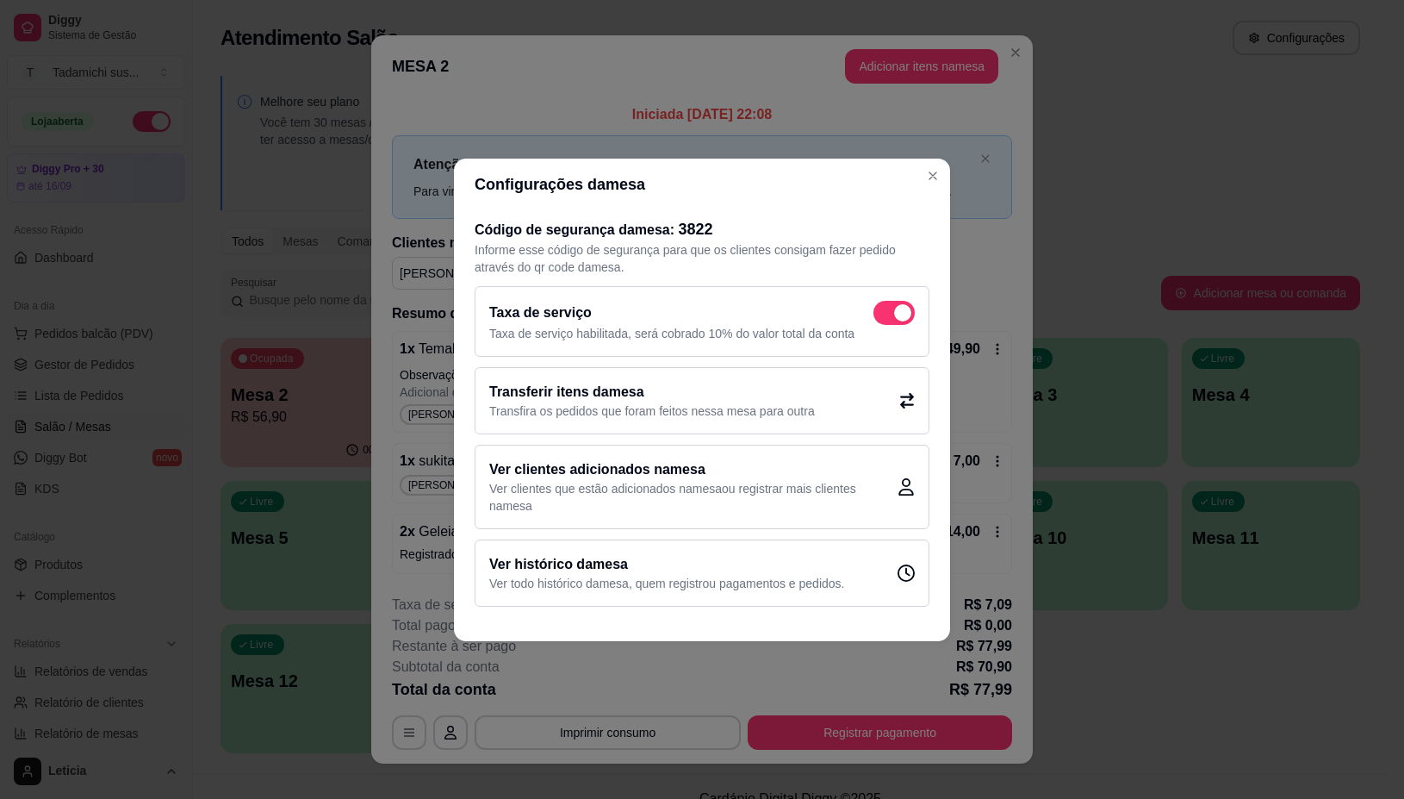
click at [897, 301] on span at bounding box center [893, 313] width 41 height 24
click at [884, 315] on input "checkbox" at bounding box center [878, 320] width 11 height 11
checkbox input "false"
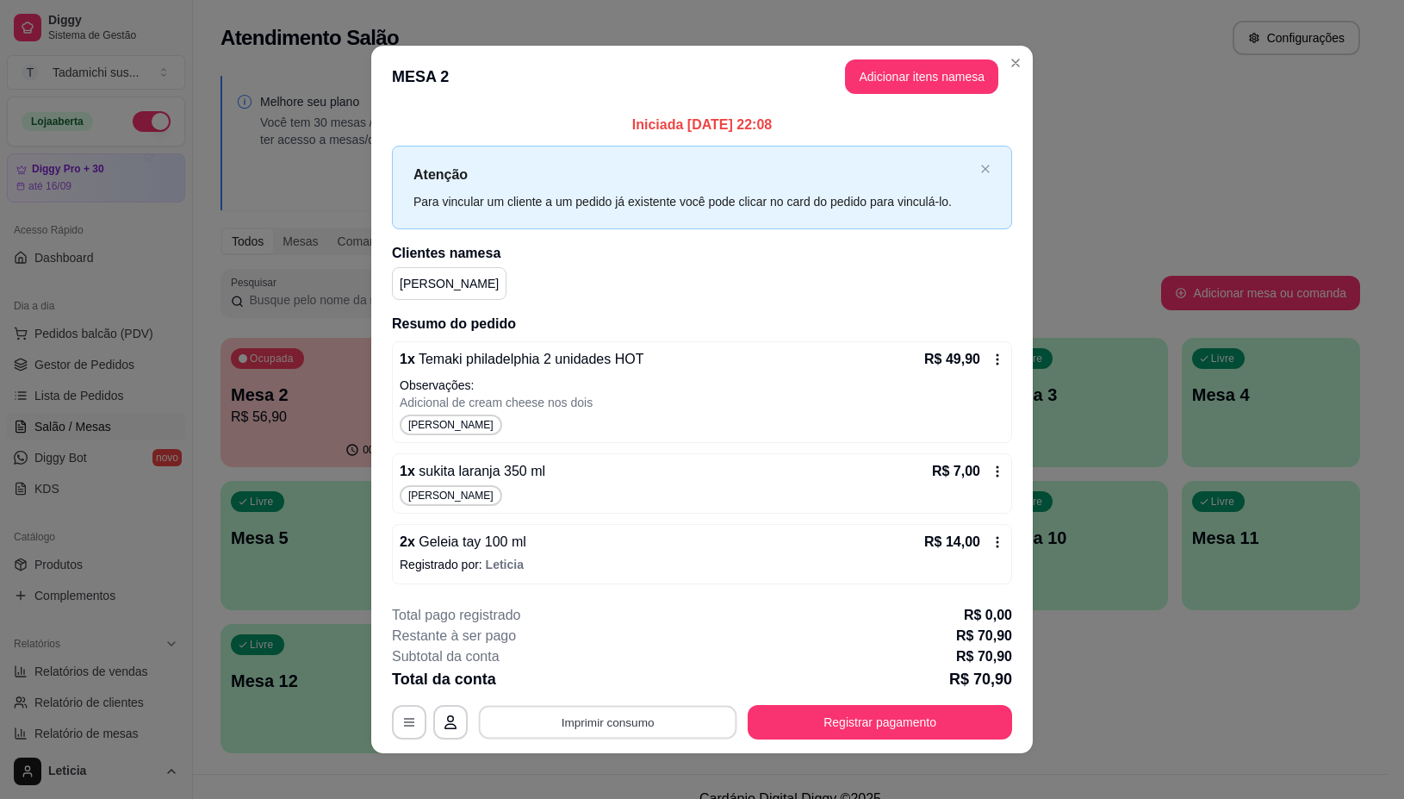
click at [655, 719] on button "Imprimir consumo" at bounding box center [608, 722] width 258 height 34
click at [614, 638] on button "IMPRESSORA" at bounding box center [604, 649] width 133 height 28
click at [859, 719] on button "Registrar pagamento" at bounding box center [880, 722] width 257 height 34
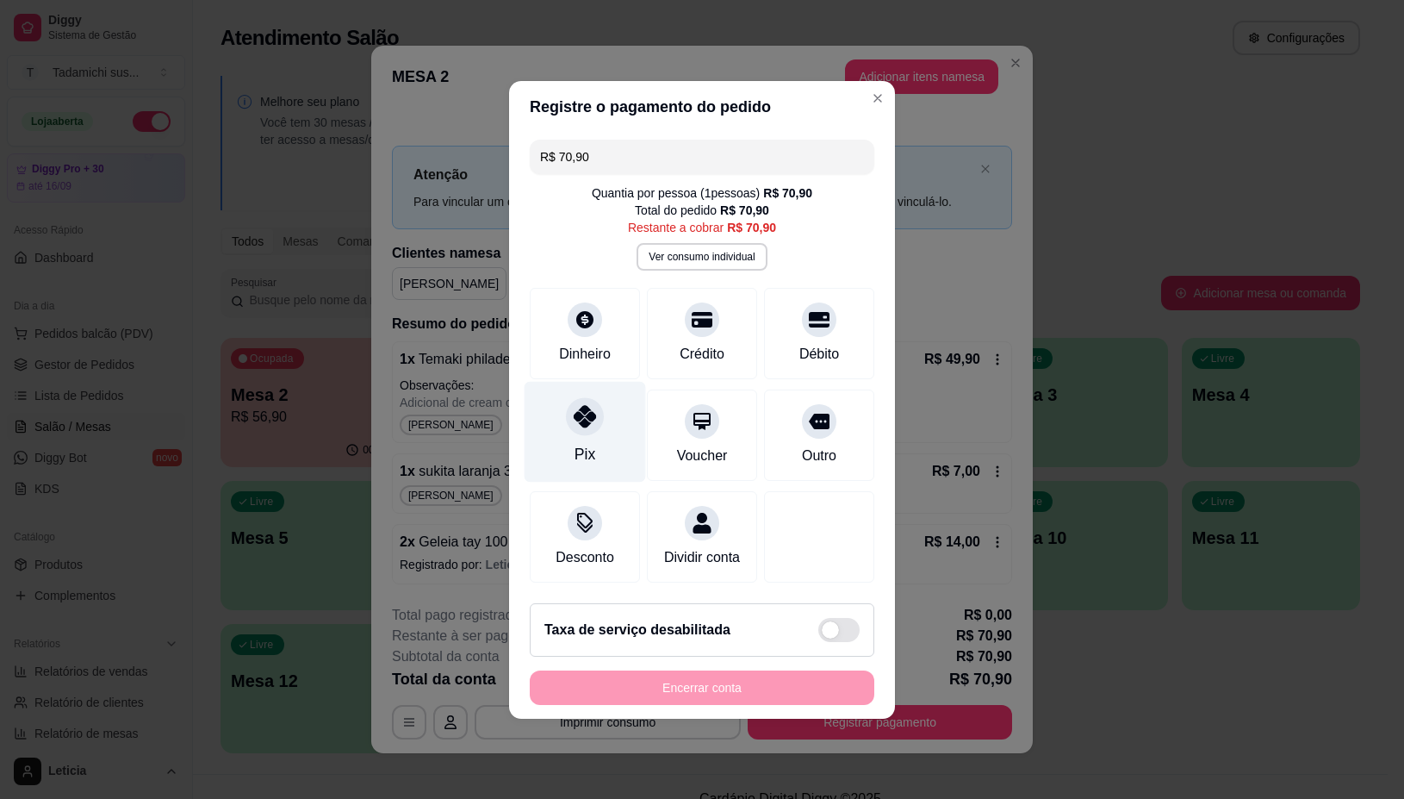
click at [575, 443] on div "Pix" at bounding box center [585, 454] width 21 height 22
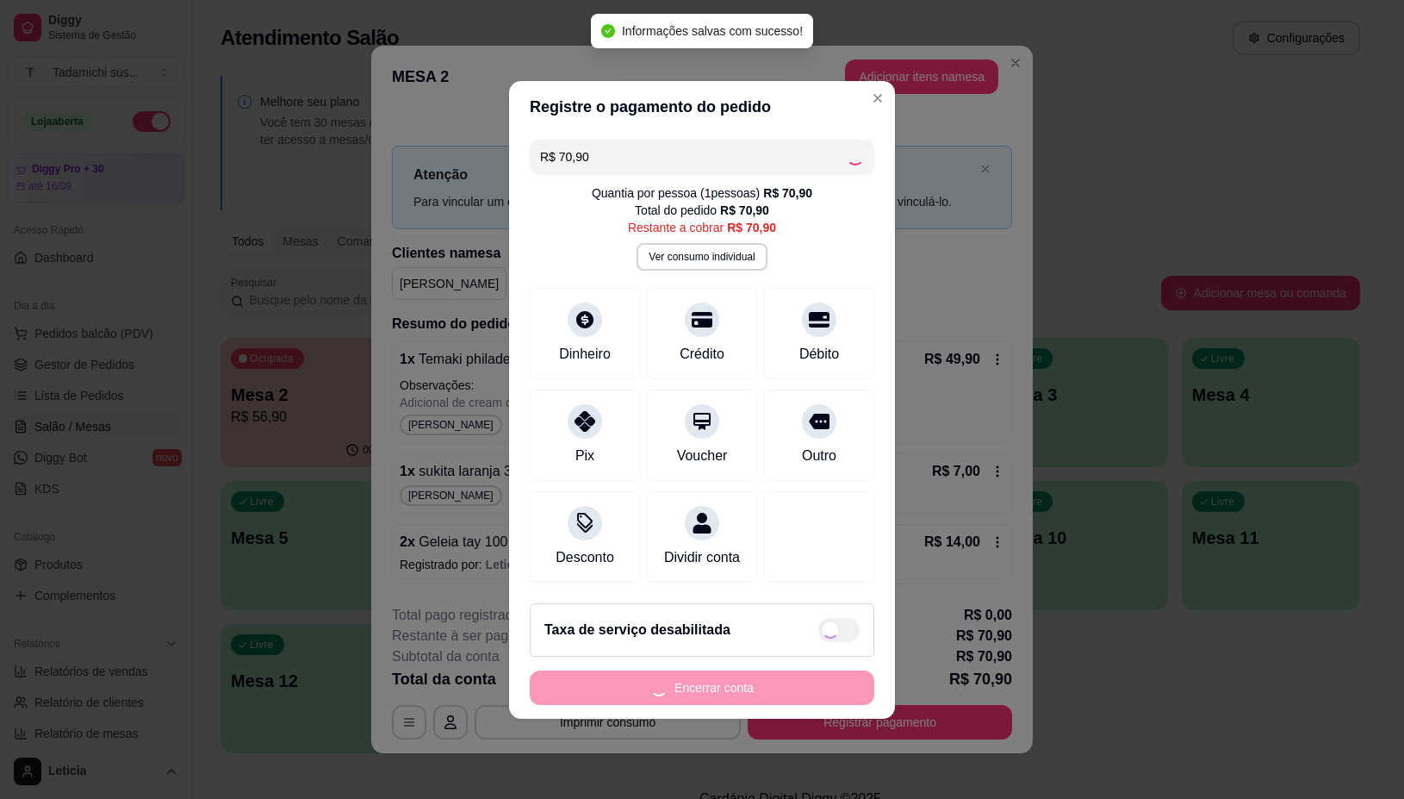
type input "R$ 0,00"
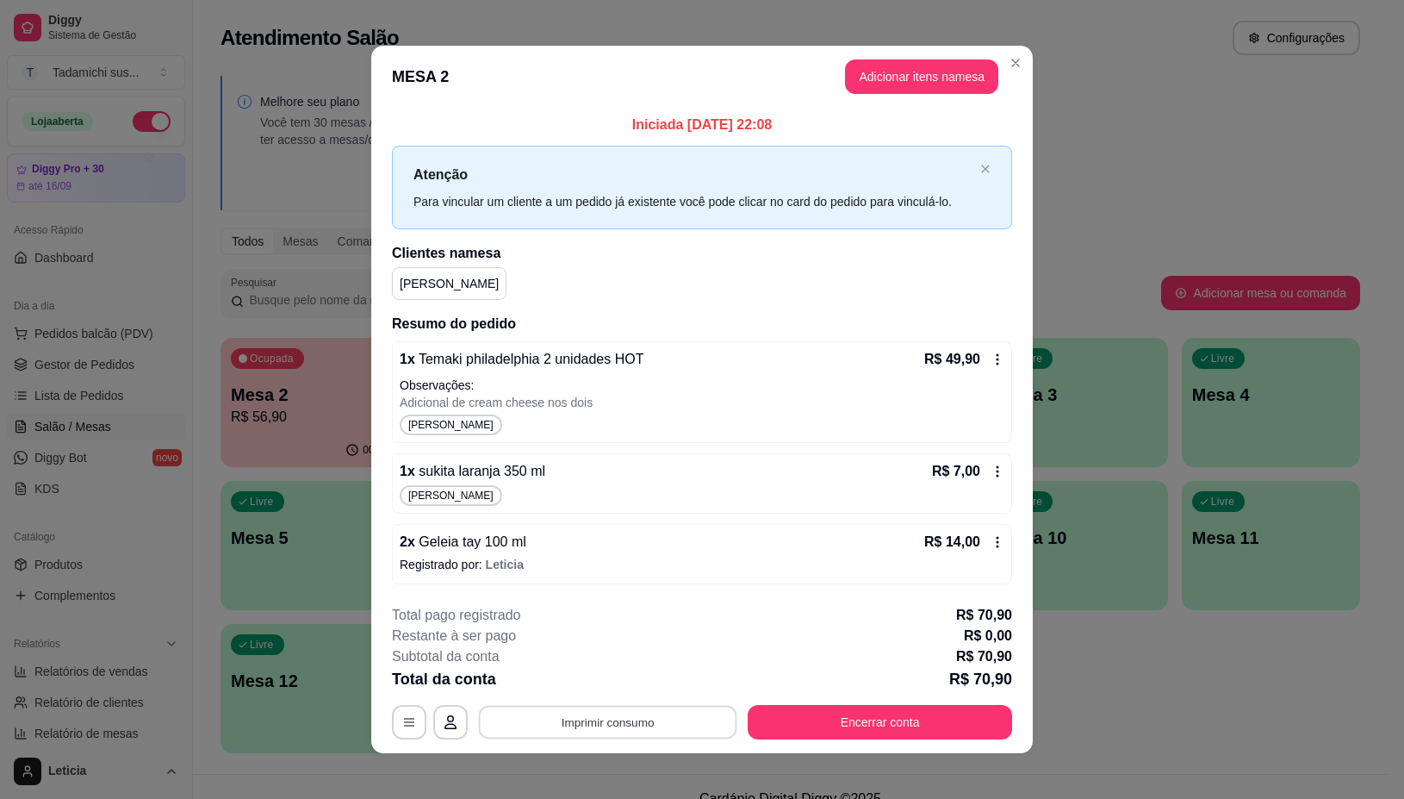
click at [535, 724] on button "Imprimir consumo" at bounding box center [608, 722] width 258 height 34
click at [593, 643] on button "IMPRESSORA" at bounding box center [604, 648] width 128 height 27
click at [846, 726] on button "Encerrar conta" at bounding box center [880, 722] width 257 height 34
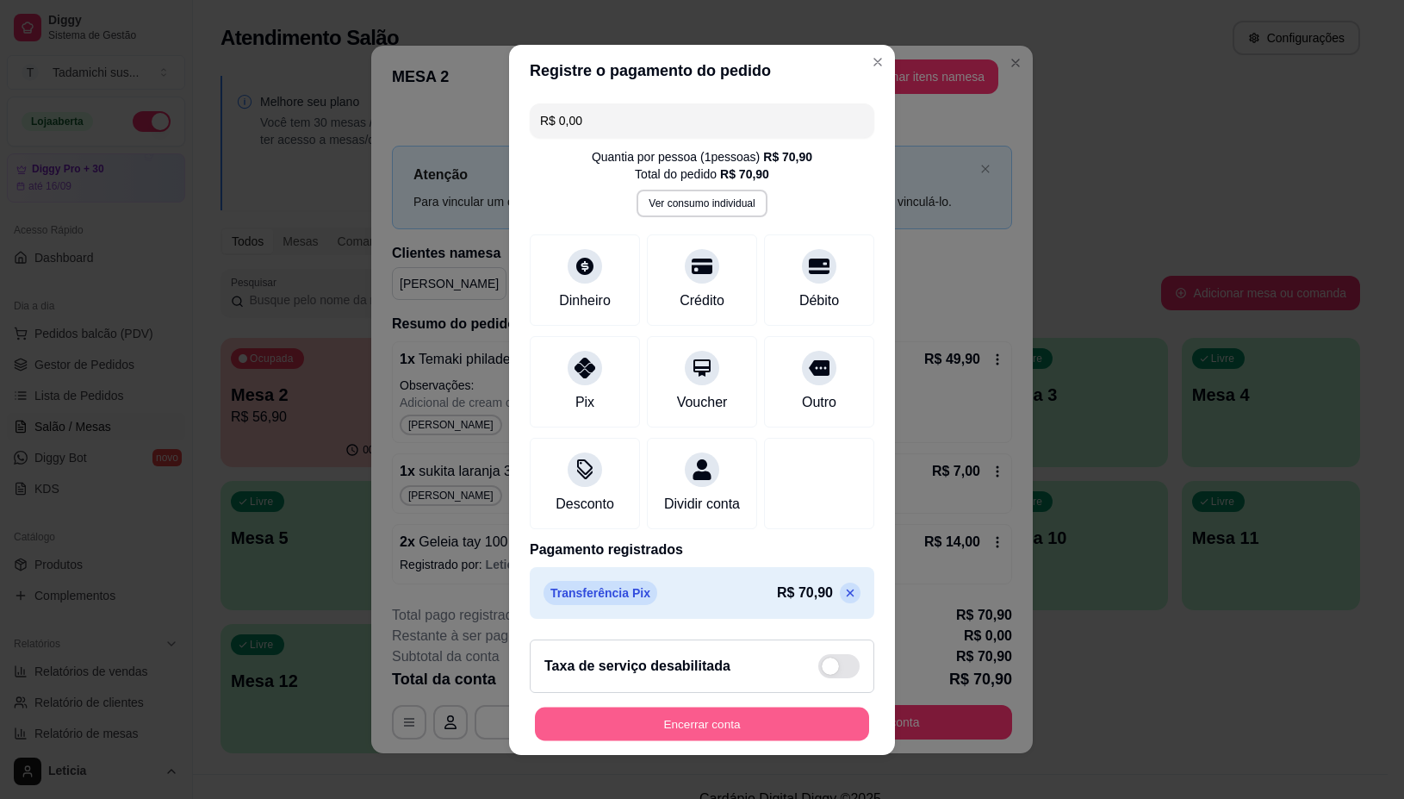
click at [797, 726] on button "Encerrar conta" at bounding box center [702, 723] width 334 height 34
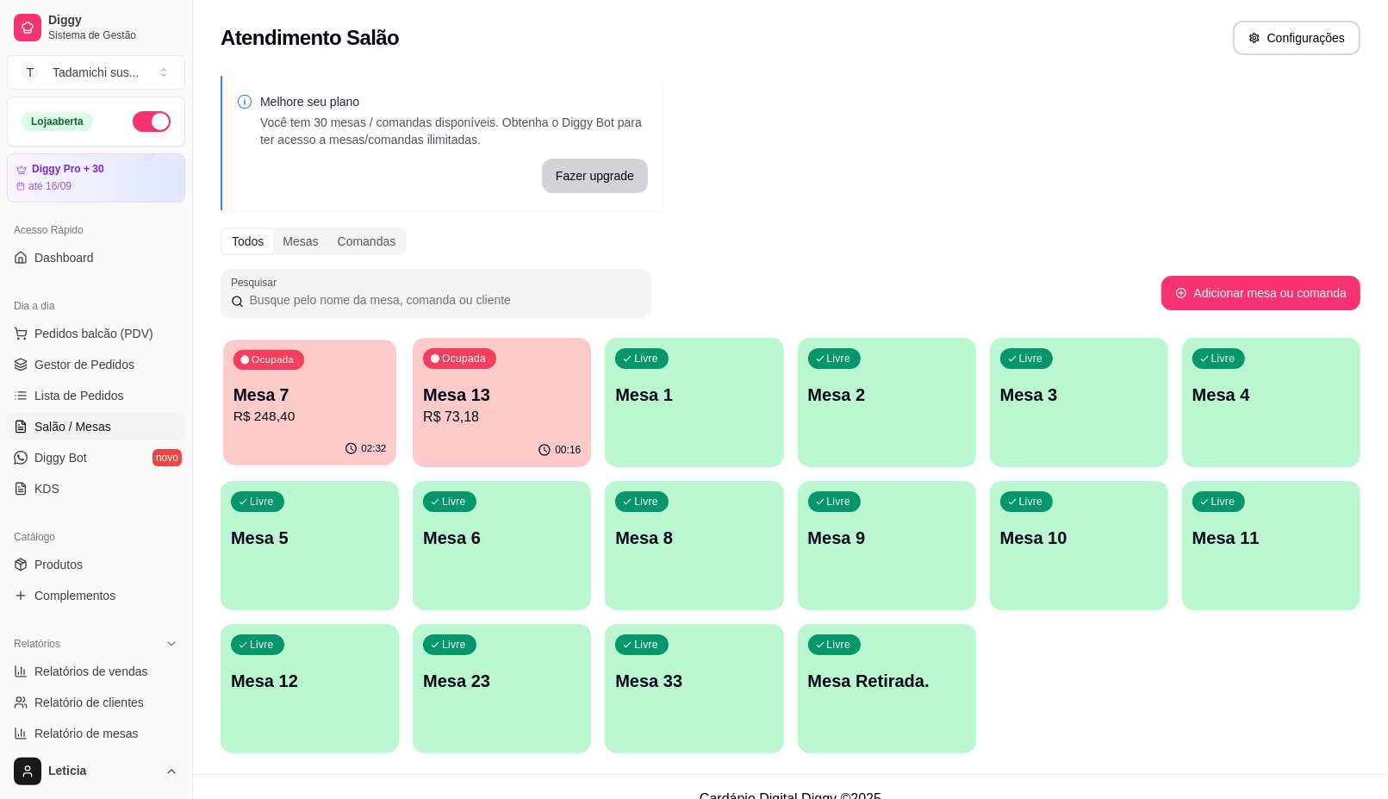
click at [277, 397] on p "Mesa 7" at bounding box center [309, 394] width 153 height 23
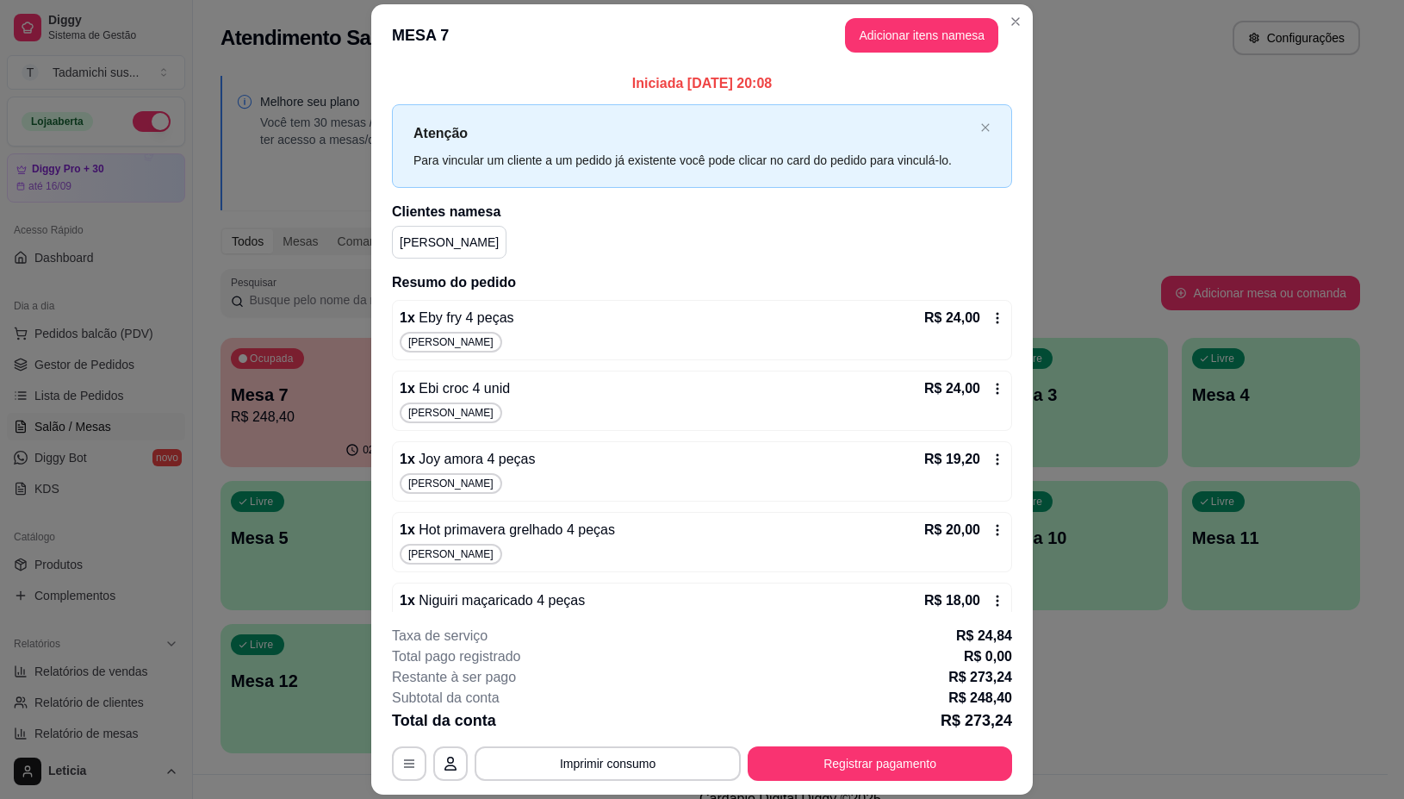
click at [980, 320] on div "1 x Eby fry 4 peças R$ 24,00 [PERSON_NAME]" at bounding box center [702, 330] width 620 height 60
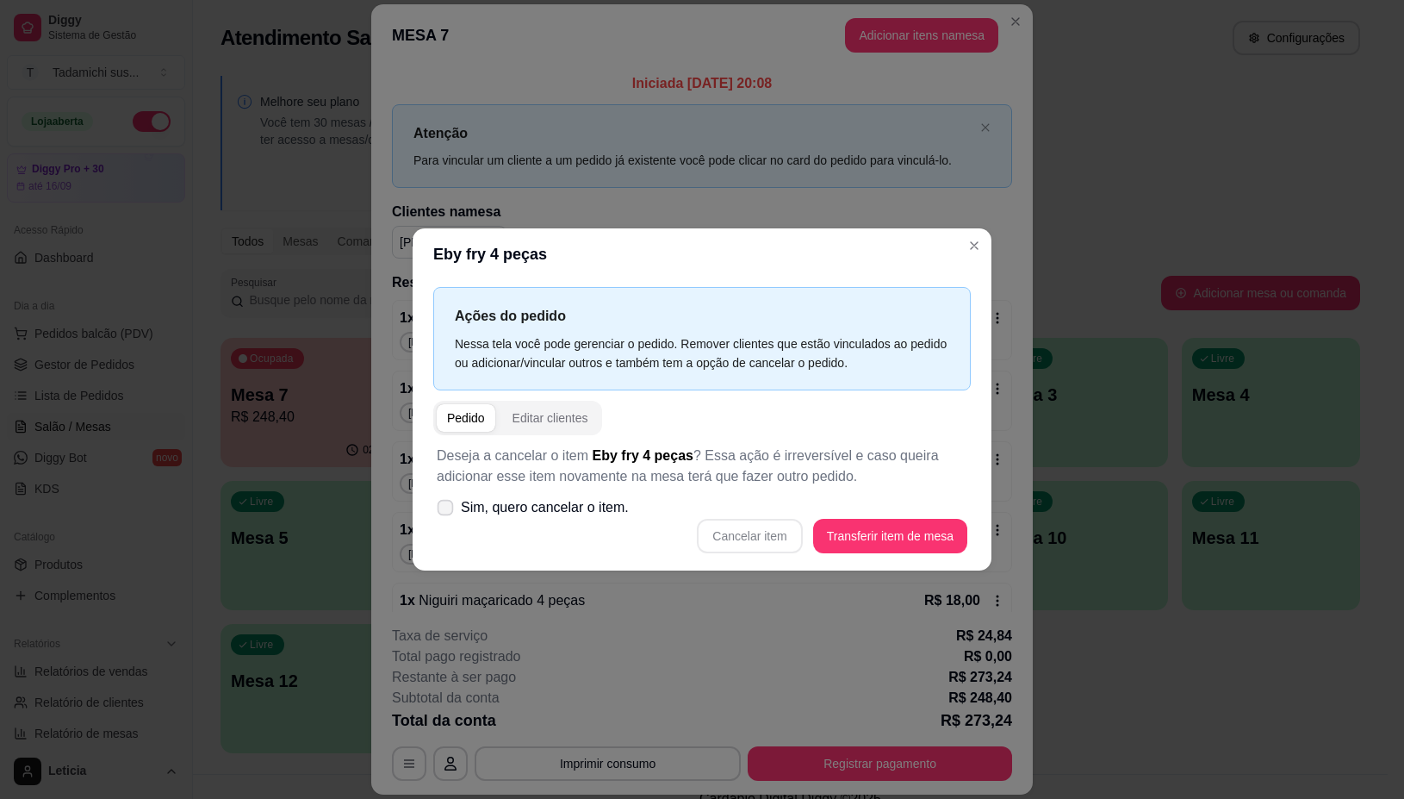
click at [438, 514] on span at bounding box center [446, 507] width 16 height 16
click at [438, 514] on input "Sim, quero cancelar o item." at bounding box center [441, 515] width 11 height 11
checkbox input "true"
click at [774, 531] on button "Cancelar item" at bounding box center [750, 536] width 103 height 34
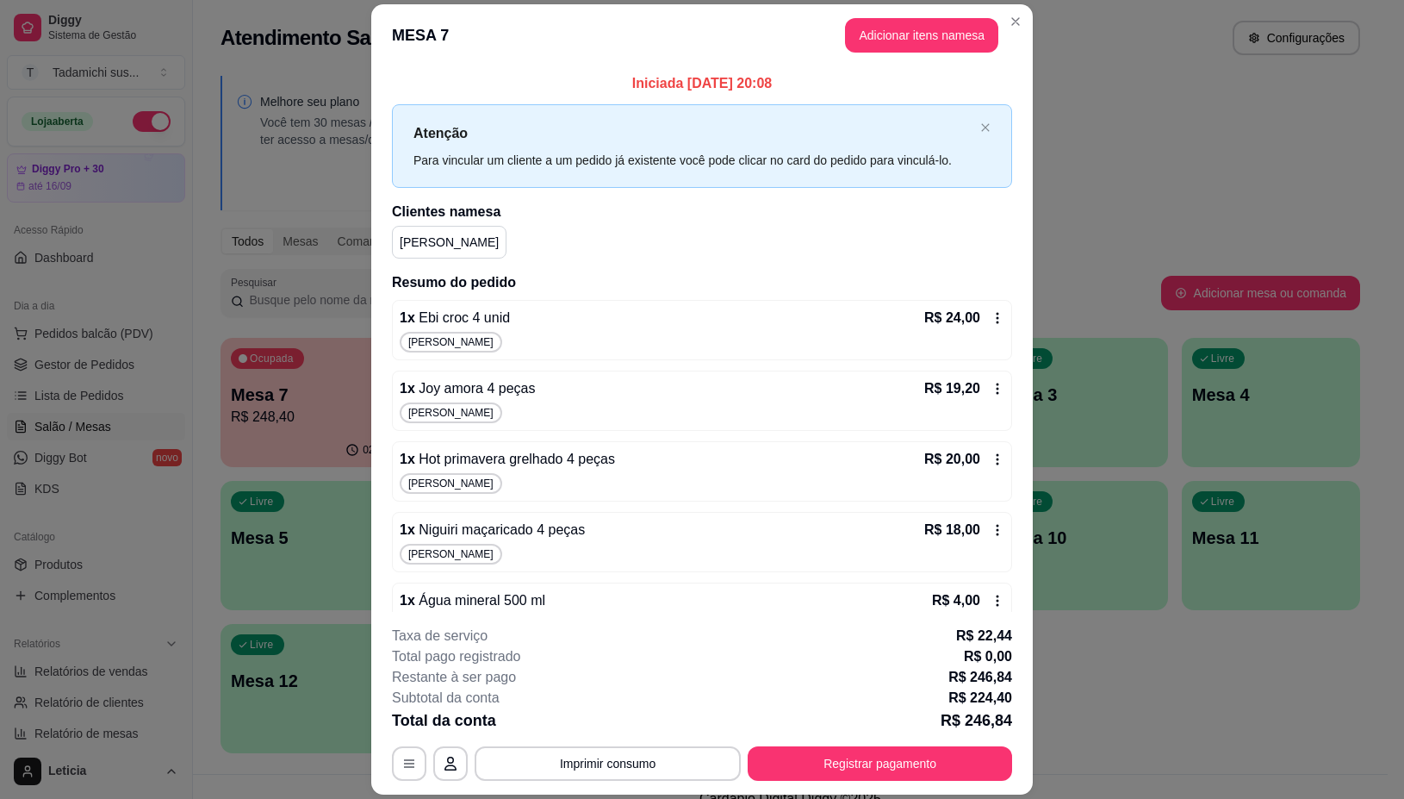
click at [991, 314] on icon at bounding box center [998, 318] width 14 height 14
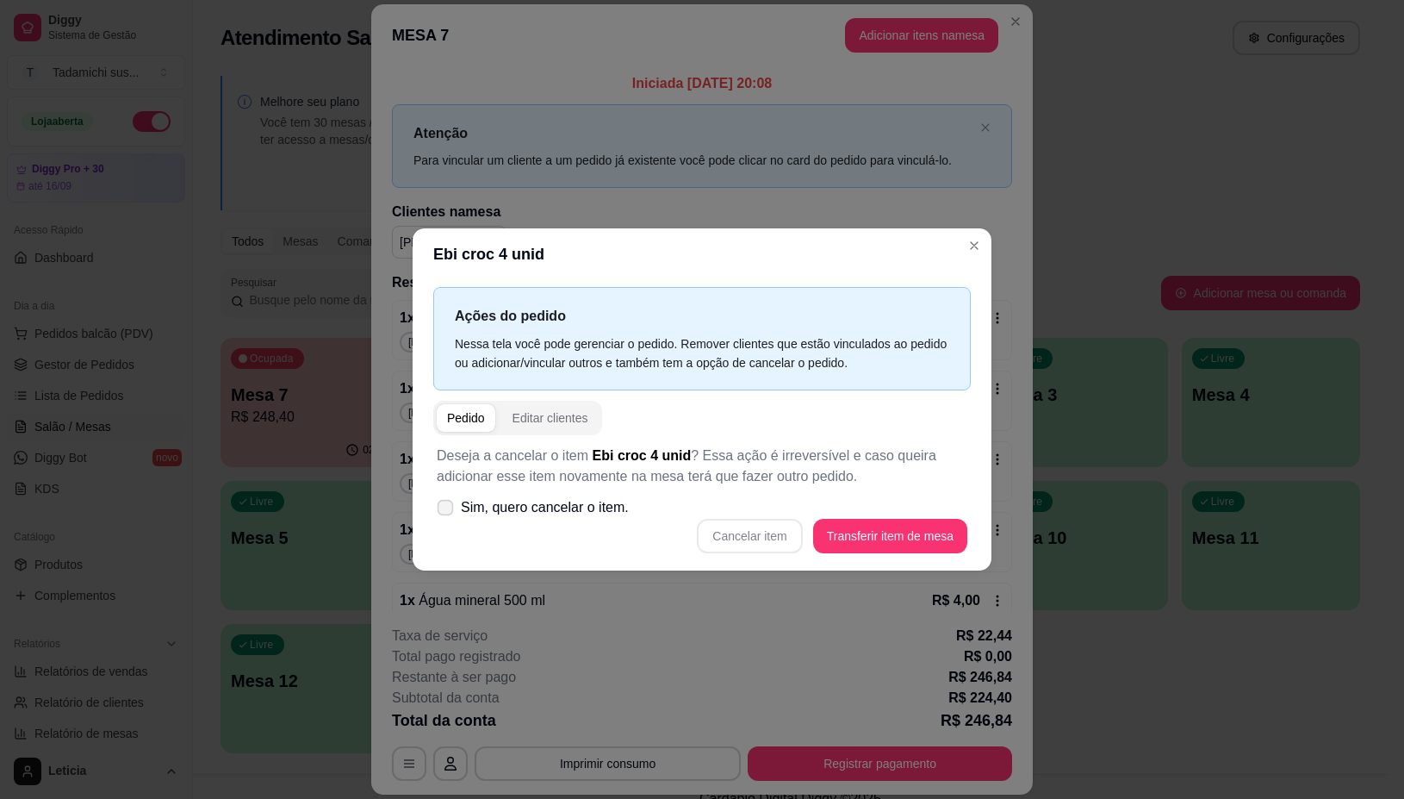
click at [449, 509] on icon at bounding box center [444, 506] width 13 height 9
click at [447, 510] on input "Sim, quero cancelar o item." at bounding box center [441, 515] width 11 height 11
checkbox input "true"
click at [730, 536] on button "Cancelar item" at bounding box center [750, 536] width 103 height 34
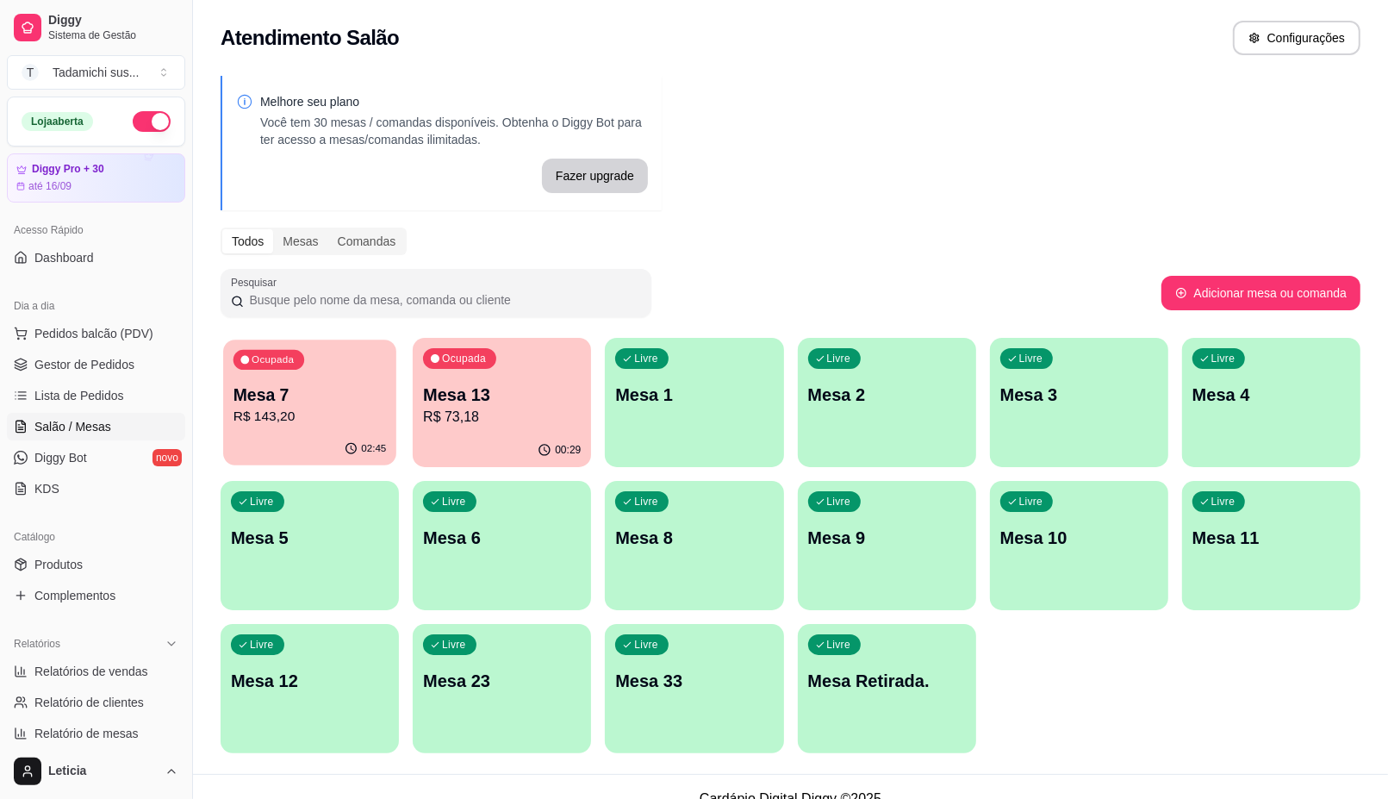
click at [261, 396] on p "Mesa 7" at bounding box center [309, 394] width 153 height 23
click at [294, 435] on div "02:45" at bounding box center [310, 450] width 178 height 34
